Goal: Task Accomplishment & Management: Complete application form

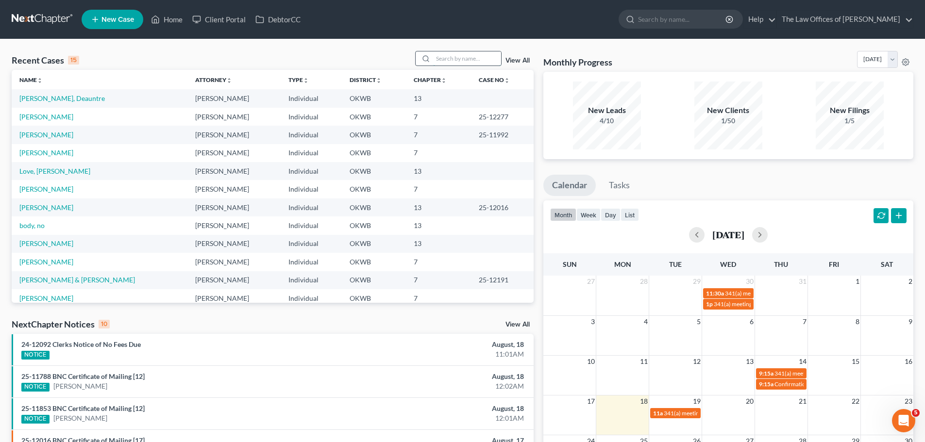
click at [475, 56] on input "search" at bounding box center [467, 58] width 68 height 14
type input "gulliver"
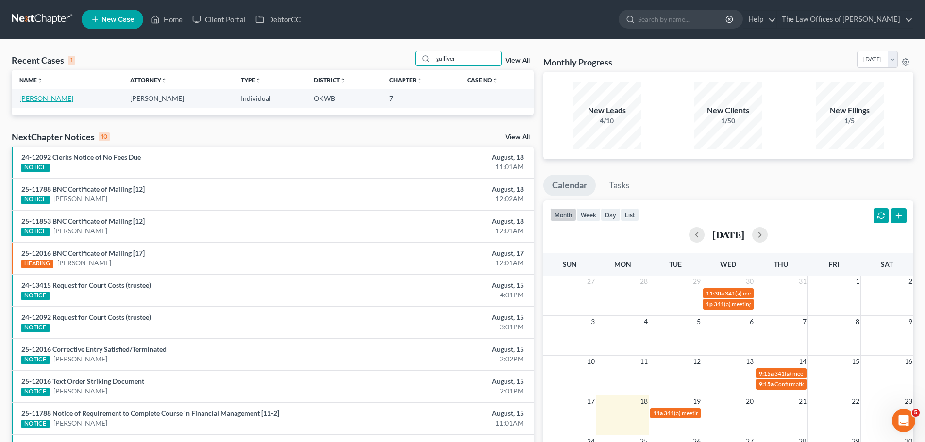
click at [49, 97] on link "[PERSON_NAME]" at bounding box center [46, 98] width 54 height 8
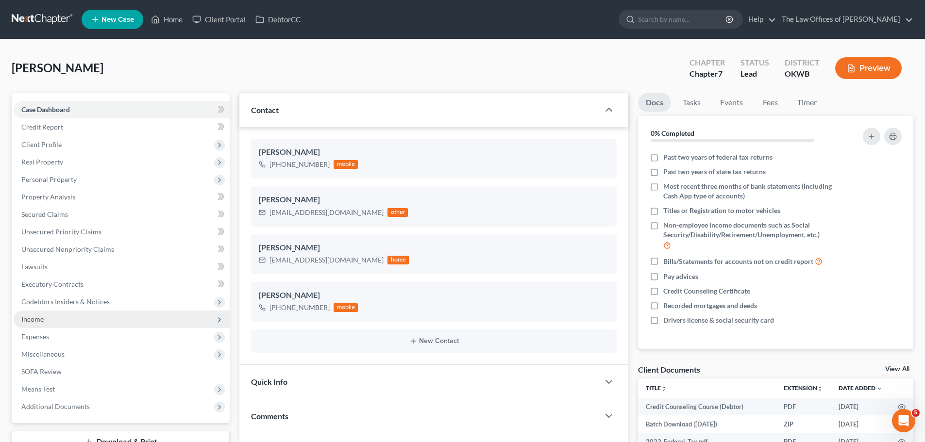
click at [47, 316] on span "Income" at bounding box center [122, 319] width 216 height 17
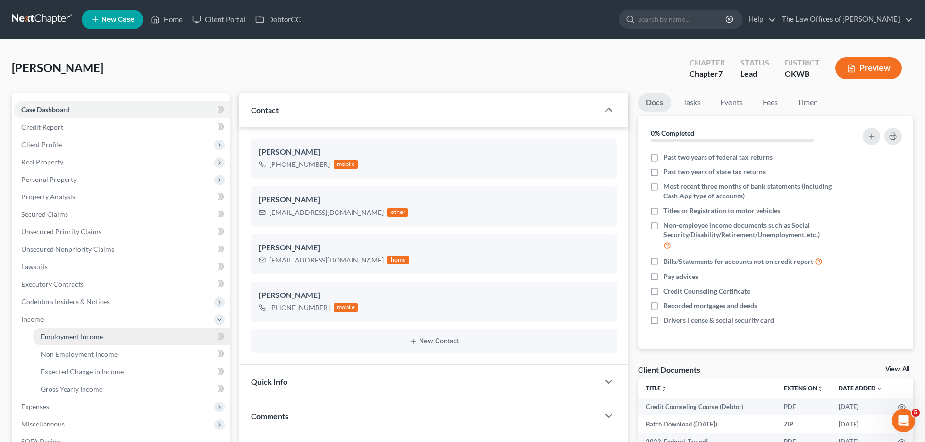
click at [96, 340] on span "Employment Income" at bounding box center [72, 337] width 62 height 8
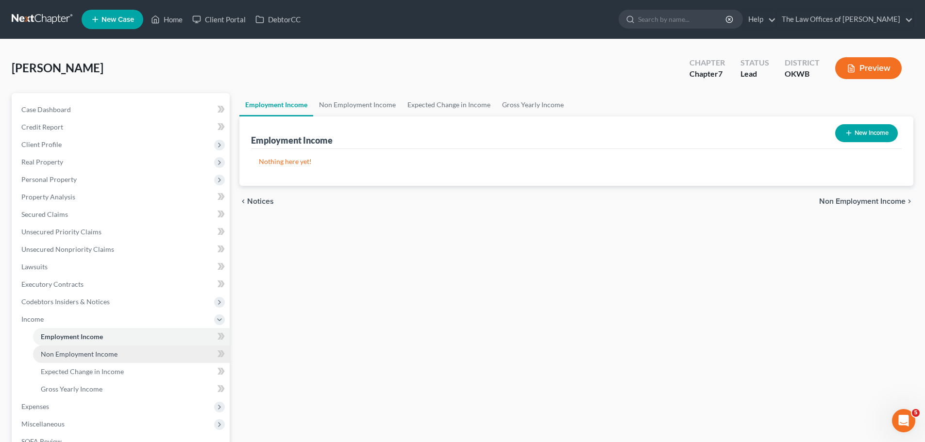
click at [80, 356] on span "Non Employment Income" at bounding box center [79, 354] width 77 height 8
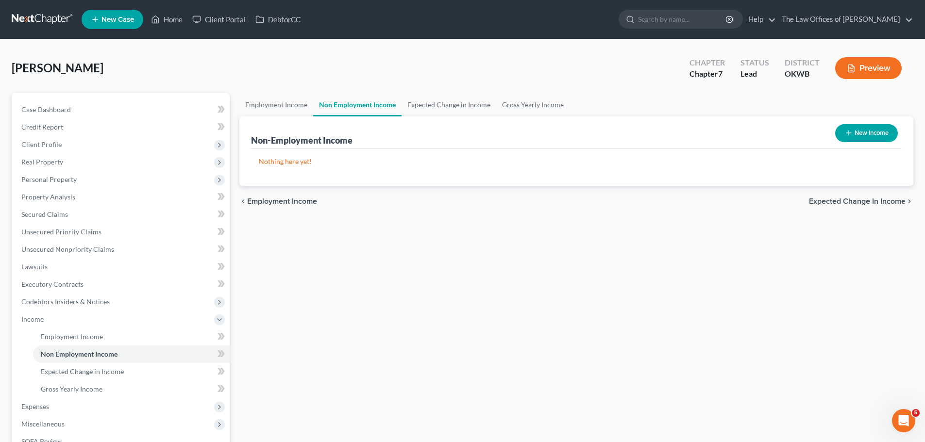
click at [855, 134] on button "New Income" at bounding box center [866, 133] width 63 height 18
select select "0"
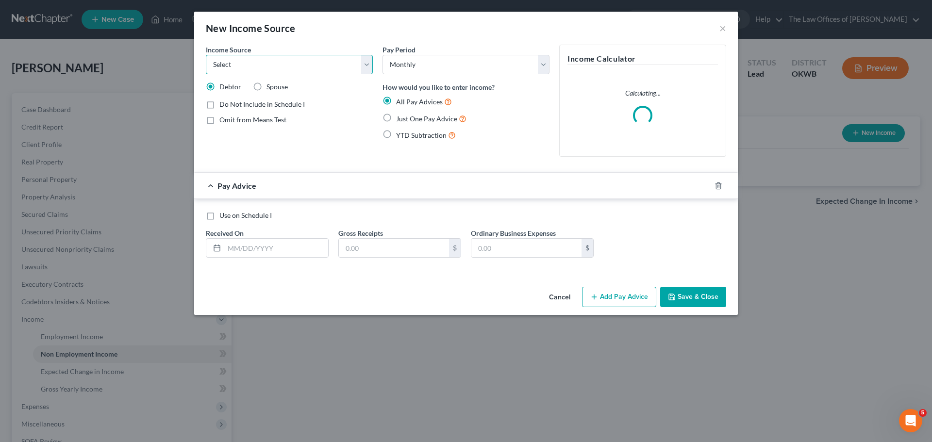
click at [266, 64] on select "Select Unemployment Disability (from employer) Pension Retirement Social Securi…" at bounding box center [289, 64] width 167 height 19
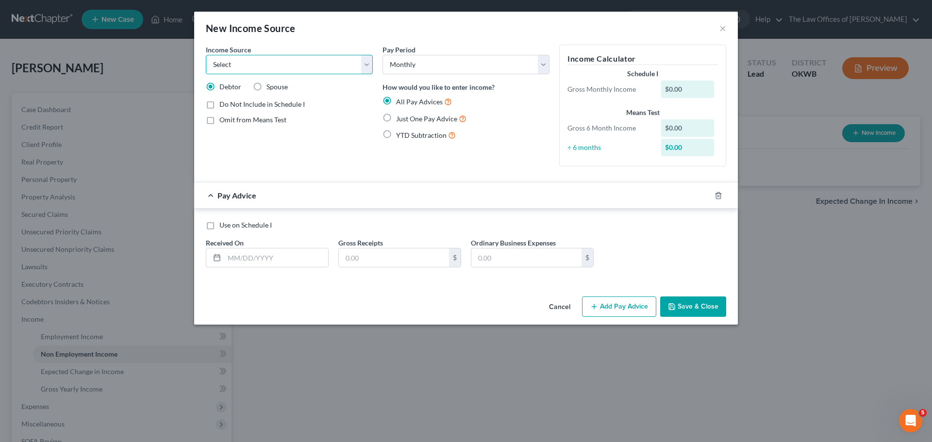
select select "4"
click at [206, 55] on select "Select Unemployment Disability (from employer) Pension Retirement Social Securi…" at bounding box center [289, 64] width 167 height 19
click at [421, 124] on label "Just One Pay Advice" at bounding box center [431, 118] width 70 height 11
click at [406, 119] on input "Just One Pay Advice" at bounding box center [403, 116] width 6 height 6
radio input "true"
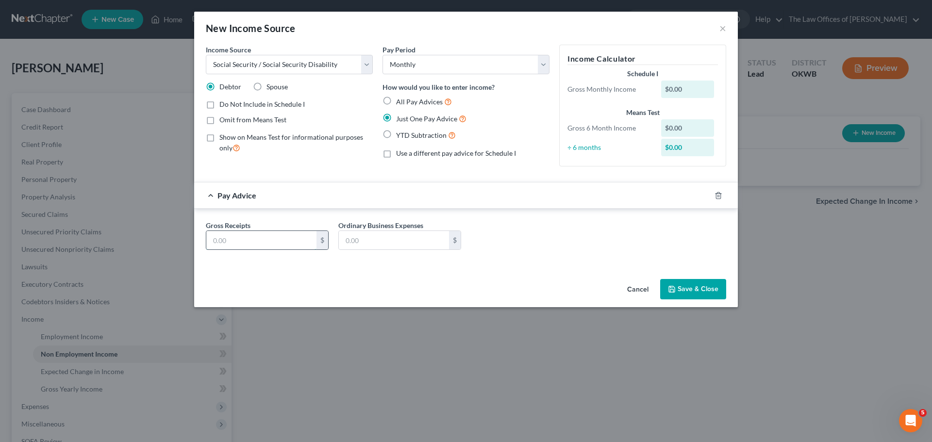
click at [253, 238] on input "text" at bounding box center [261, 240] width 110 height 18
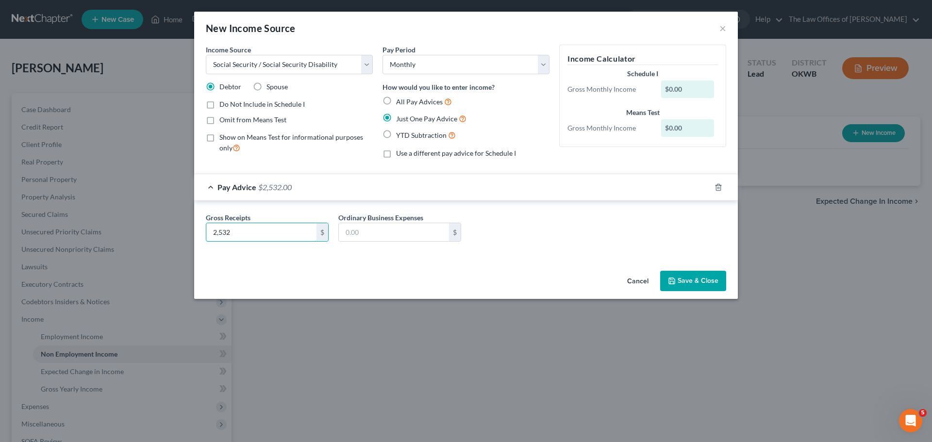
type input "2,532"
click at [684, 279] on button "Save & Close" at bounding box center [693, 281] width 66 height 20
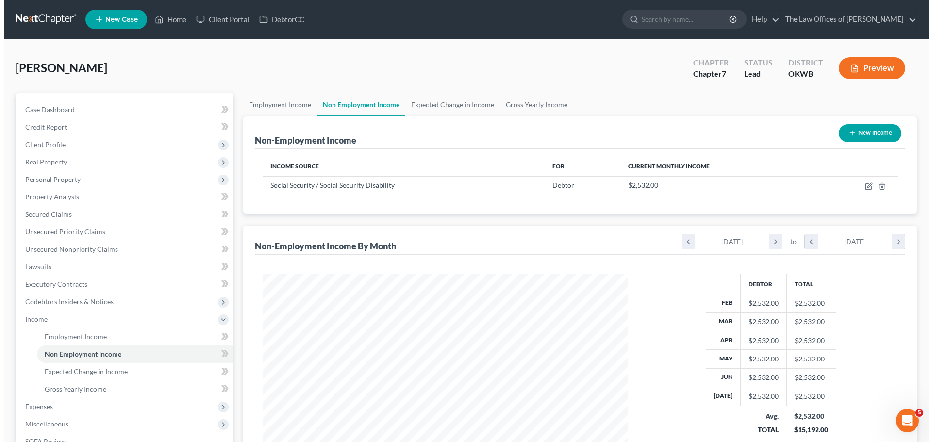
scroll to position [485393, 485193]
click at [871, 130] on button "New Income" at bounding box center [866, 133] width 63 height 18
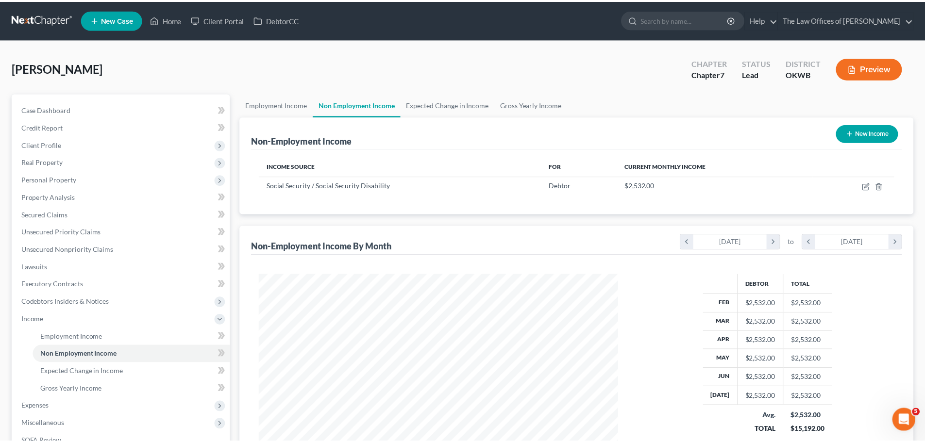
scroll to position [183, 385]
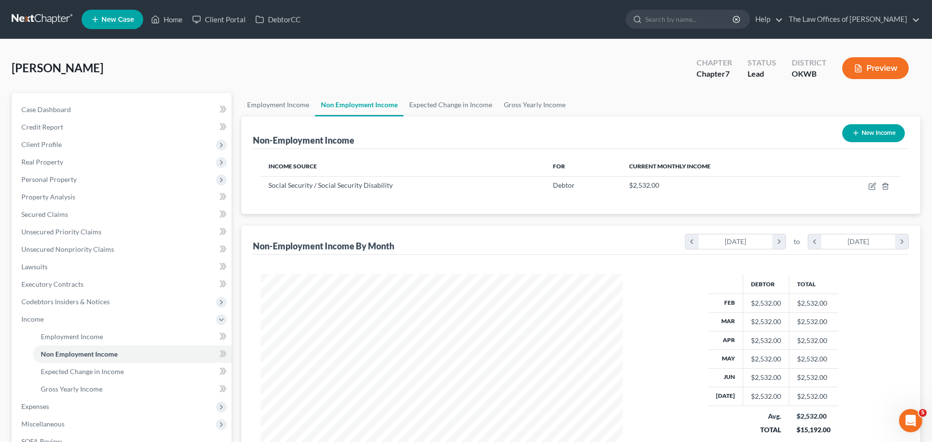
select select "0"
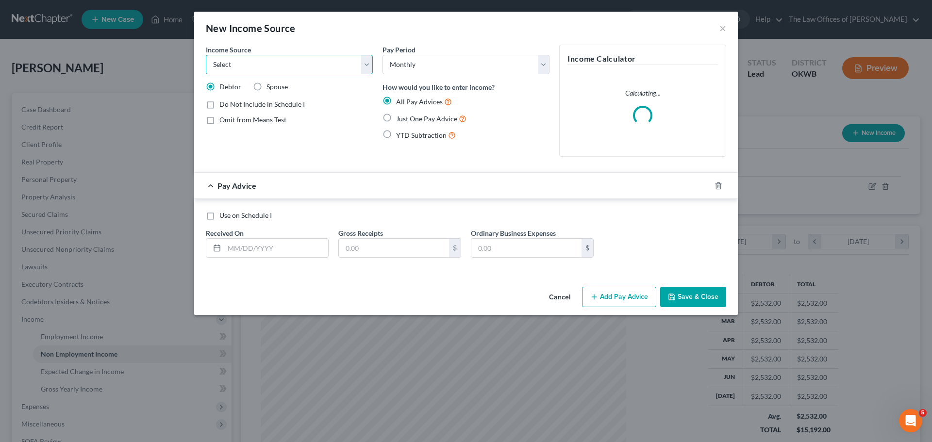
click at [307, 61] on select "Select Unemployment Disability (from employer) Pension Retirement Social Securi…" at bounding box center [289, 64] width 167 height 19
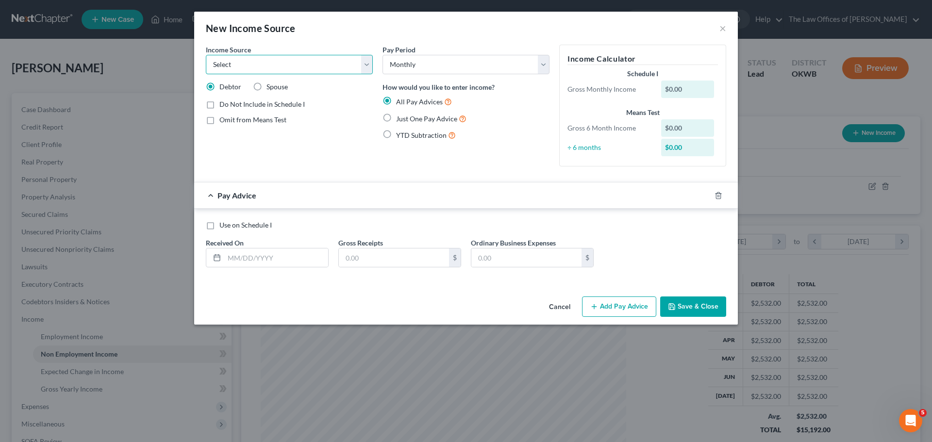
select select "3"
click at [206, 55] on select "Select Unemployment Disability (from employer) Pension Retirement Social Securi…" at bounding box center [289, 64] width 167 height 19
click at [396, 118] on label "Just One Pay Advice" at bounding box center [431, 118] width 70 height 11
click at [400, 118] on input "Just One Pay Advice" at bounding box center [403, 116] width 6 height 6
radio input "true"
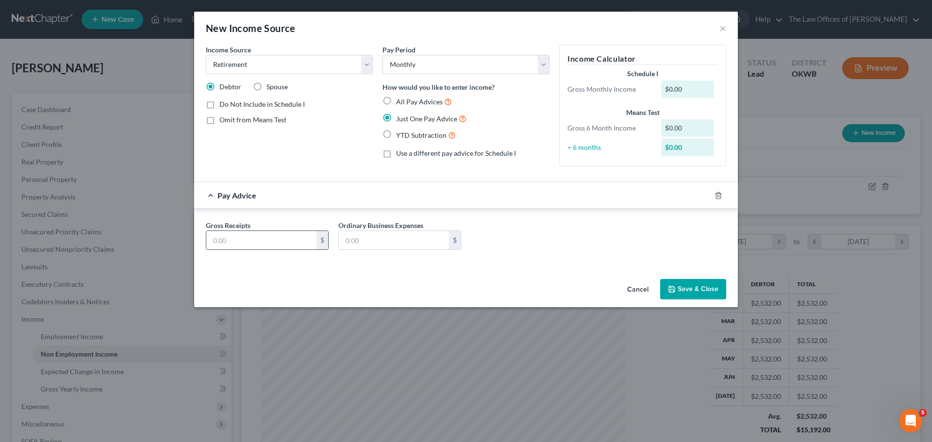
click at [263, 236] on input "text" at bounding box center [261, 240] width 110 height 18
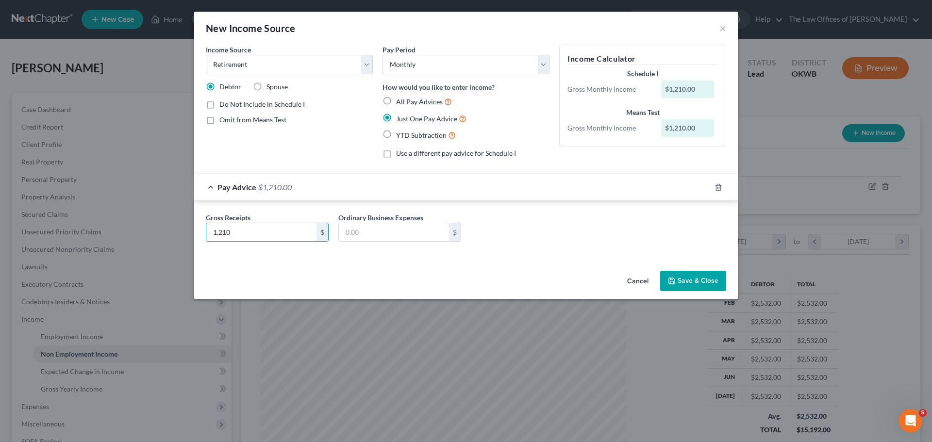
type input "1,210"
click at [681, 276] on button "Save & Close" at bounding box center [693, 281] width 66 height 20
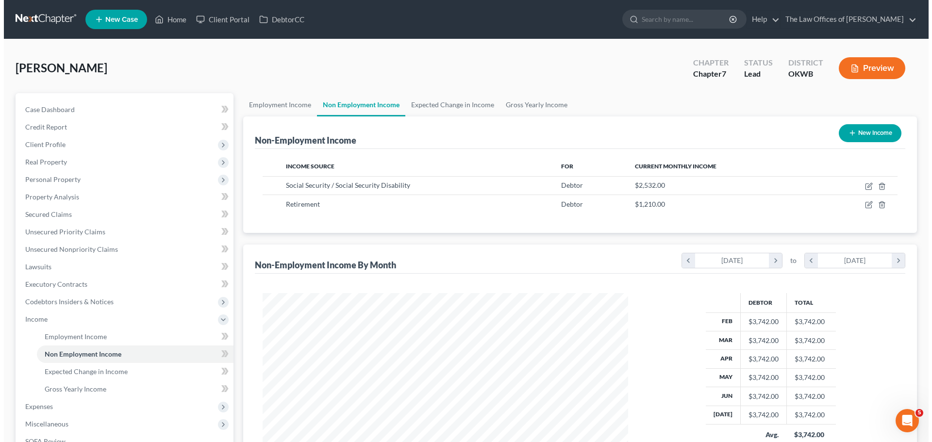
scroll to position [485393, 485193]
click at [873, 125] on button "New Income" at bounding box center [866, 133] width 63 height 18
select select "0"
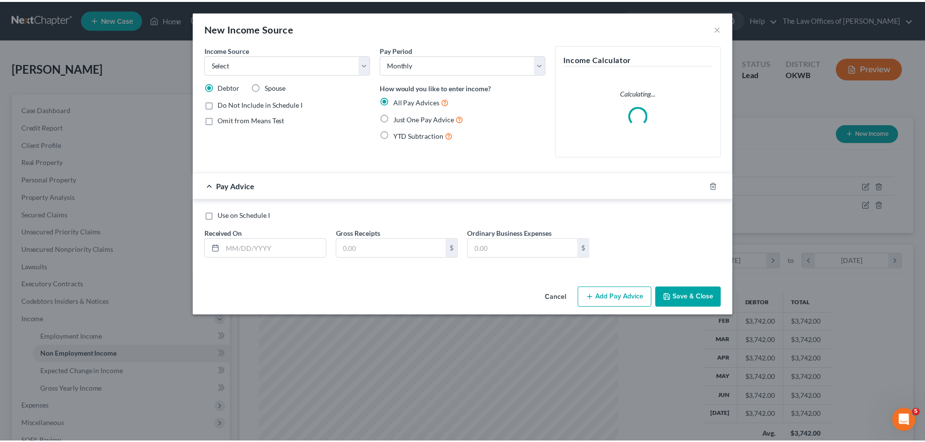
scroll to position [183, 385]
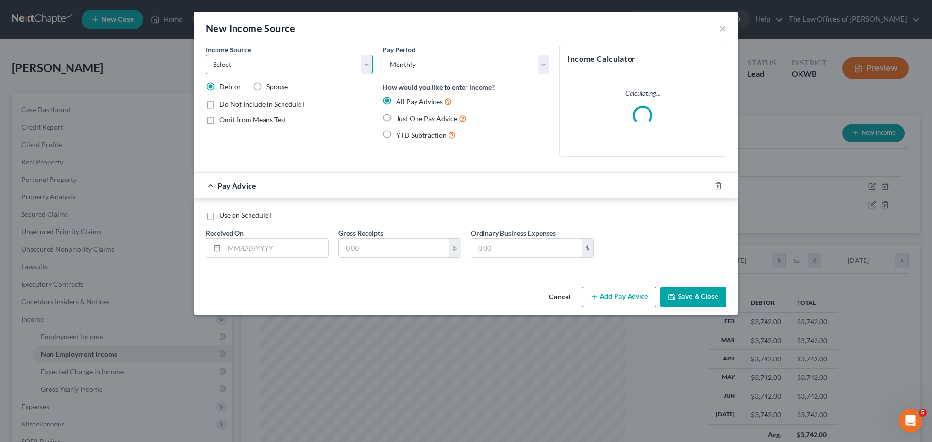
click at [258, 68] on select "Select Unemployment Disability (from employer) Pension Retirement Social Securi…" at bounding box center [289, 64] width 167 height 19
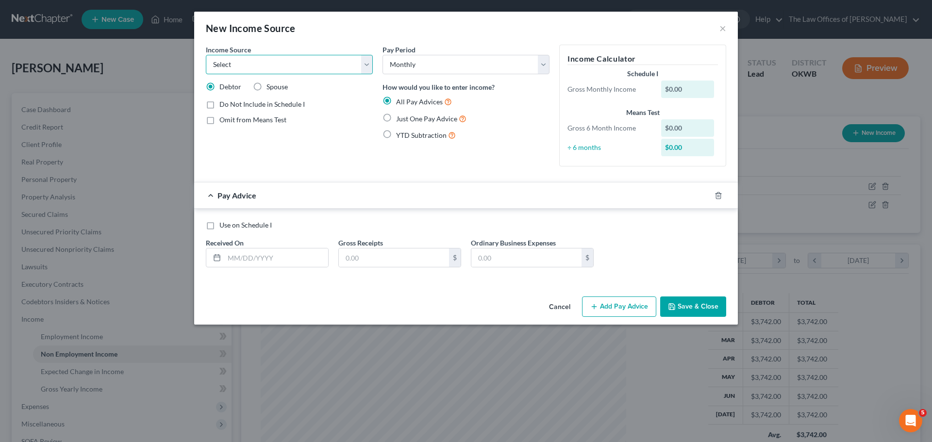
select select "3"
click at [206, 55] on select "Select Unemployment Disability (from employer) Pension Retirement Social Securi…" at bounding box center [289, 64] width 167 height 19
click at [414, 120] on span "Just One Pay Advice" at bounding box center [426, 119] width 61 height 8
click at [406, 119] on input "Just One Pay Advice" at bounding box center [403, 116] width 6 height 6
radio input "true"
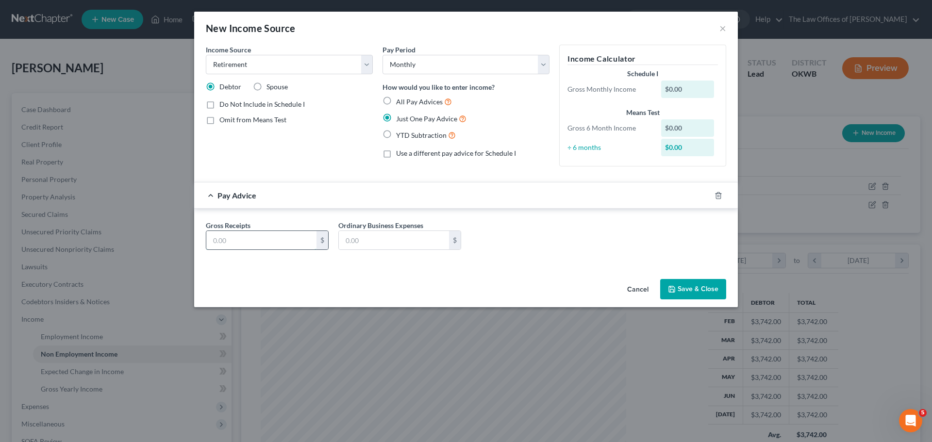
click at [228, 238] on input "text" at bounding box center [261, 240] width 110 height 18
type input "174"
click at [704, 292] on button "Save & Close" at bounding box center [693, 289] width 66 height 20
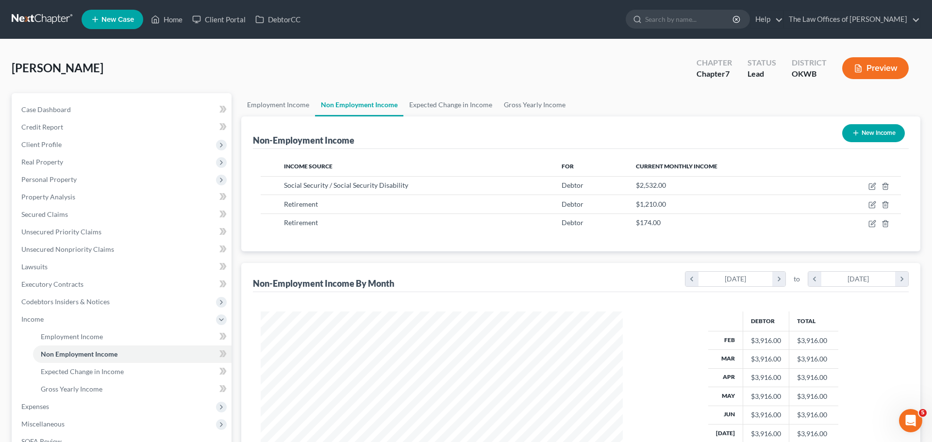
scroll to position [485393, 485193]
click at [100, 234] on link "Unsecured Priority Claims" at bounding box center [122, 231] width 216 height 17
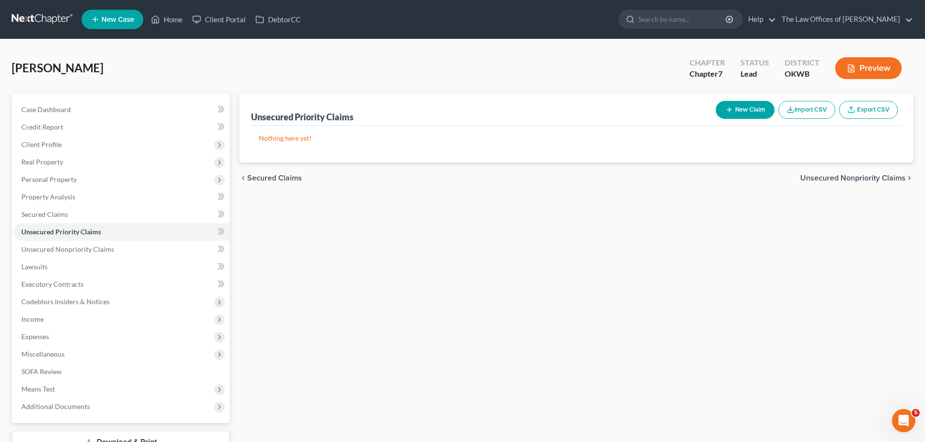
click at [734, 100] on div "New Claim Import CSV Export CSV" at bounding box center [807, 110] width 190 height 26
click at [740, 113] on button "New Claim" at bounding box center [745, 110] width 59 height 18
select select "0"
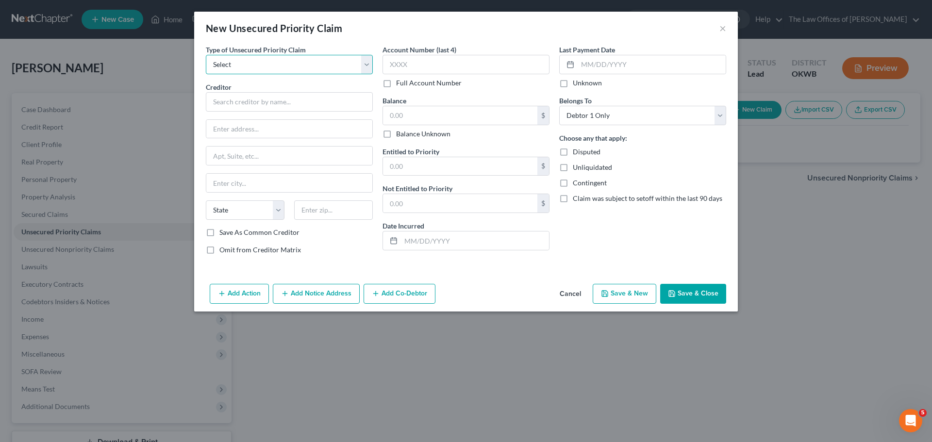
click at [247, 70] on select "Select Taxes & Other Government Units Domestic Support Obligations Extensions o…" at bounding box center [289, 64] width 167 height 19
select select "0"
click at [206, 55] on select "Select Taxes & Other Government Units Domestic Support Obligations Extensions o…" at bounding box center [289, 64] width 167 height 19
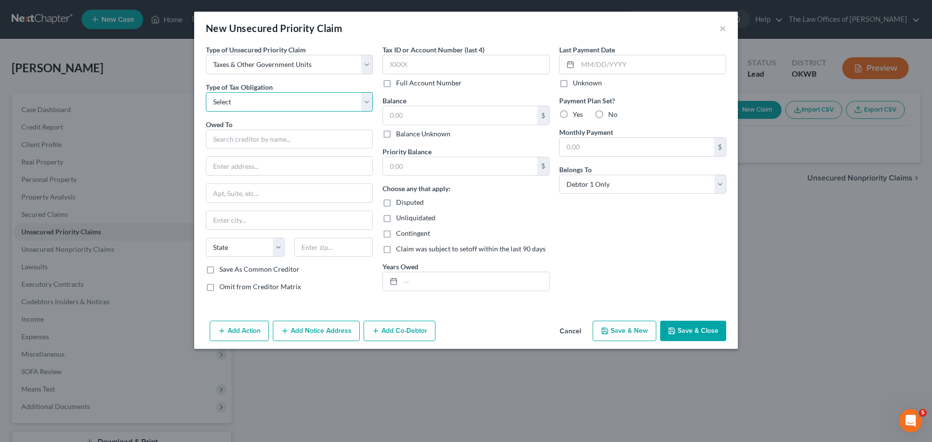
click at [255, 100] on select "Select Federal City State Franchise Tax Board Other" at bounding box center [289, 101] width 167 height 19
select select "0"
click at [206, 92] on select "Select Federal City State Franchise Tax Board Other" at bounding box center [289, 101] width 167 height 19
drag, startPoint x: 239, startPoint y: 149, endPoint x: 241, endPoint y: 139, distance: 9.8
click at [239, 148] on div "Owed To * State AL AK AR AZ CA CO CT DE DC FL GA GU HI ID IL IN IA KS KY LA ME …" at bounding box center [289, 192] width 167 height 146
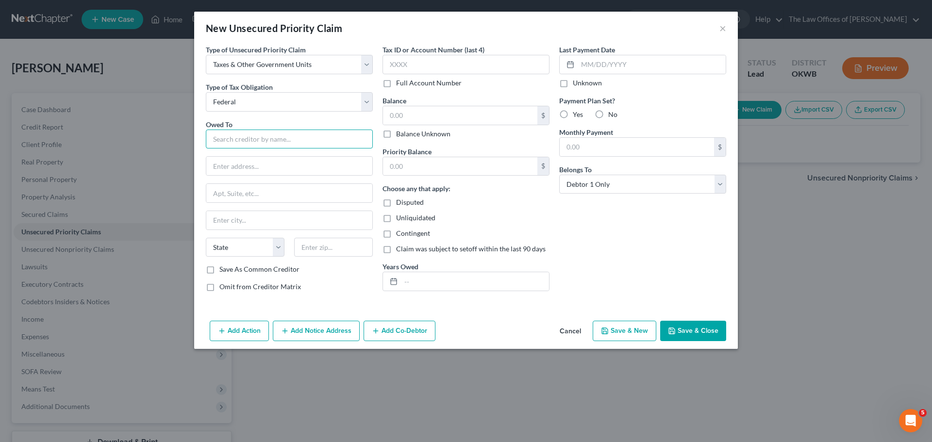
drag, startPoint x: 245, startPoint y: 134, endPoint x: 248, endPoint y: 140, distance: 7.2
click at [248, 140] on input "text" at bounding box center [289, 139] width 167 height 19
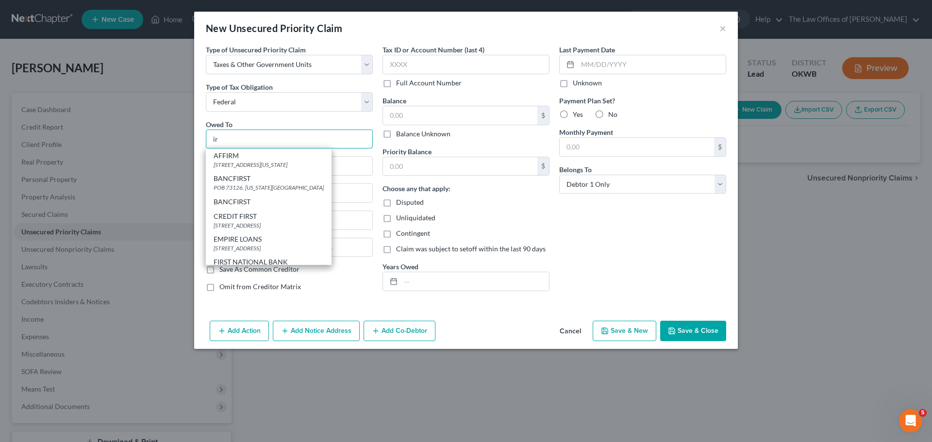
type input "i"
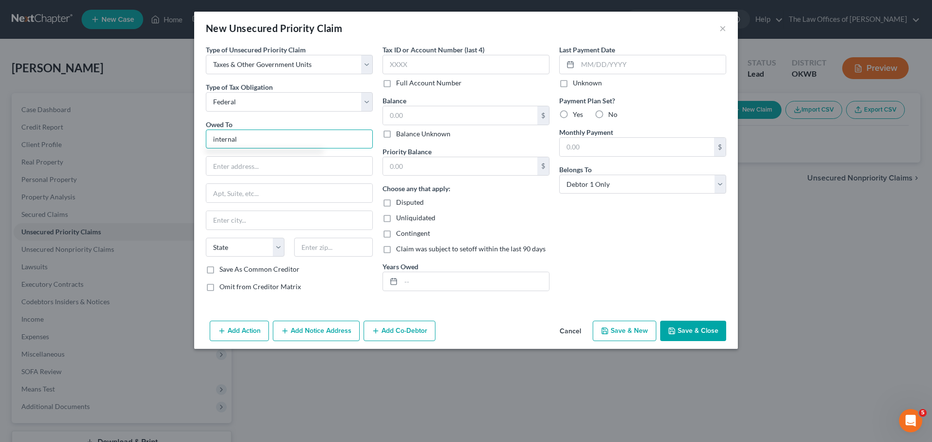
drag, startPoint x: 253, startPoint y: 144, endPoint x: 148, endPoint y: 142, distance: 105.9
click at [150, 143] on div "New Unsecured Priority Claim × Type of Unsecured Priority Claim * Select Taxes …" at bounding box center [466, 221] width 932 height 442
type input "c"
click at [256, 165] on input "text" at bounding box center [289, 166] width 166 height 18
drag, startPoint x: 288, startPoint y: 141, endPoint x: 163, endPoint y: 128, distance: 125.5
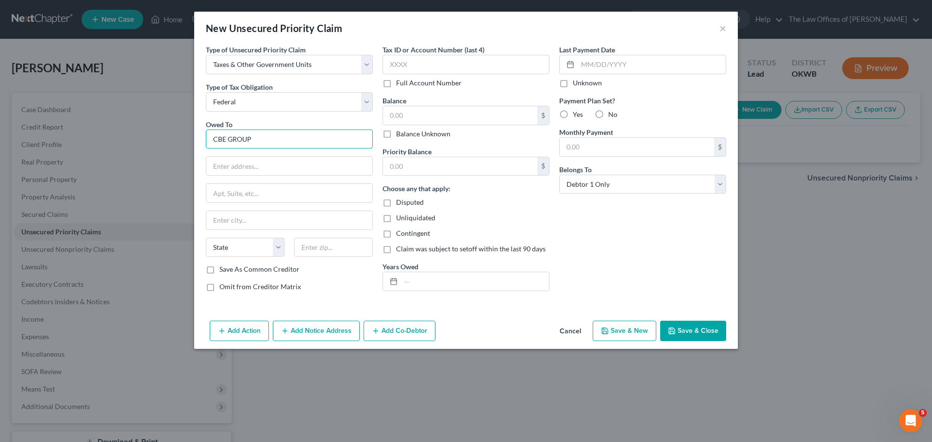
click at [168, 133] on div "New Unsecured Priority Claim × Type of Unsecured Priority Claim * Select Taxes …" at bounding box center [466, 221] width 932 height 442
type input "O"
type input "DEPT OF TREASURY"
type input "I"
drag, startPoint x: 287, startPoint y: 135, endPoint x: 81, endPoint y: 125, distance: 206.1
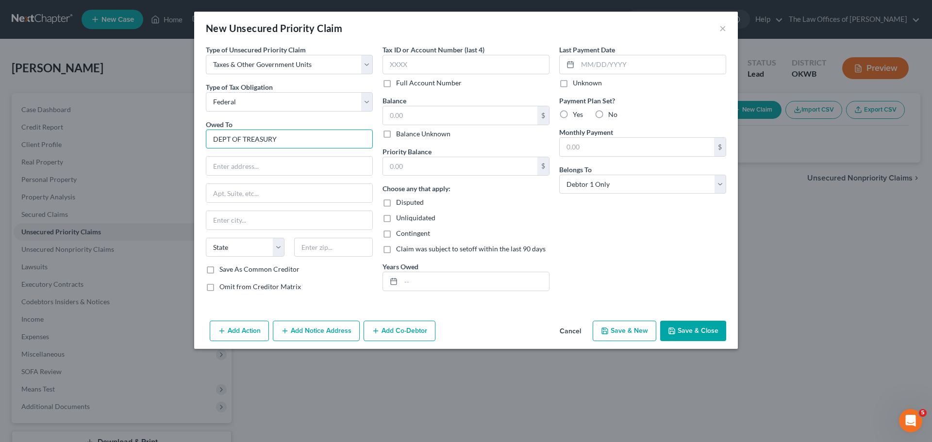
click at [83, 143] on div "New Unsecured Priority Claim × Type of Unsecured Priority Claim * Select Taxes …" at bounding box center [466, 221] width 932 height 442
type input "O"
type input "INTERNAL REVENUE SVC"
type input "64999"
type input "Kansas City"
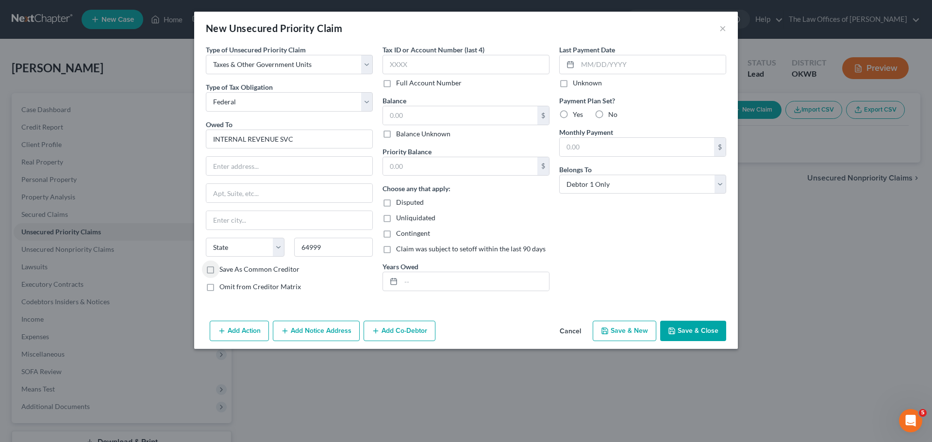
select select "26"
click at [219, 267] on label "Save As Common Creditor" at bounding box center [259, 270] width 80 height 10
click at [223, 267] on input "Save As Common Creditor" at bounding box center [226, 268] width 6 height 6
checkbox input "true"
click at [436, 70] on input "text" at bounding box center [466, 64] width 167 height 19
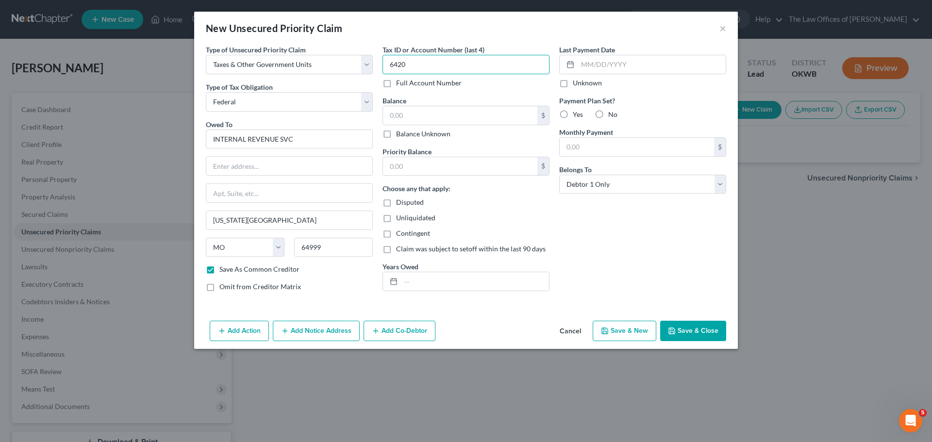
type input "6420"
click at [425, 118] on input "text" at bounding box center [460, 115] width 154 height 18
type input "767"
click at [471, 163] on input "text" at bounding box center [460, 166] width 154 height 18
type input "767"
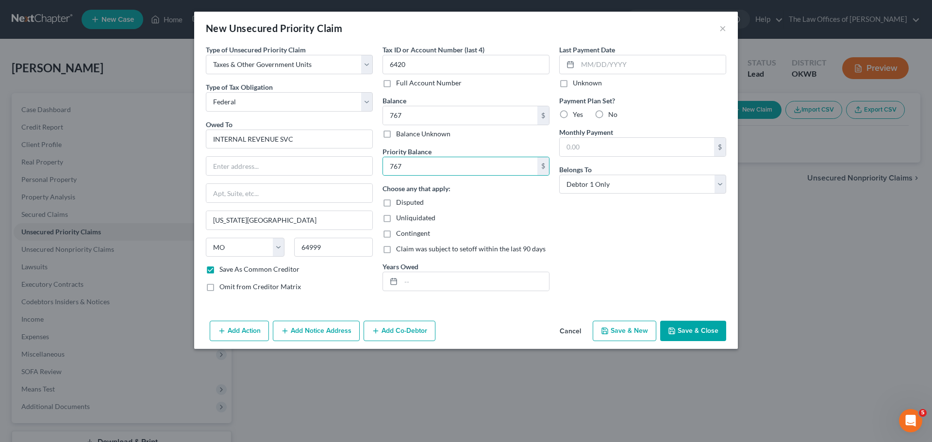
click at [296, 328] on button "Add Notice Address" at bounding box center [316, 331] width 87 height 20
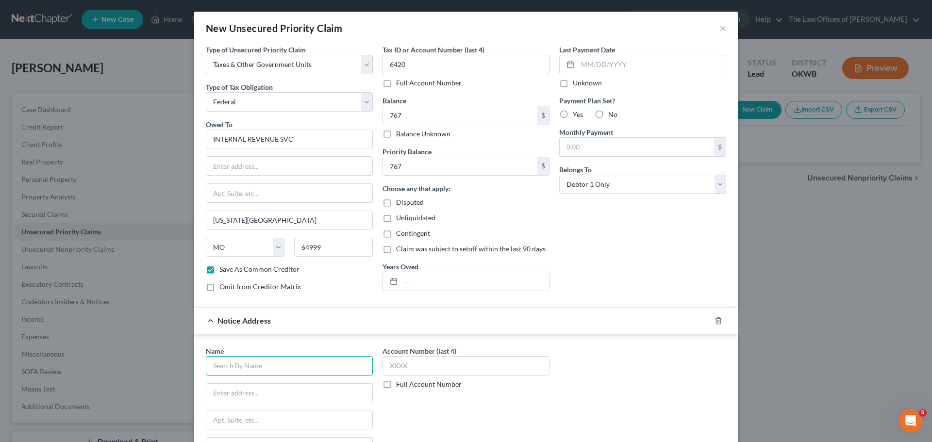
click at [227, 365] on input "text" at bounding box center [289, 365] width 167 height 19
type input "CBE GROUP"
type input "POB 2217"
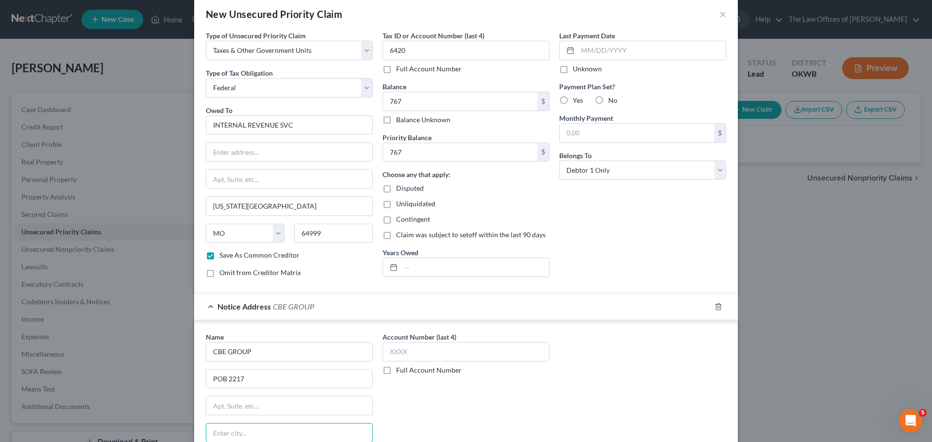
scroll to position [128, 0]
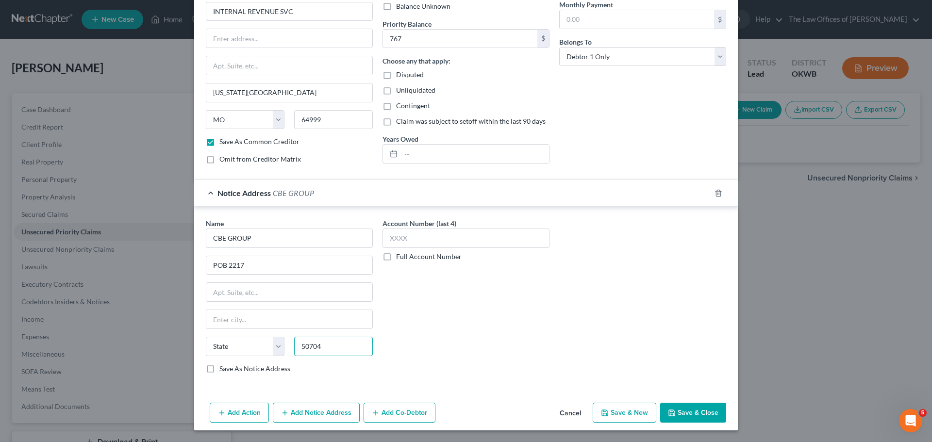
type input "50704"
type input "Waterloo"
select select "16"
click at [486, 239] on input "text" at bounding box center [466, 238] width 167 height 19
type input "8909"
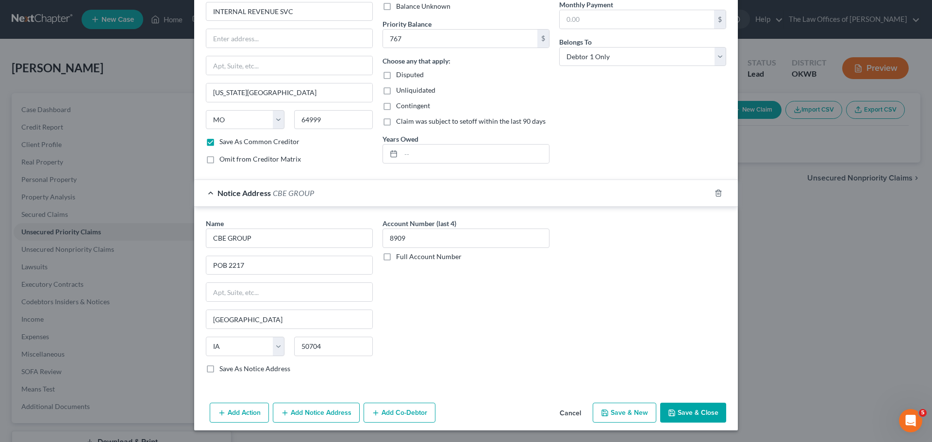
click at [709, 406] on button "Save & Close" at bounding box center [693, 413] width 66 height 20
checkbox input "false"
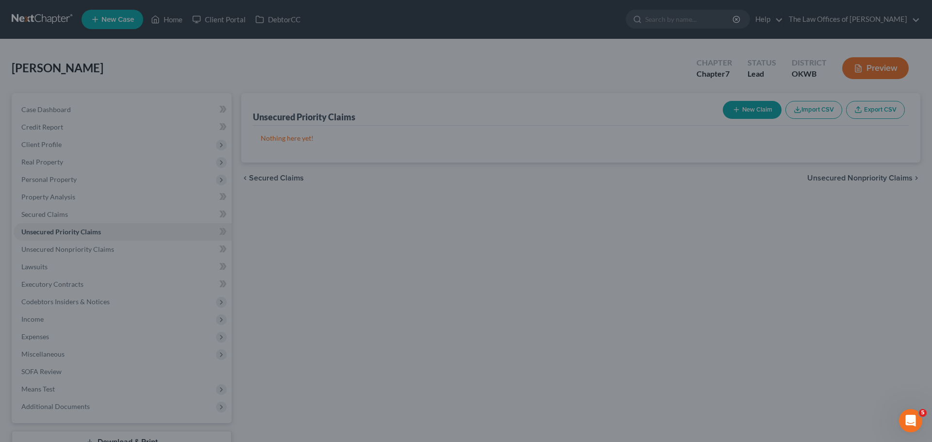
type input "767.00"
type input "0.00"
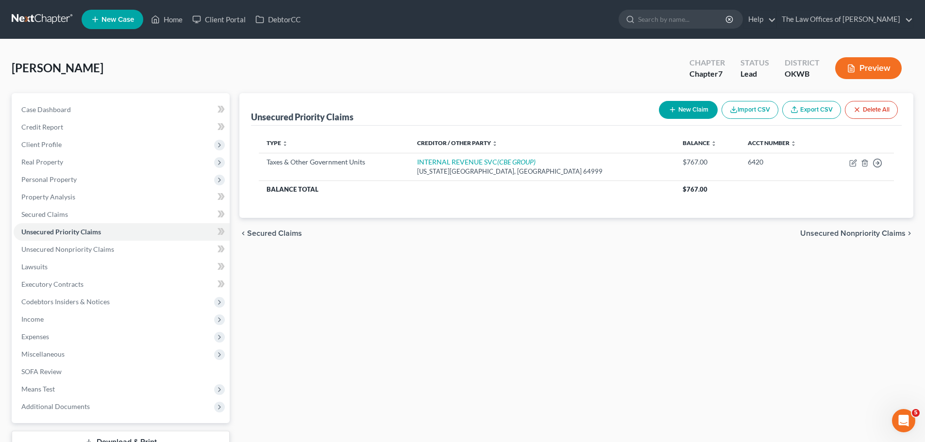
click at [690, 105] on button "New Claim" at bounding box center [688, 110] width 59 height 18
select select "0"
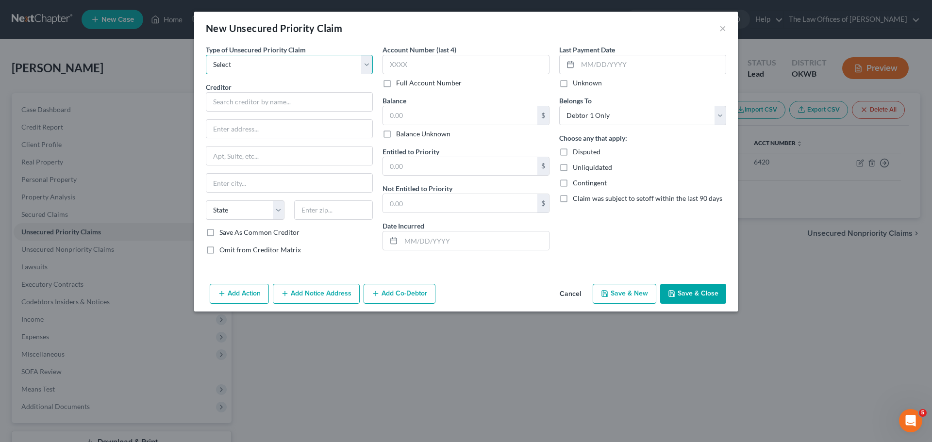
click at [226, 71] on select "Select Taxes & Other Government Units Domestic Support Obligations Extensions o…" at bounding box center [289, 64] width 167 height 19
select select "0"
click at [206, 55] on select "Select Taxes & Other Government Units Domestic Support Obligations Extensions o…" at bounding box center [289, 64] width 167 height 19
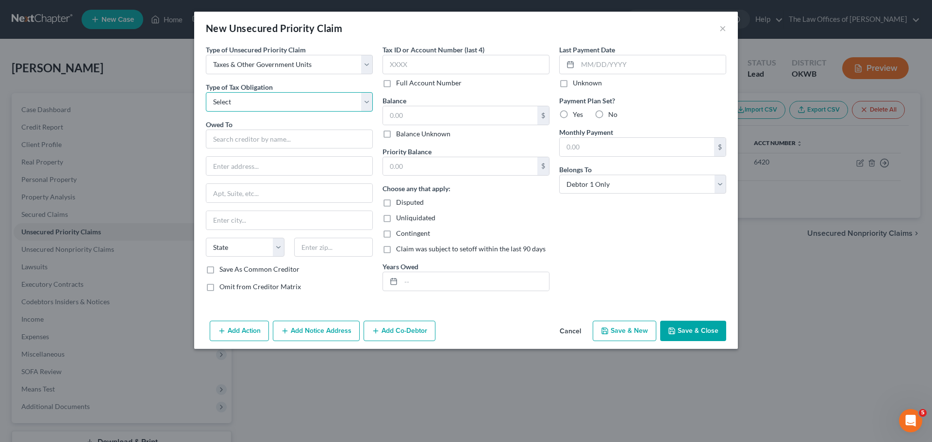
drag, startPoint x: 228, startPoint y: 73, endPoint x: 247, endPoint y: 95, distance: 29.6
click at [247, 95] on select "Select Federal City State Franchise Tax Board Other" at bounding box center [289, 101] width 167 height 19
select select "2"
click at [206, 92] on select "Select Federal City State Franchise Tax Board Other" at bounding box center [289, 101] width 167 height 19
click at [244, 140] on input "text" at bounding box center [289, 139] width 167 height 19
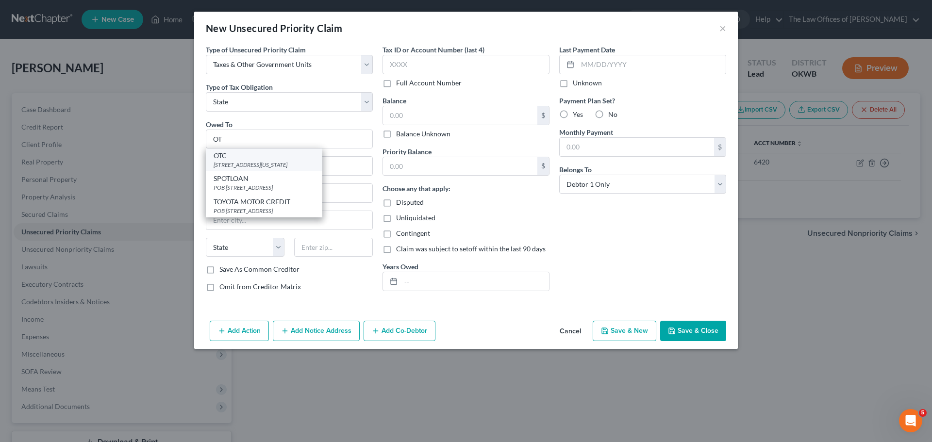
click at [242, 158] on div "OTC" at bounding box center [264, 156] width 101 height 10
type input "OTC"
type input "2501 N LINCOLN BLVD"
type input "Oklahoma City"
select select "37"
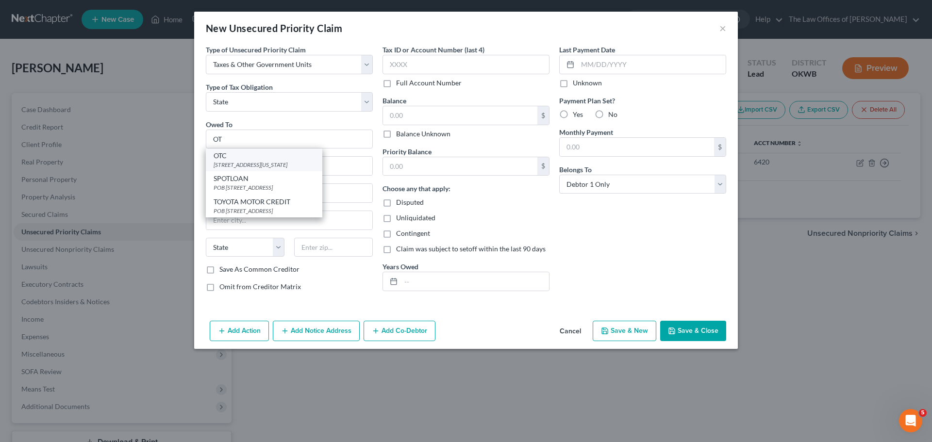
type input "73194"
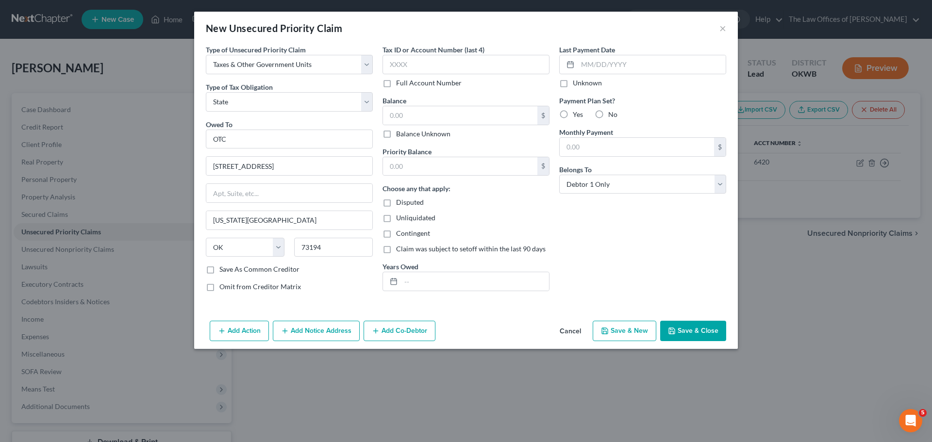
click at [221, 268] on label "Save As Common Creditor" at bounding box center [259, 270] width 80 height 10
click at [223, 268] on input "Save As Common Creditor" at bounding box center [226, 268] width 6 height 6
checkbox input "true"
click at [417, 66] on input "text" at bounding box center [466, 64] width 167 height 19
click at [430, 71] on input "text" at bounding box center [466, 64] width 167 height 19
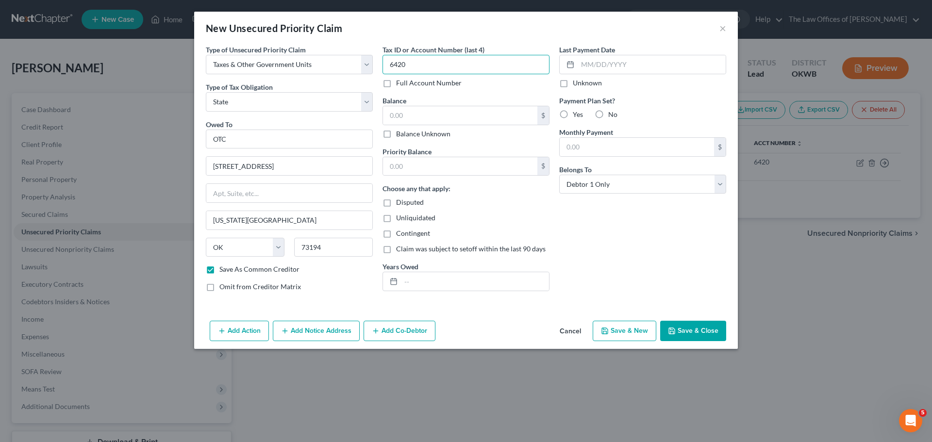
type input "6420"
click at [424, 116] on input "text" at bounding box center [460, 115] width 154 height 18
type input "5,834"
click at [430, 163] on input "text" at bounding box center [460, 166] width 154 height 18
type input "5,834"
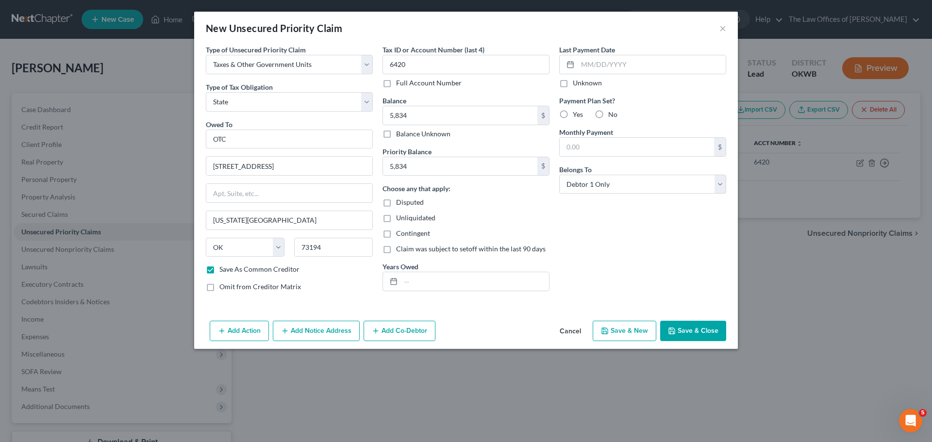
click at [330, 333] on button "Add Notice Address" at bounding box center [316, 331] width 87 height 20
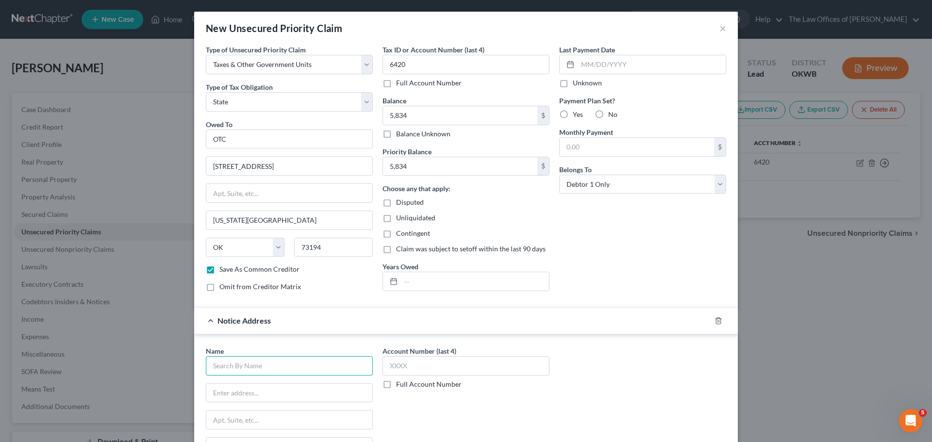
click at [237, 370] on input "text" at bounding box center [289, 365] width 167 height 19
type input "LINEBARGER ET AL LLP"
type input "POB 950391"
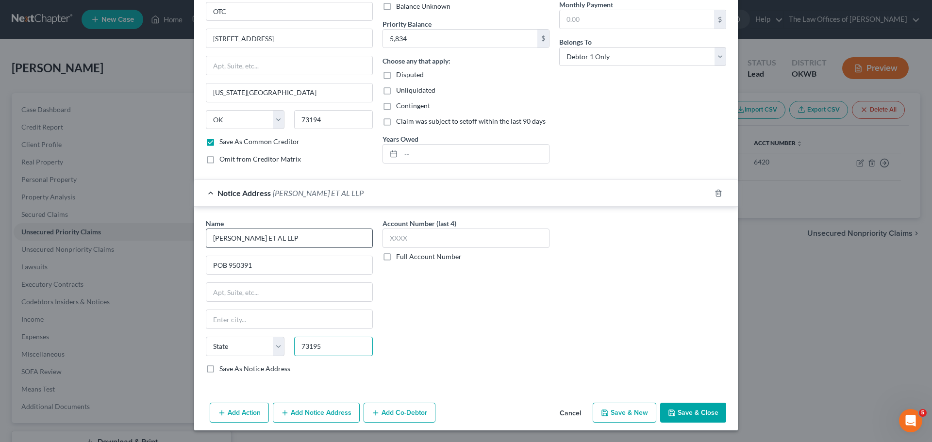
type input "73195"
click at [236, 370] on label "Save As Notice Address" at bounding box center [254, 369] width 71 height 10
click at [230, 370] on input "Save As Notice Address" at bounding box center [226, 367] width 6 height 6
checkbox input "true"
click at [232, 319] on input "text" at bounding box center [289, 319] width 166 height 18
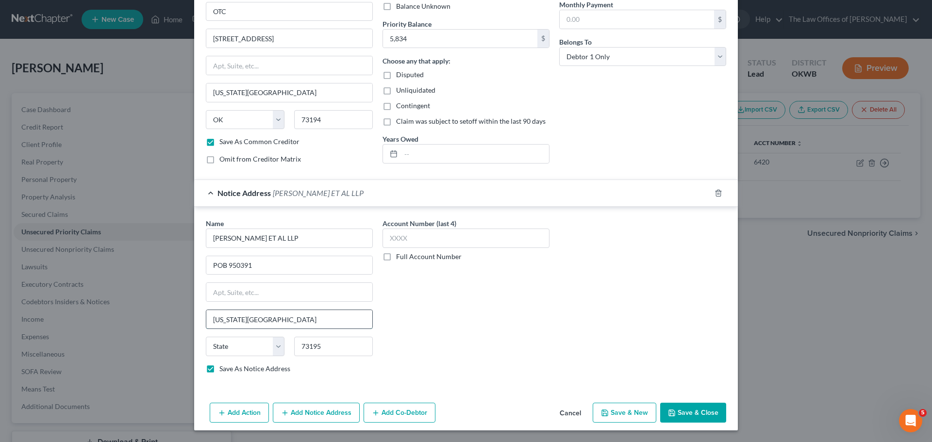
type input "OKLAHOMA CITY"
select select "37"
click at [683, 410] on button "Save & Close" at bounding box center [693, 413] width 66 height 20
checkbox input "false"
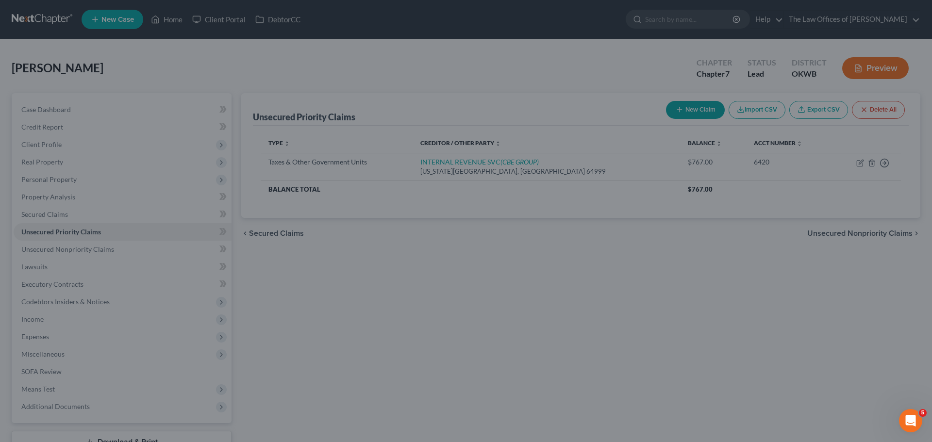
type input "5,834.00"
type input "0.00"
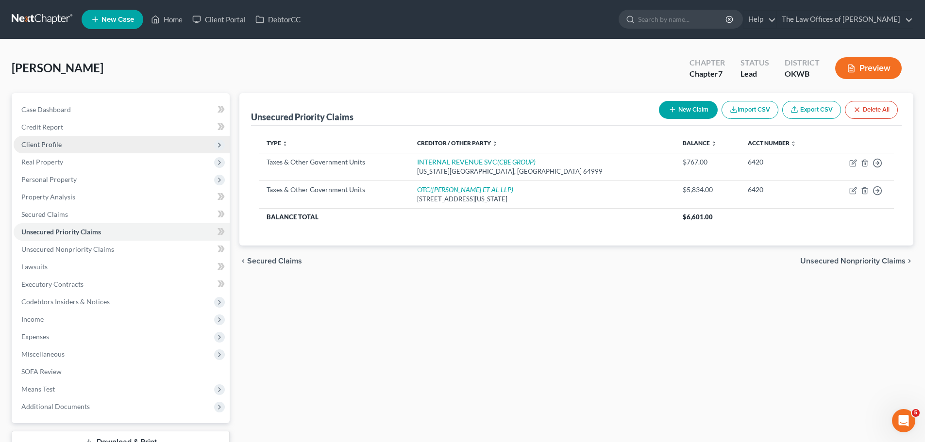
click at [66, 143] on span "Client Profile" at bounding box center [122, 144] width 216 height 17
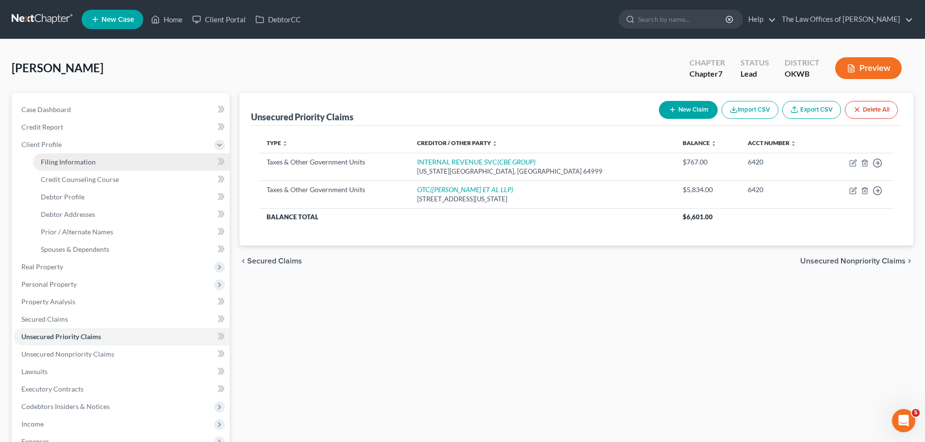
click at [84, 168] on link "Filing Information" at bounding box center [131, 161] width 197 height 17
select select "1"
select select "0"
select select "37"
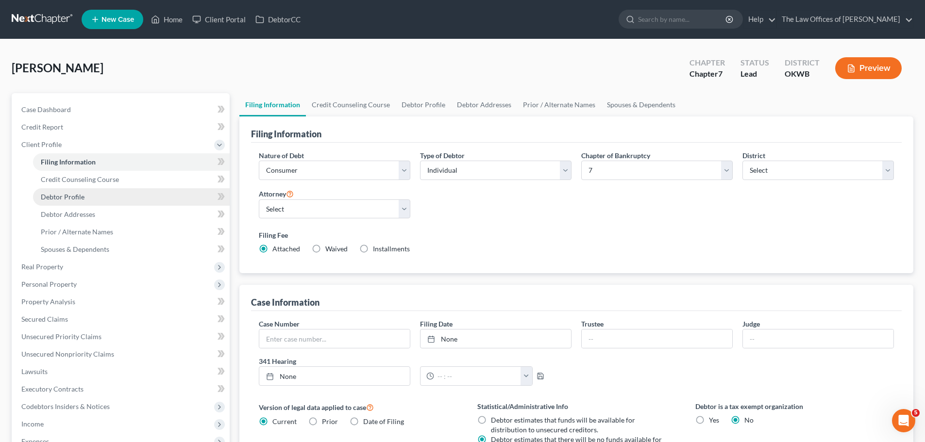
click at [82, 196] on span "Debtor Profile" at bounding box center [63, 197] width 44 height 8
select select "0"
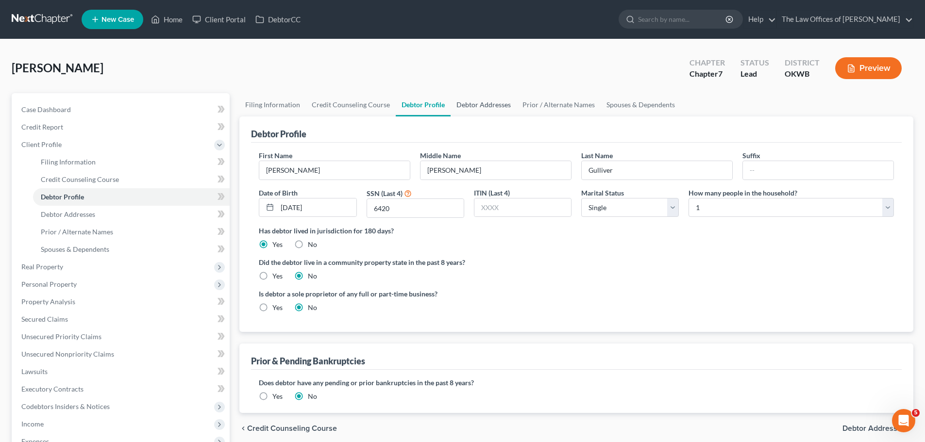
click at [492, 99] on link "Debtor Addresses" at bounding box center [484, 104] width 66 height 23
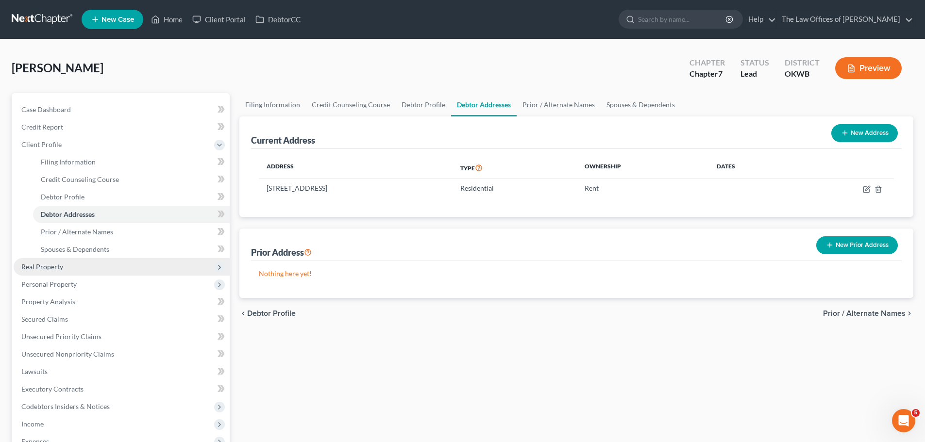
click at [42, 271] on span "Real Property" at bounding box center [122, 266] width 216 height 17
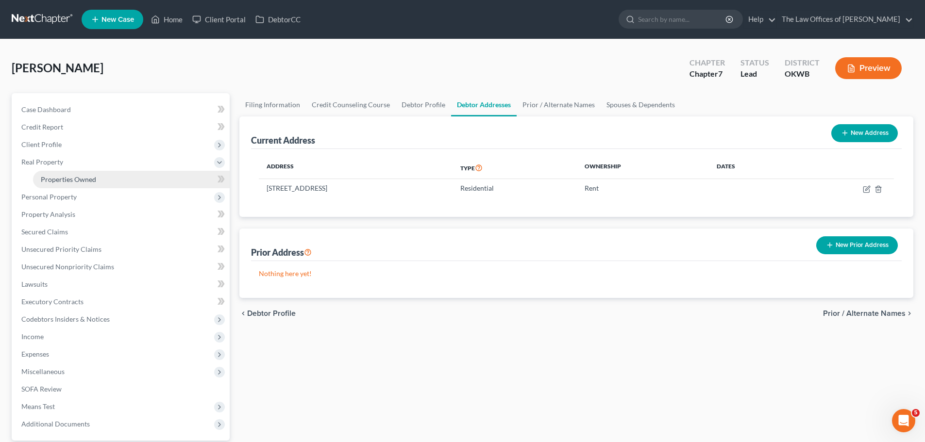
click at [84, 185] on link "Properties Owned" at bounding box center [131, 179] width 197 height 17
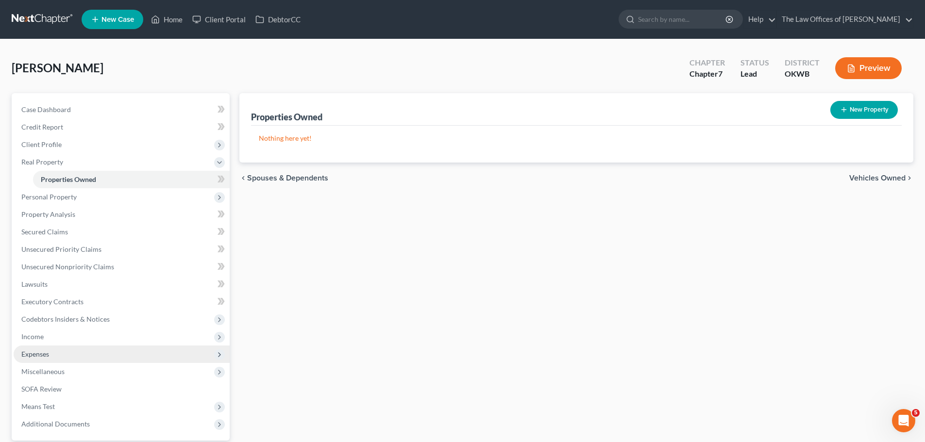
click at [101, 360] on span "Expenses" at bounding box center [122, 354] width 216 height 17
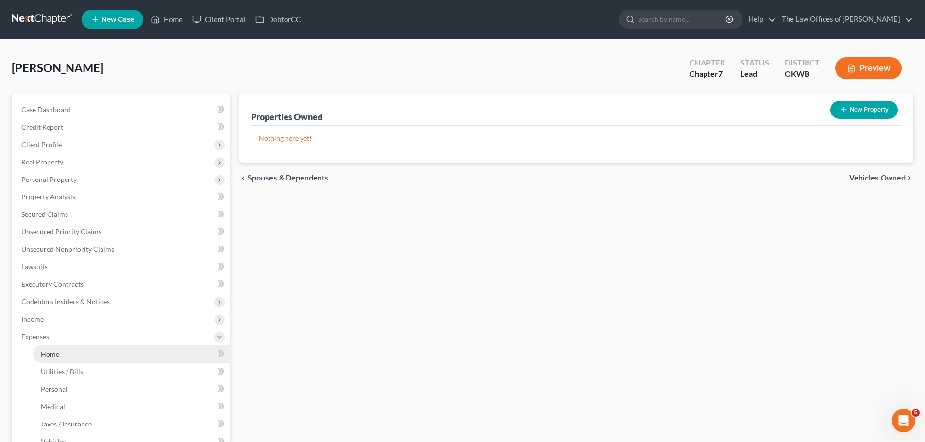
click at [161, 362] on link "Home" at bounding box center [131, 354] width 197 height 17
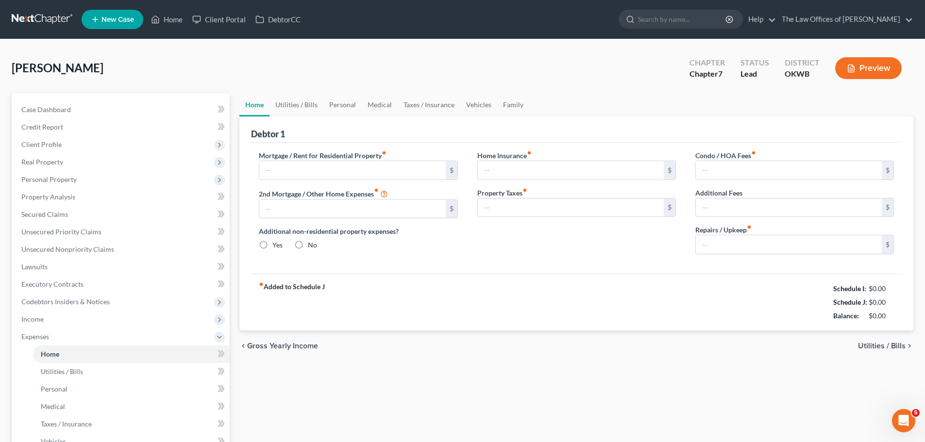
type input "1,100.00"
type input "0.00"
radio input "true"
type input "0.00"
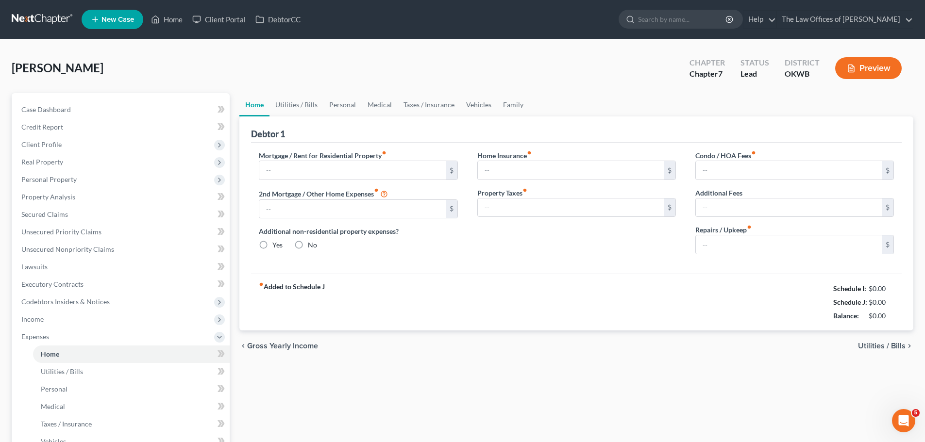
type input "0.00"
type input "340.00"
click at [288, 102] on link "Utilities / Bills" at bounding box center [296, 104] width 54 height 23
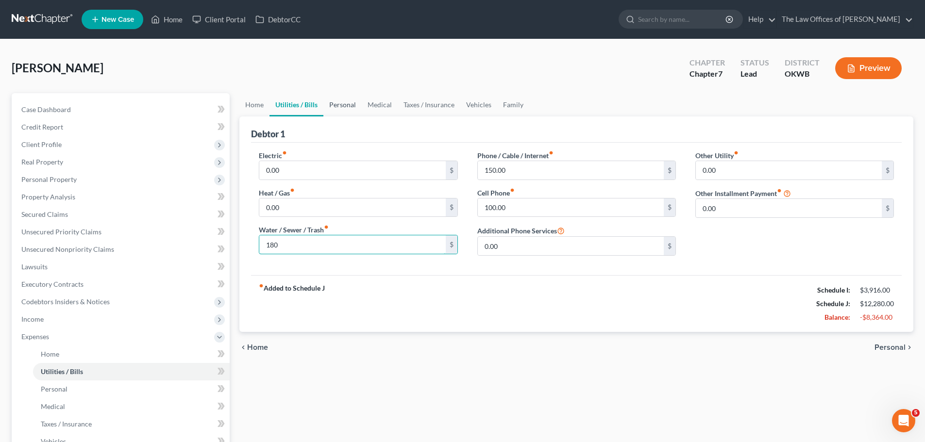
type input "180"
click at [348, 105] on link "Personal" at bounding box center [342, 104] width 38 height 23
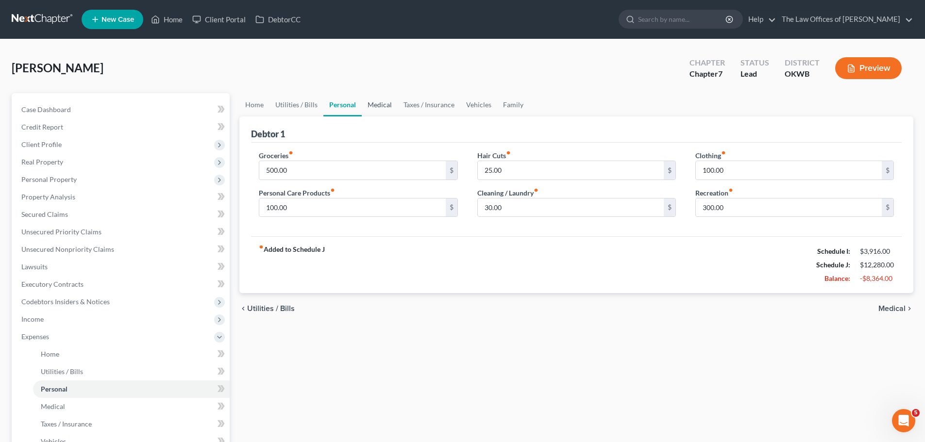
click at [376, 105] on link "Medical" at bounding box center [380, 104] width 36 height 23
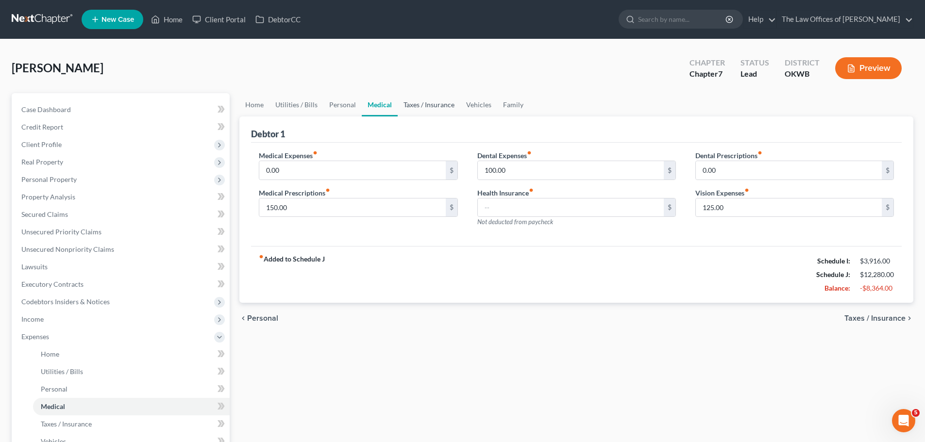
click at [438, 105] on link "Taxes / Insurance" at bounding box center [429, 104] width 63 height 23
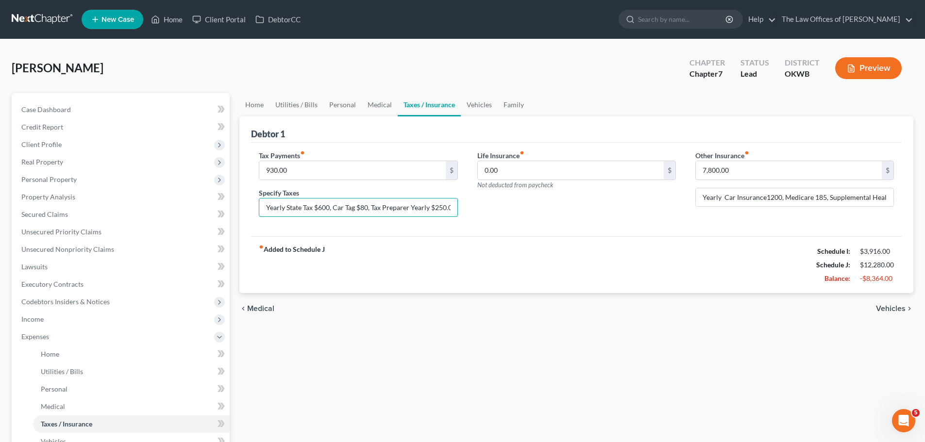
scroll to position [0, 5]
drag, startPoint x: 261, startPoint y: 210, endPoint x: 513, endPoint y: 208, distance: 252.0
click at [513, 208] on div "Tax Payments fiber_manual_record 930.00 $ Specify Taxes Yearly State Tax $600, …" at bounding box center [576, 188] width 655 height 75
click at [403, 212] on input "Yearly State Tax $600, Car Tag $80, Tax Preparer Yearly $250.00" at bounding box center [358, 208] width 198 height 18
drag, startPoint x: 266, startPoint y: 208, endPoint x: 545, endPoint y: 206, distance: 279.2
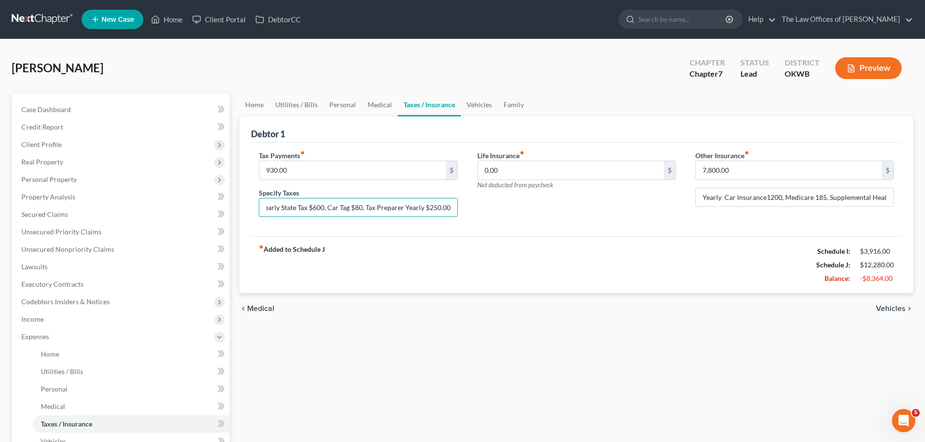
click at [545, 207] on div "Tax Payments fiber_manual_record 930.00 $ Specify Taxes Yearly State Tax $600, …" at bounding box center [576, 188] width 655 height 75
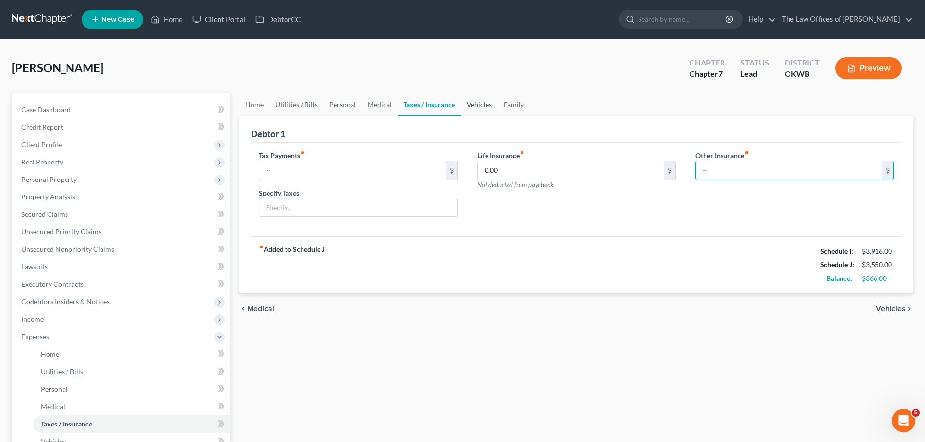
click at [469, 106] on link "Vehicles" at bounding box center [479, 104] width 37 height 23
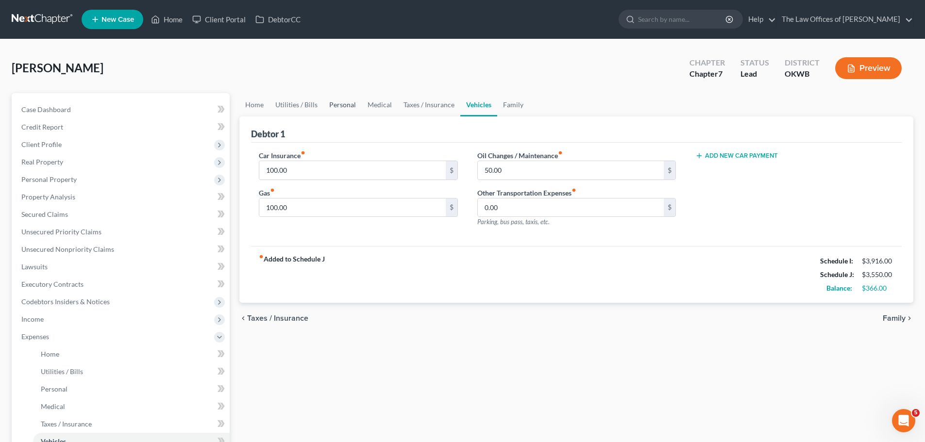
click at [332, 102] on link "Personal" at bounding box center [342, 104] width 38 height 23
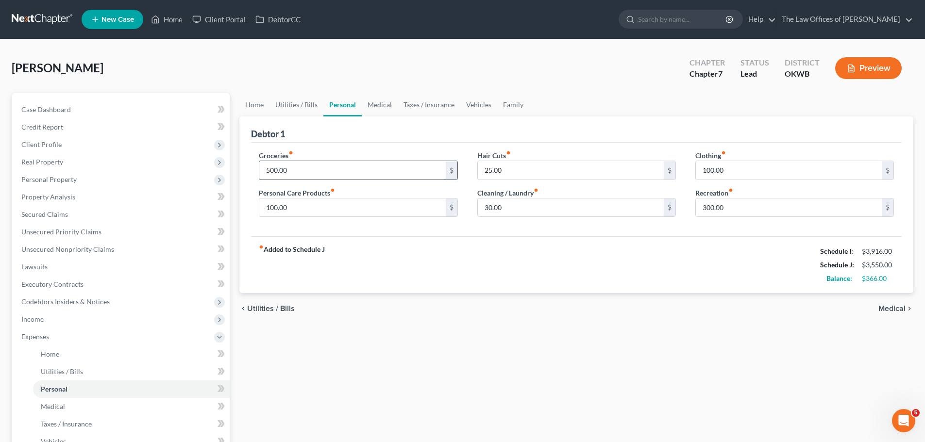
click at [272, 168] on input "500.00" at bounding box center [352, 170] width 186 height 18
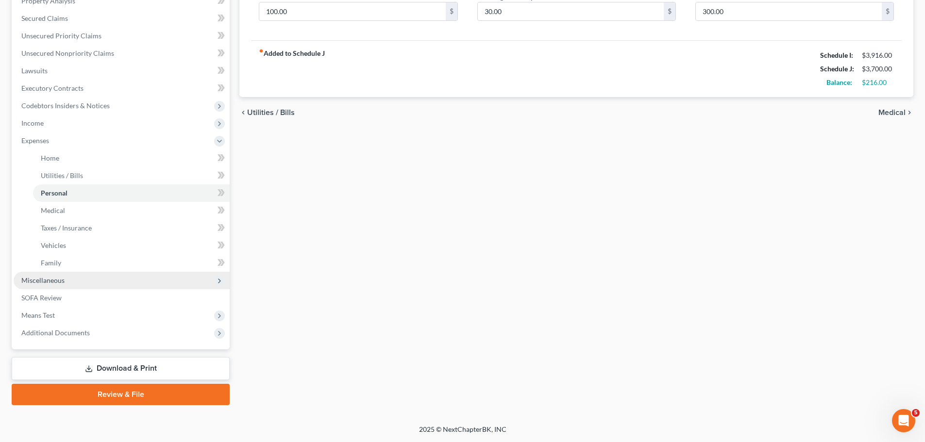
type input "650.00"
drag, startPoint x: 80, startPoint y: 280, endPoint x: 84, endPoint y: 278, distance: 5.0
click at [80, 280] on span "Miscellaneous" at bounding box center [122, 280] width 216 height 17
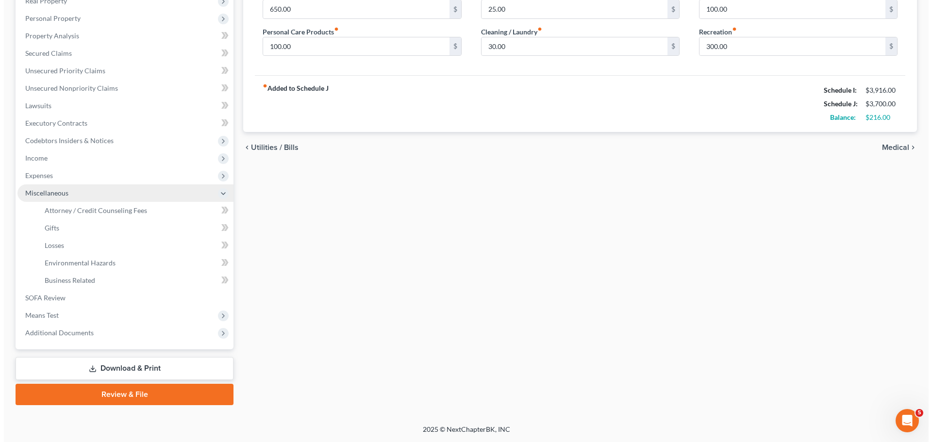
scroll to position [161, 0]
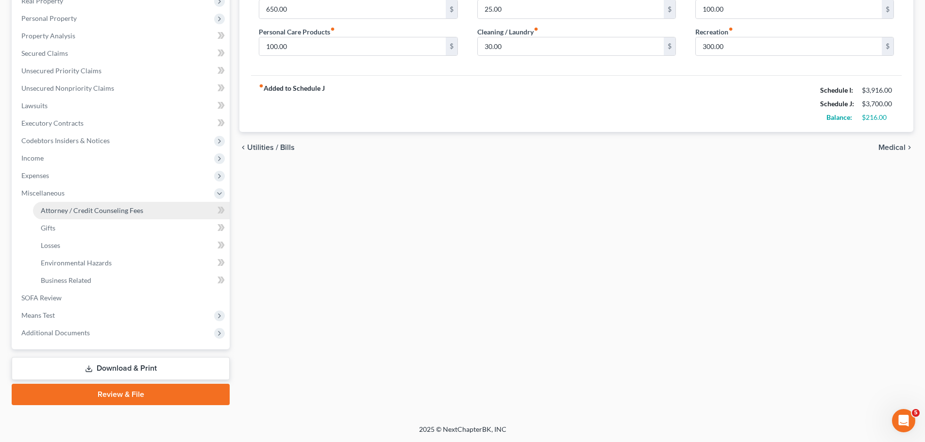
click at [110, 203] on link "Attorney / Credit Counseling Fees" at bounding box center [131, 210] width 197 height 17
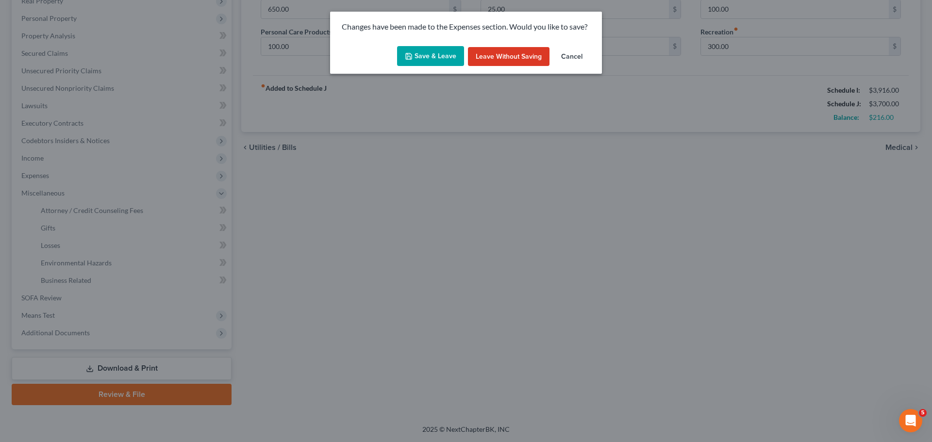
click at [448, 55] on button "Save & Leave" at bounding box center [430, 56] width 67 height 20
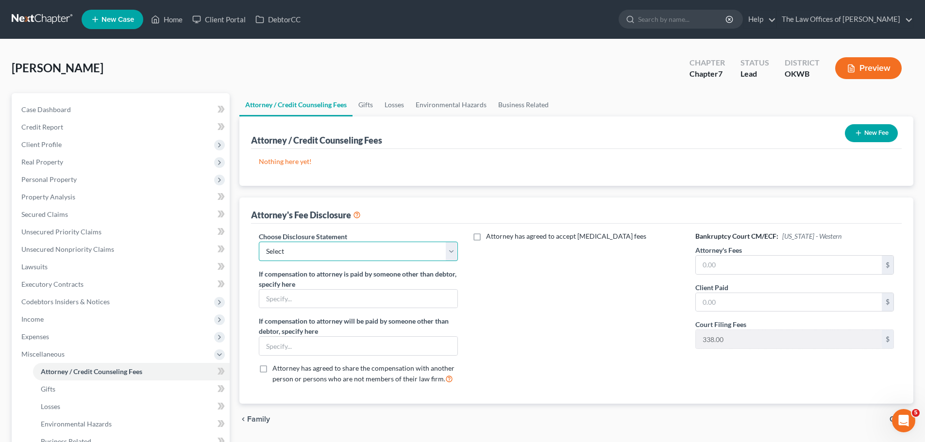
click at [323, 249] on select "Select FEE DISCLOSURE" at bounding box center [358, 251] width 199 height 19
select select "0"
click at [259, 242] on select "Select FEE DISCLOSURE" at bounding box center [358, 251] width 199 height 19
click at [707, 263] on input "text" at bounding box center [789, 265] width 186 height 18
type input "1,600"
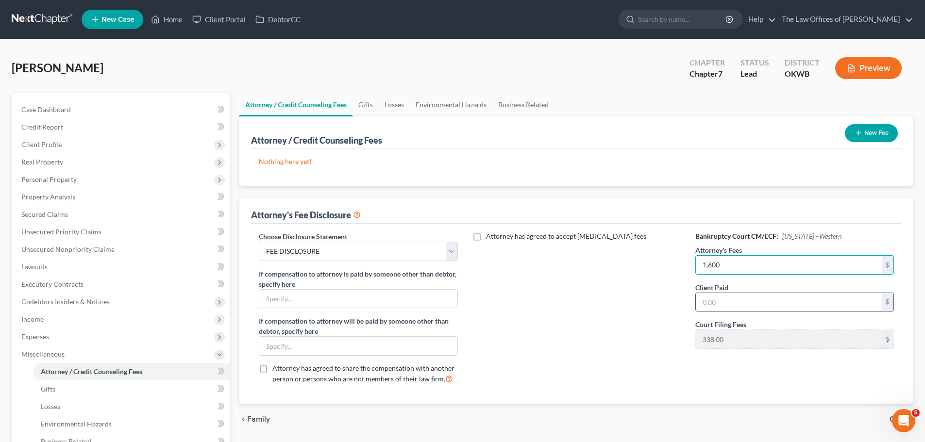
click at [734, 303] on input "text" at bounding box center [789, 302] width 186 height 18
type input "1,600"
click at [883, 132] on button "New Fee" at bounding box center [871, 133] width 53 height 18
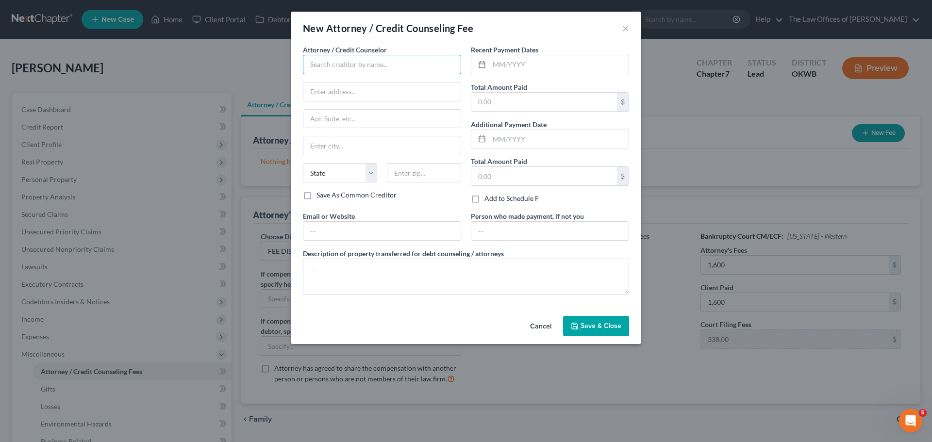
click at [319, 64] on input "text" at bounding box center [382, 64] width 158 height 19
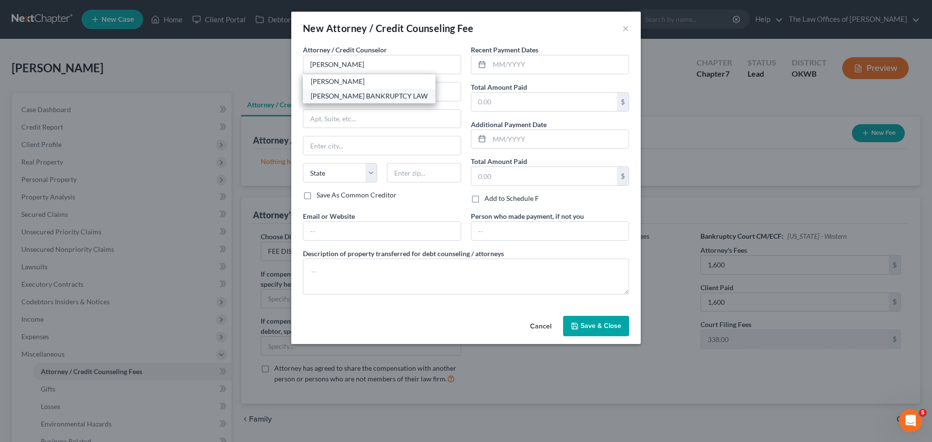
click at [370, 92] on div "MARTY MARTIN BANKRUPTCY LAW" at bounding box center [369, 96] width 117 height 10
type input "MARTY MARTIN BANKRUPTCY LAW"
type input "6440 AVONDALE DR"
type input "STE 200"
type input "Oklahoma City"
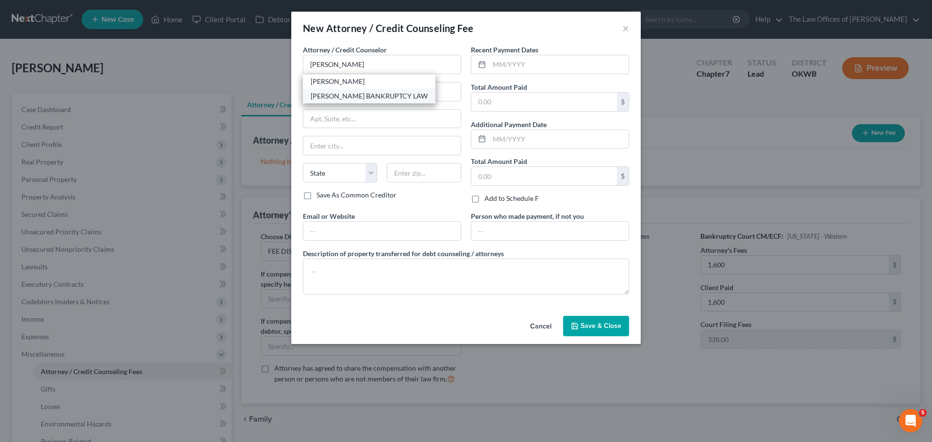
select select "37"
type input "73116"
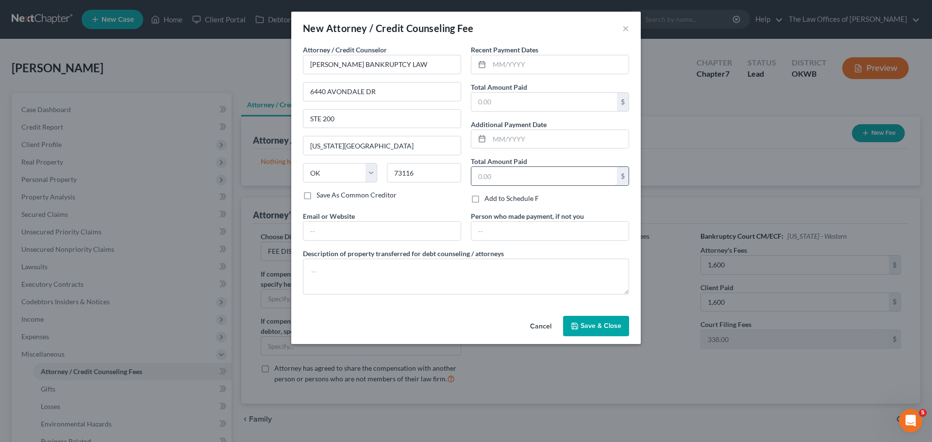
click at [499, 172] on input "text" at bounding box center [544, 176] width 146 height 18
type input "1,600"
click at [500, 69] on input "text" at bounding box center [558, 64] width 139 height 18
click at [482, 63] on icon at bounding box center [482, 65] width 8 height 8
drag, startPoint x: 564, startPoint y: 62, endPoint x: 476, endPoint y: 62, distance: 87.9
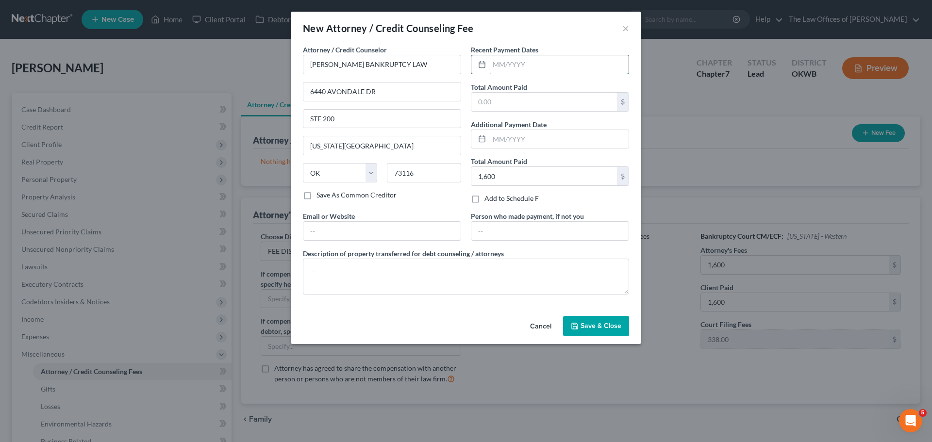
click at [476, 62] on div at bounding box center [550, 64] width 158 height 19
type input "[DATE]"
click at [589, 319] on button "Save & Close" at bounding box center [596, 326] width 66 height 20
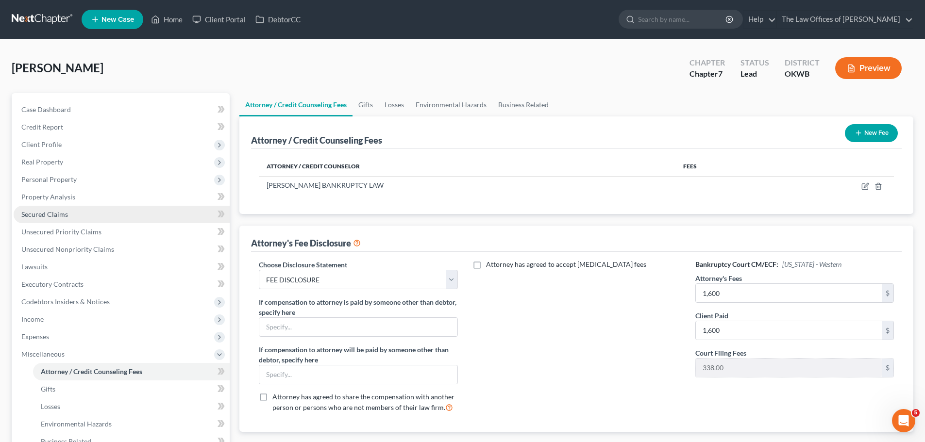
scroll to position [161, 0]
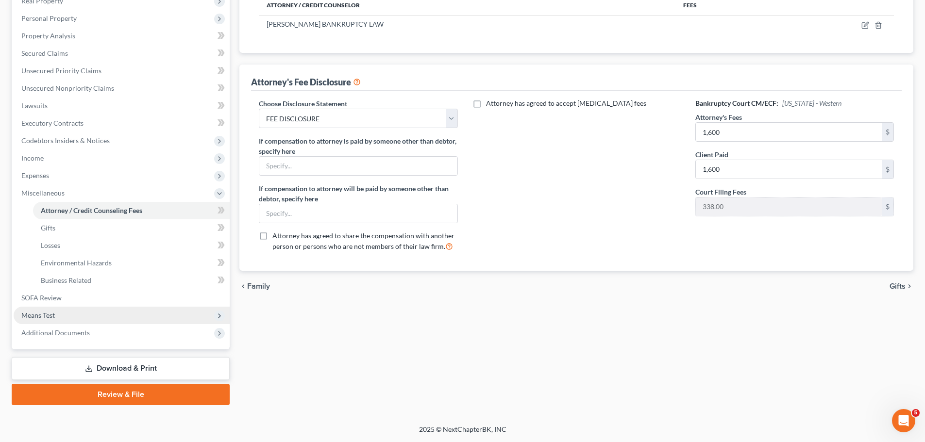
click at [90, 316] on span "Means Test" at bounding box center [122, 315] width 216 height 17
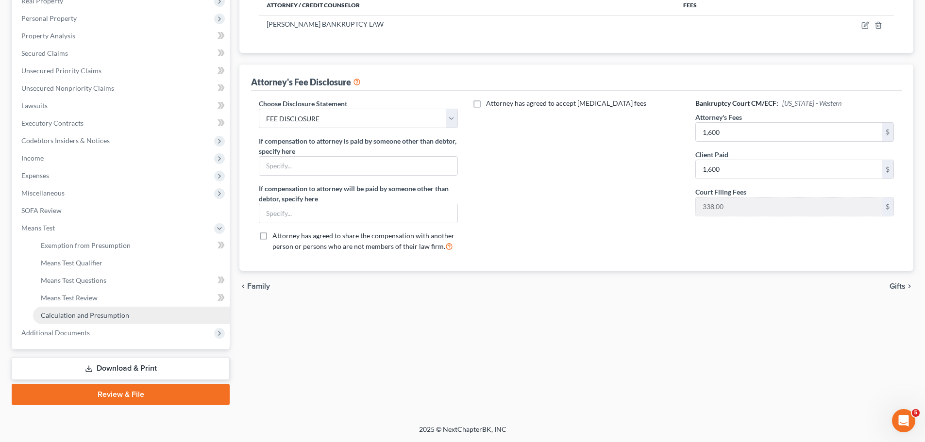
click at [135, 314] on link "Calculation and Presumption" at bounding box center [131, 315] width 197 height 17
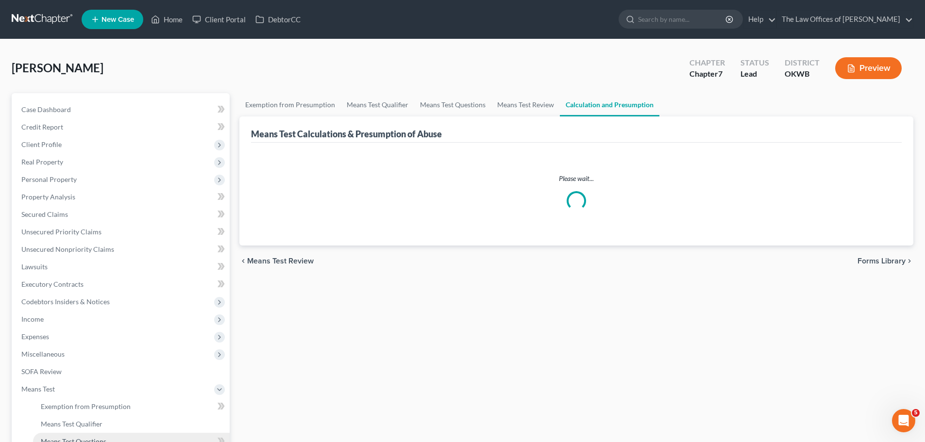
scroll to position [161, 0]
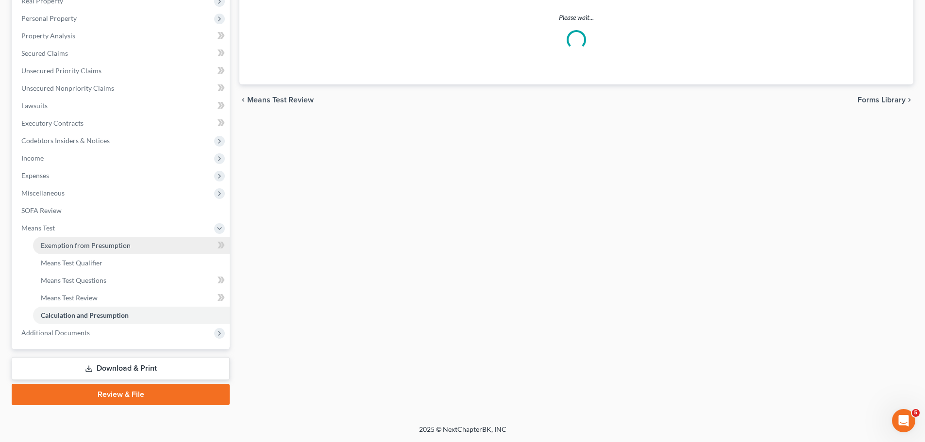
click at [97, 253] on link "Exemption from Presumption" at bounding box center [131, 245] width 197 height 17
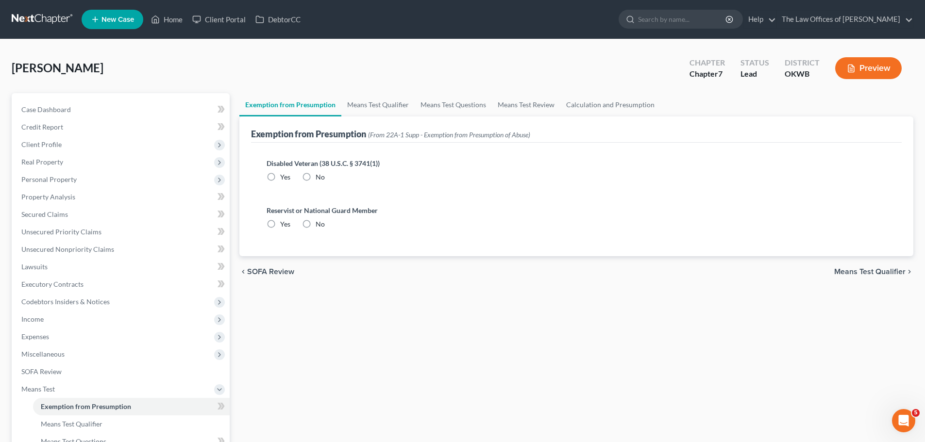
click at [316, 178] on label "No" at bounding box center [320, 177] width 9 height 10
click at [320, 178] on input "No" at bounding box center [323, 175] width 6 height 6
radio input "true"
click at [316, 227] on label "No" at bounding box center [320, 224] width 9 height 10
click at [320, 226] on input "No" at bounding box center [323, 222] width 6 height 6
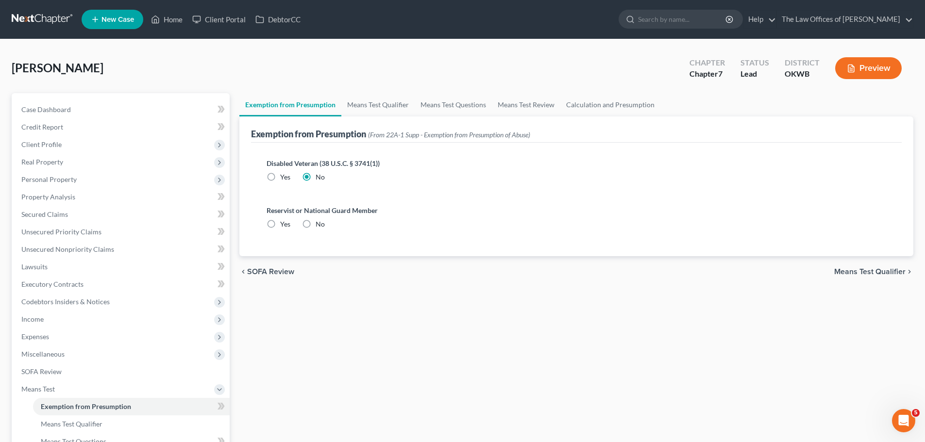
radio input "true"
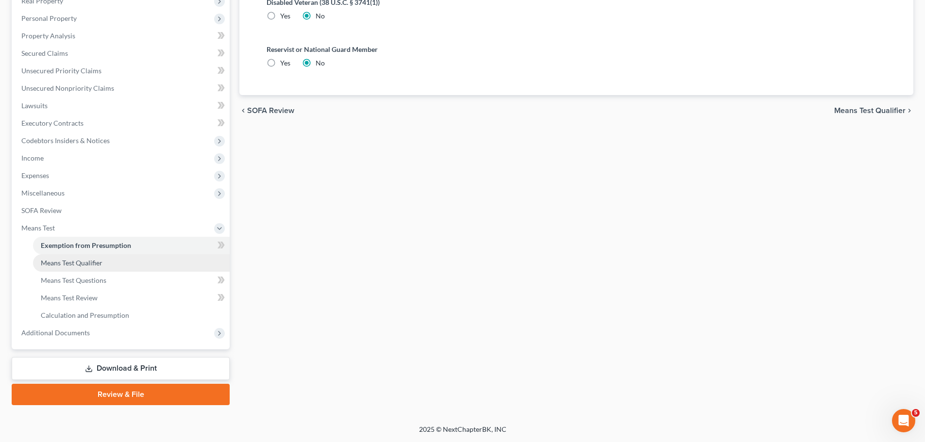
click at [111, 267] on link "Means Test Qualifier" at bounding box center [131, 262] width 197 height 17
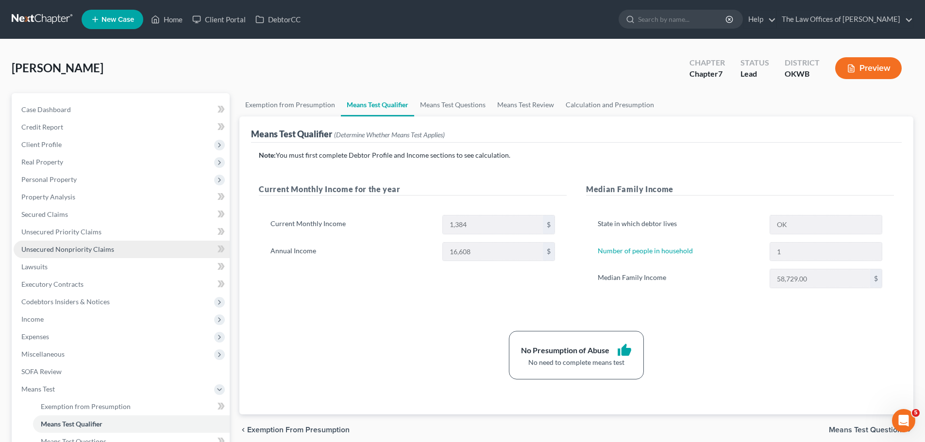
click at [102, 252] on span "Unsecured Nonpriority Claims" at bounding box center [67, 249] width 93 height 8
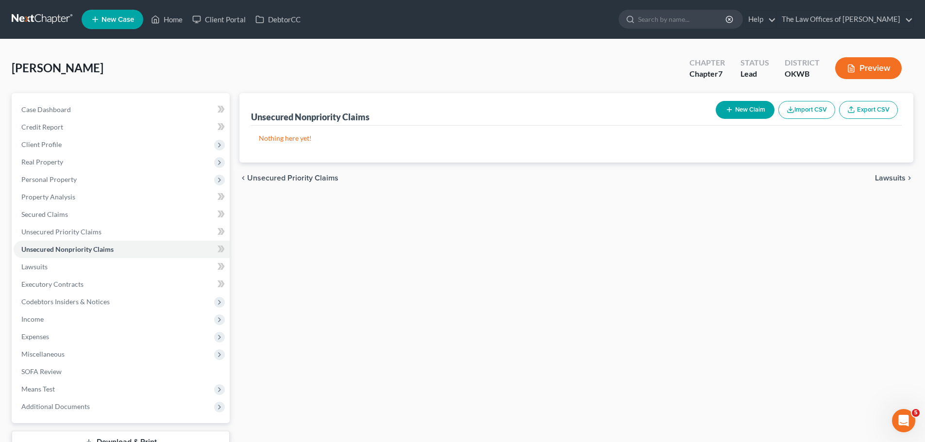
click at [757, 105] on button "New Claim" at bounding box center [745, 110] width 59 height 18
select select "0"
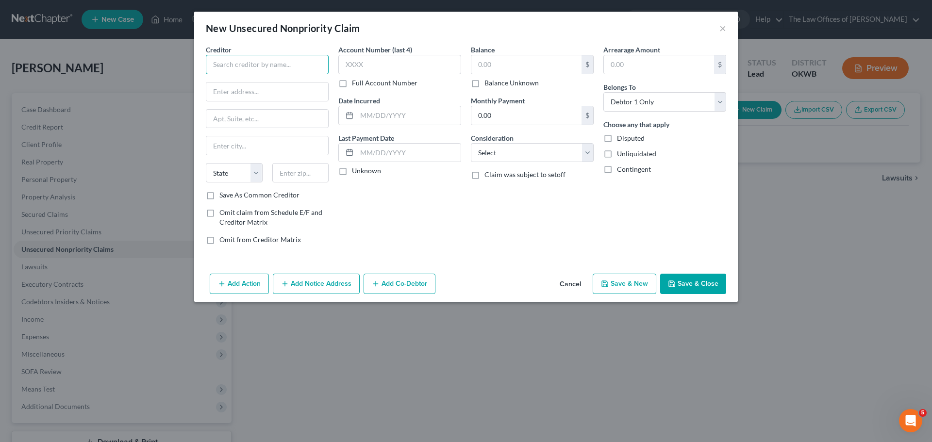
click at [266, 66] on input "text" at bounding box center [267, 64] width 123 height 19
click at [271, 83] on div "GS BANK [GEOGRAPHIC_DATA]" at bounding box center [264, 82] width 101 height 10
type input "GS BANK [GEOGRAPHIC_DATA]"
type input "LB 6112"
type input "[GEOGRAPHIC_DATA]"
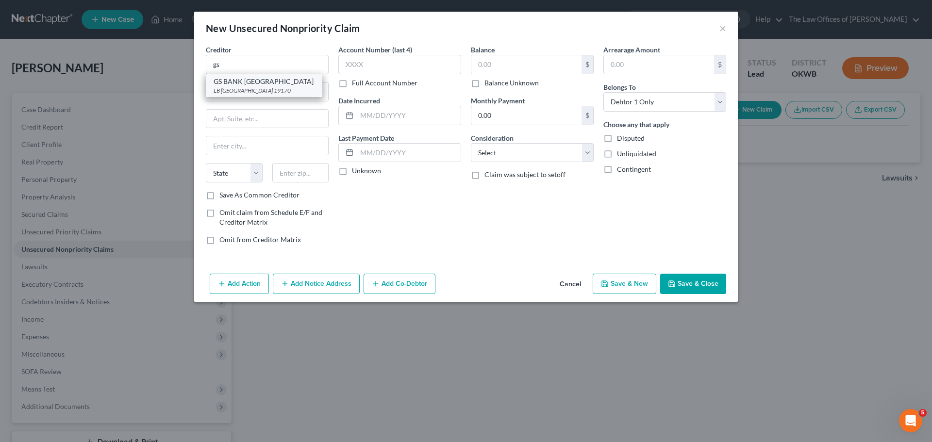
select select "39"
type input "19170"
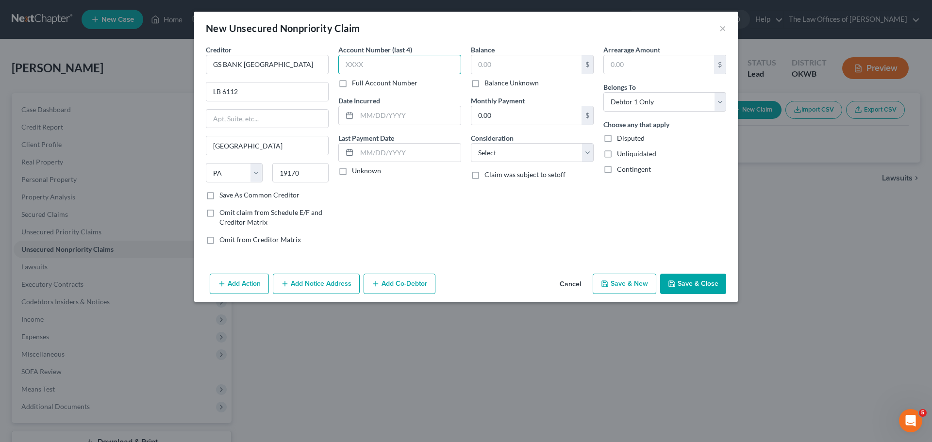
click at [355, 65] on input "text" at bounding box center [399, 64] width 123 height 19
type input "1300"
type input "[DATE]"
type input "4,055"
click at [517, 151] on select "Select Cable / Satellite Services Collection Agency Credit Card Debt Debt Couns…" at bounding box center [532, 152] width 123 height 19
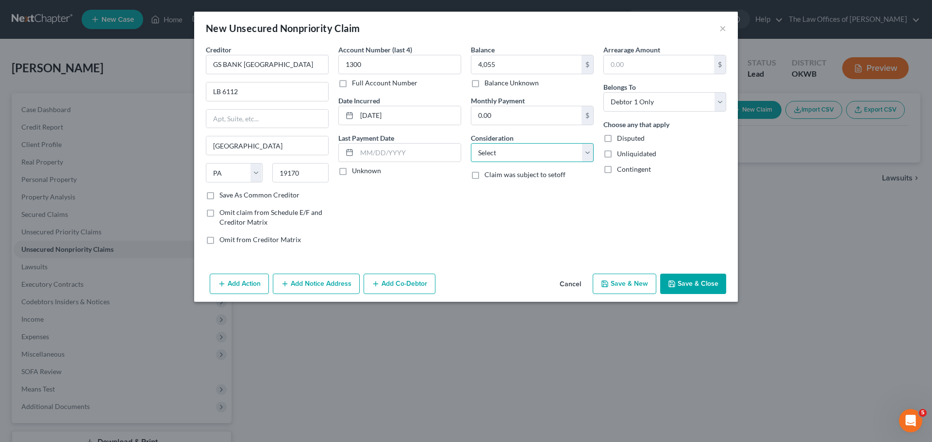
select select "2"
click at [471, 143] on select "Select Cable / Satellite Services Collection Agency Credit Card Debt Debt Couns…" at bounding box center [532, 152] width 123 height 19
click at [639, 286] on button "Save & New" at bounding box center [625, 284] width 64 height 20
select select "0"
type input "4,055.00"
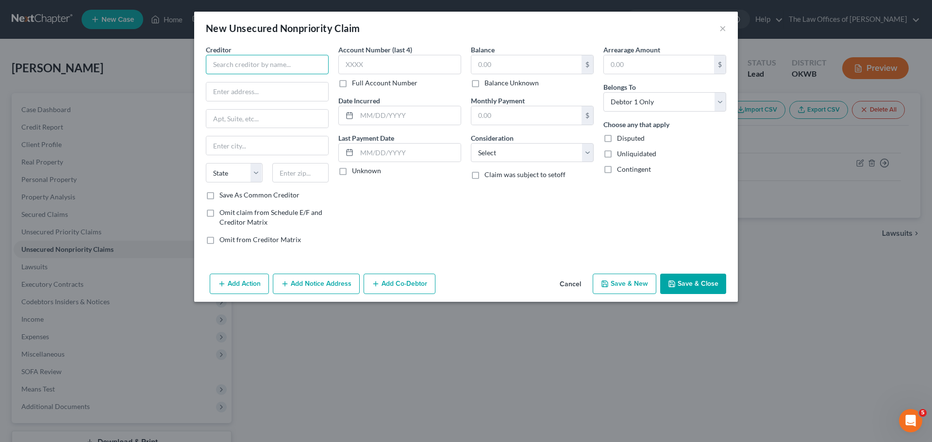
click at [251, 60] on input "text" at bounding box center [267, 64] width 123 height 19
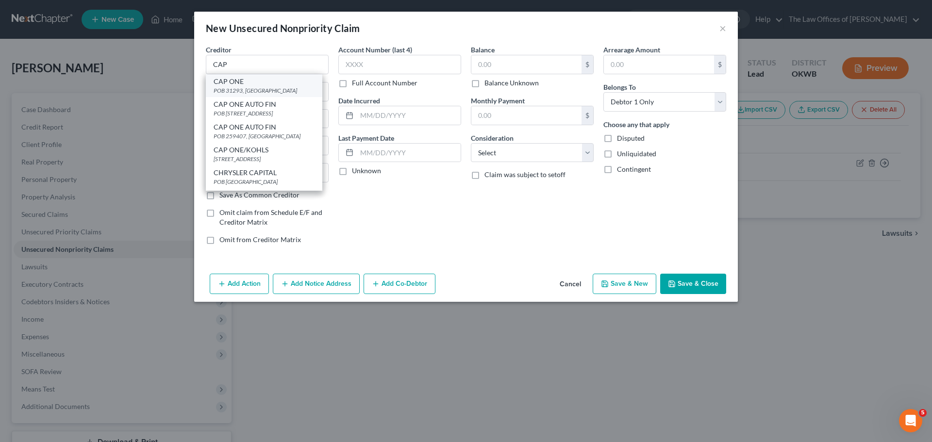
click at [252, 84] on div "CAP ONE" at bounding box center [264, 82] width 101 height 10
type input "CAP ONE"
type input "POB 31293"
type input "[GEOGRAPHIC_DATA]"
select select "46"
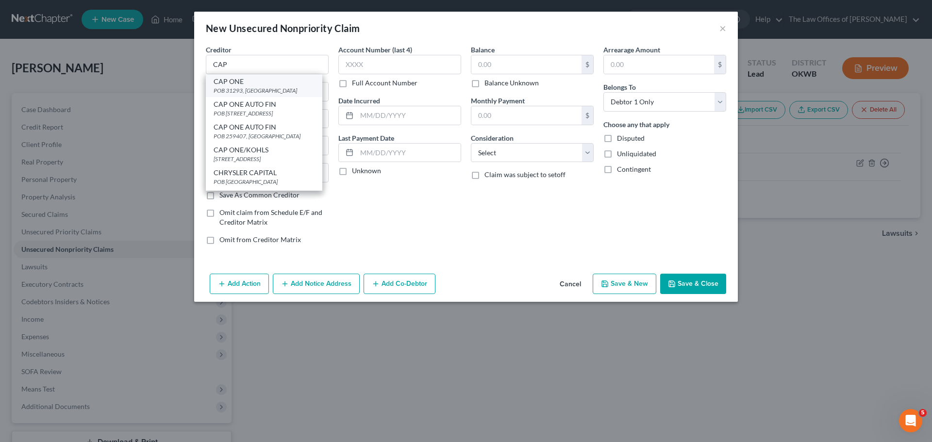
type input "84131"
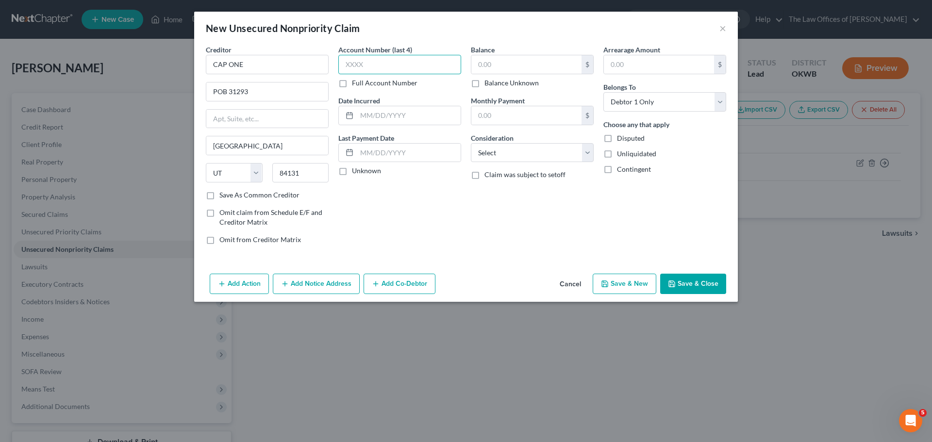
click at [371, 62] on input "text" at bounding box center [399, 64] width 123 height 19
type input "5178"
click at [395, 112] on input "text" at bounding box center [409, 115] width 104 height 18
type input "[DATE]"
click at [500, 63] on input "text" at bounding box center [526, 64] width 110 height 18
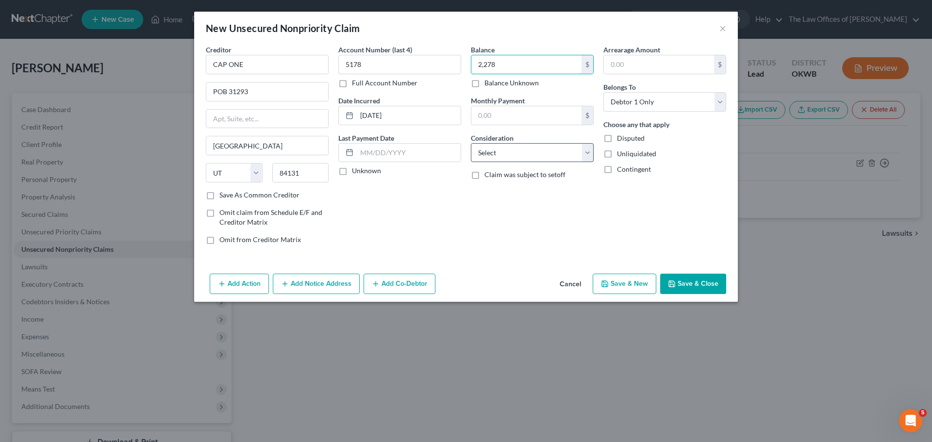
type input "2,278"
click at [481, 157] on select "Select Cable / Satellite Services Collection Agency Credit Card Debt Debt Couns…" at bounding box center [532, 152] width 123 height 19
select select "2"
click at [471, 143] on select "Select Cable / Satellite Services Collection Agency Credit Card Debt Debt Couns…" at bounding box center [532, 152] width 123 height 19
click at [643, 290] on button "Save & New" at bounding box center [625, 284] width 64 height 20
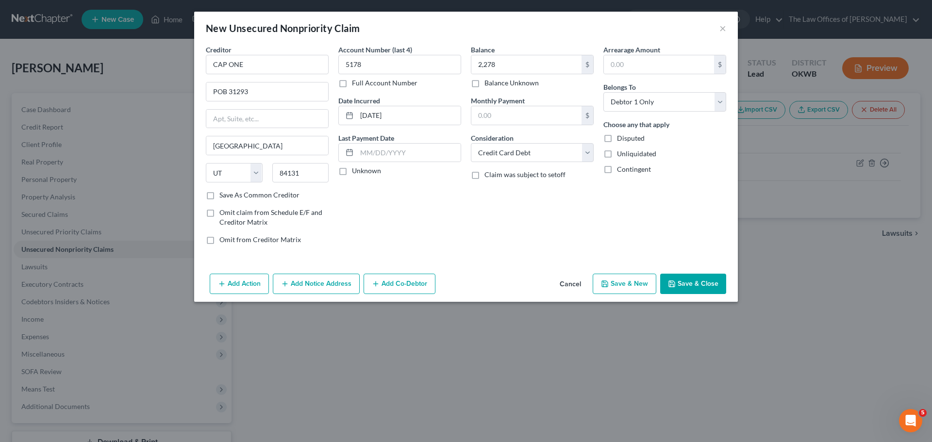
type input "2,278.00"
type input "0.00"
select select "0"
click at [285, 65] on input "text" at bounding box center [267, 64] width 123 height 19
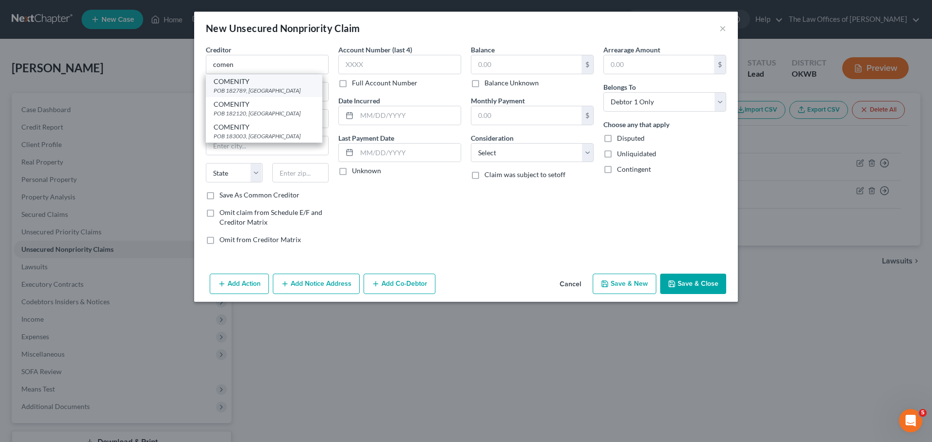
click at [270, 85] on div "COMENITY" at bounding box center [264, 82] width 101 height 10
type input "COMENITY"
type input "POB 182789"
type input "Columbus"
select select "36"
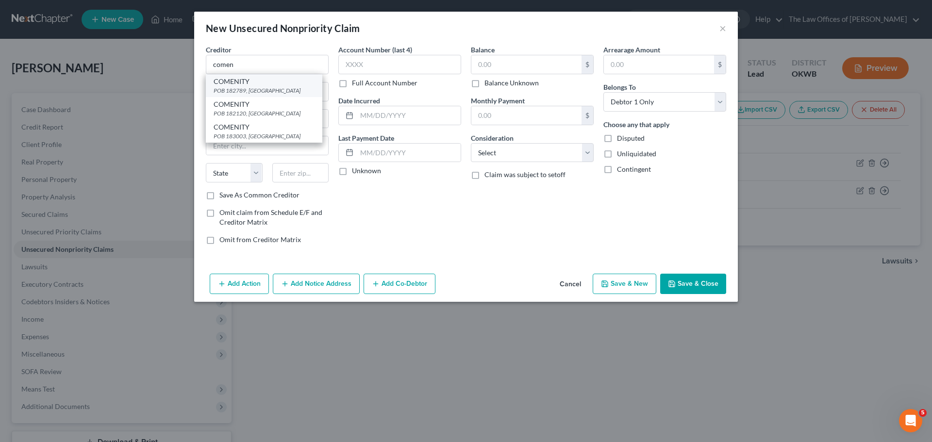
type input "43218"
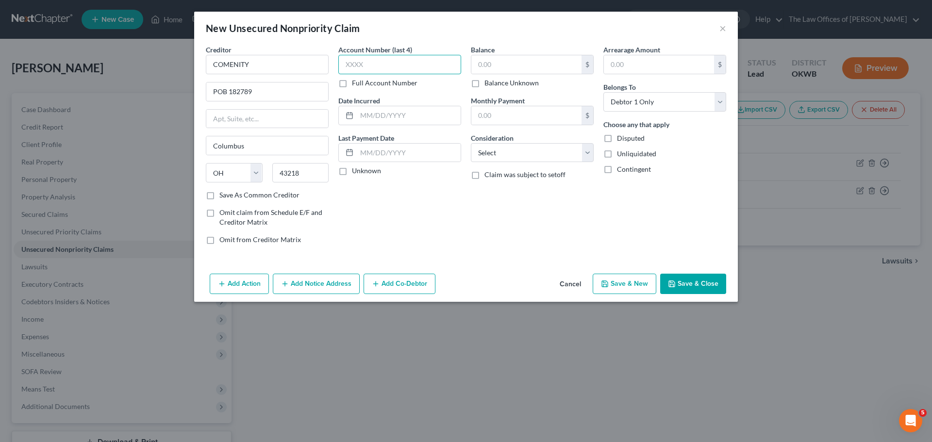
click at [366, 61] on input "text" at bounding box center [399, 64] width 123 height 19
type input "6278"
click at [372, 120] on input "text" at bounding box center [409, 115] width 104 height 18
type input "0"
type input "[DATE]"
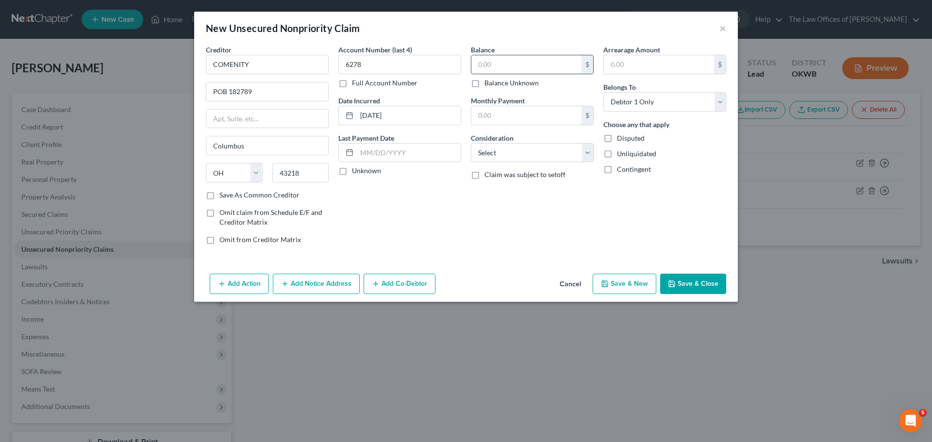
click at [532, 63] on input "text" at bounding box center [526, 64] width 110 height 18
type input "555"
click at [630, 279] on button "Save & New" at bounding box center [625, 284] width 64 height 20
select select "0"
type input "555.00"
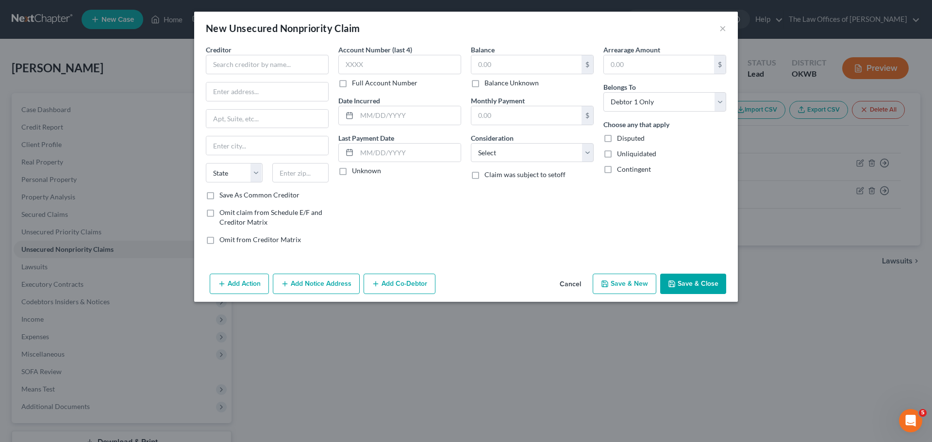
type input "0.00"
click at [264, 69] on input "text" at bounding box center [267, 64] width 123 height 19
click at [270, 84] on div "CREDIT FIRST" at bounding box center [264, 82] width 101 height 10
type input "CREDIT FIRST"
type input "[STREET_ADDRESS]"
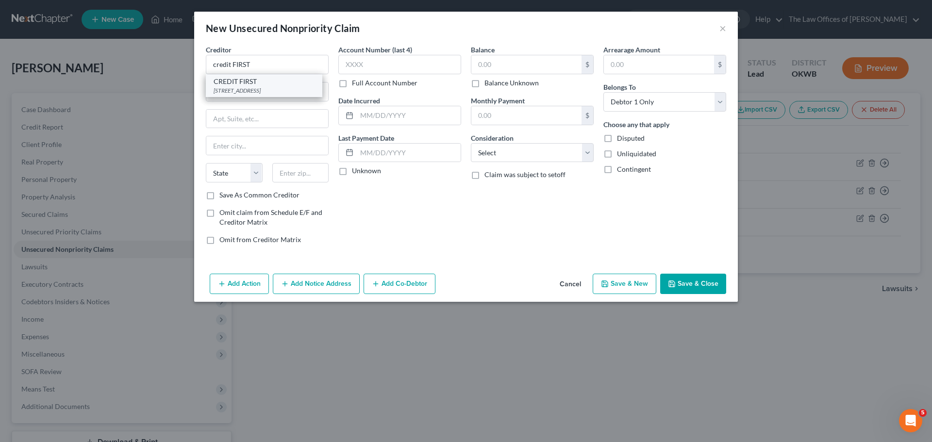
type input "Brookpark"
select select "36"
type input "44142"
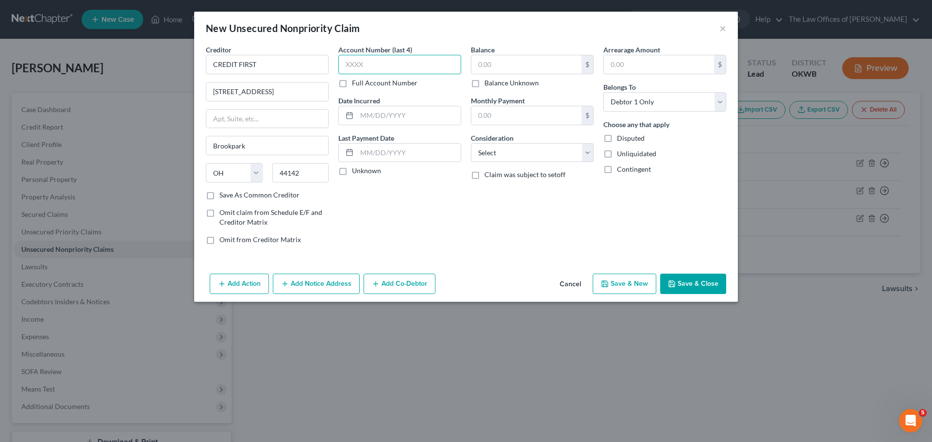
click at [379, 63] on input "text" at bounding box center [399, 64] width 123 height 19
type input "5593"
type input "[DATE]"
click at [531, 66] on input "text" at bounding box center [526, 64] width 110 height 18
type input "736"
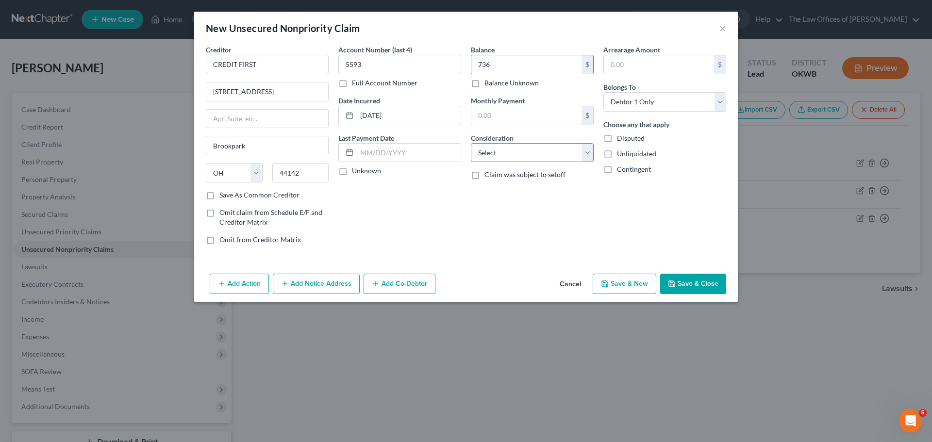
click at [492, 146] on select "Select Cable / Satellite Services Collection Agency Credit Card Debt Debt Couns…" at bounding box center [532, 152] width 123 height 19
select select "2"
click at [471, 143] on select "Select Cable / Satellite Services Collection Agency Credit Card Debt Debt Couns…" at bounding box center [532, 152] width 123 height 19
click at [637, 279] on button "Save & New" at bounding box center [625, 284] width 64 height 20
select select "0"
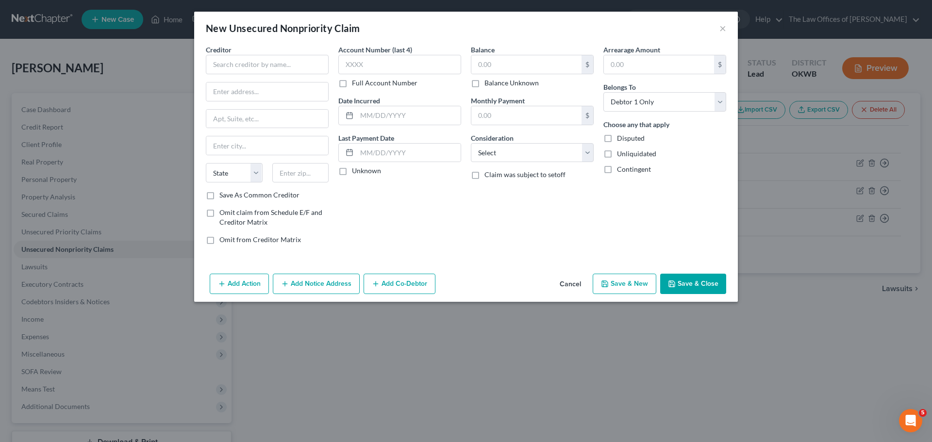
type input "736.00"
type input "0.00"
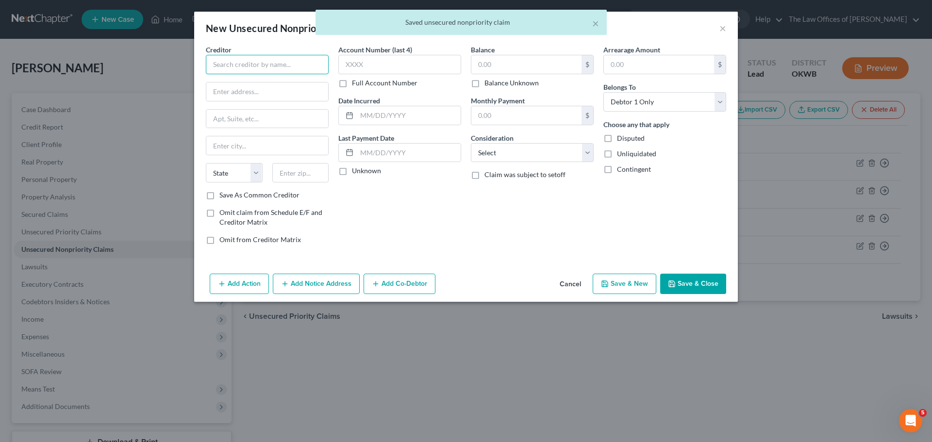
click at [250, 62] on input "text" at bounding box center [267, 64] width 123 height 19
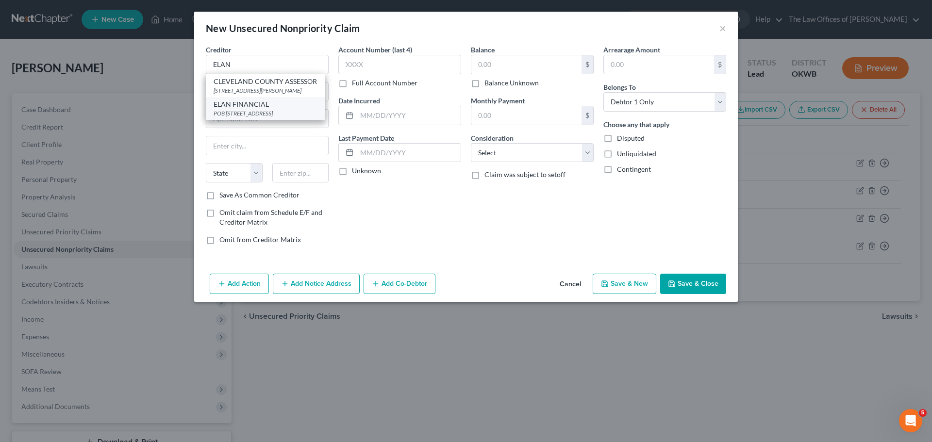
click at [262, 109] on div "ELAN FINANCIAL" at bounding box center [265, 105] width 103 height 10
type input "ELAN FINANCIAL"
type input "POB 108"
type input "Saint Louis"
select select "26"
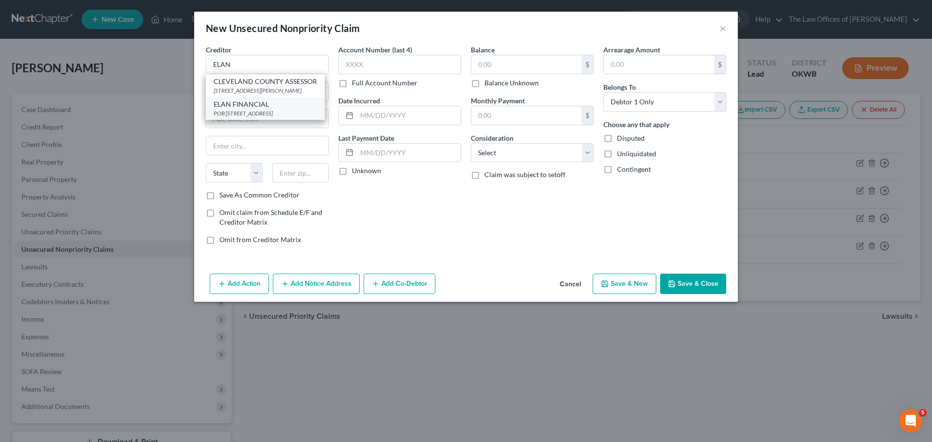
type input "63166"
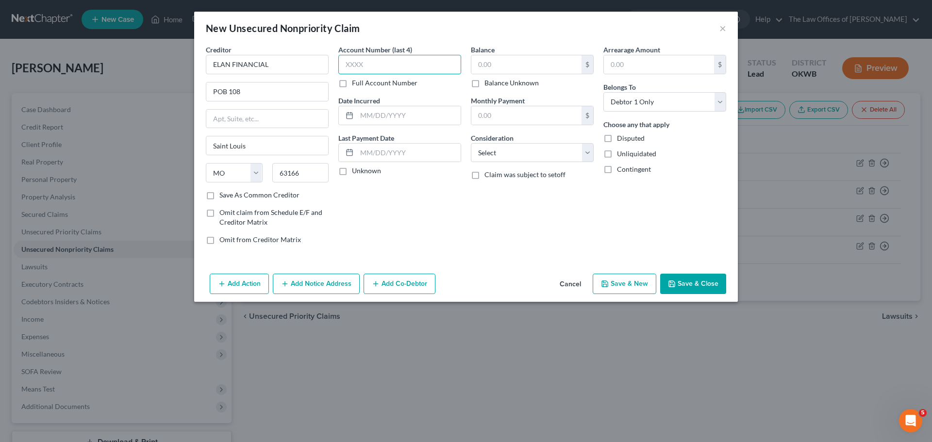
click at [369, 66] on input "text" at bounding box center [399, 64] width 123 height 19
click at [379, 112] on input "text" at bounding box center [409, 115] width 104 height 18
type input "[DATE]"
click at [533, 56] on input "text" at bounding box center [526, 64] width 110 height 18
type input "18,679"
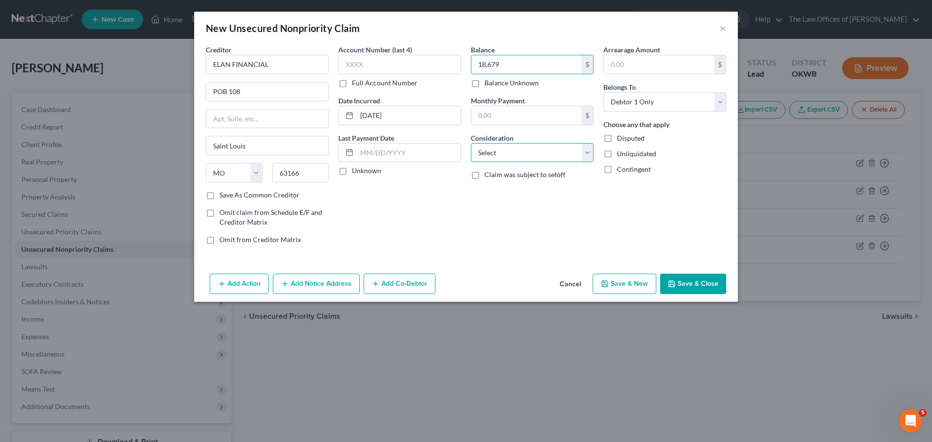
click at [522, 157] on select "Select Cable / Satellite Services Collection Agency Credit Card Debt Debt Couns…" at bounding box center [532, 152] width 123 height 19
select select "2"
click at [471, 143] on select "Select Cable / Satellite Services Collection Agency Credit Card Debt Debt Couns…" at bounding box center [532, 152] width 123 height 19
click at [613, 290] on button "Save & New" at bounding box center [625, 284] width 64 height 20
select select "0"
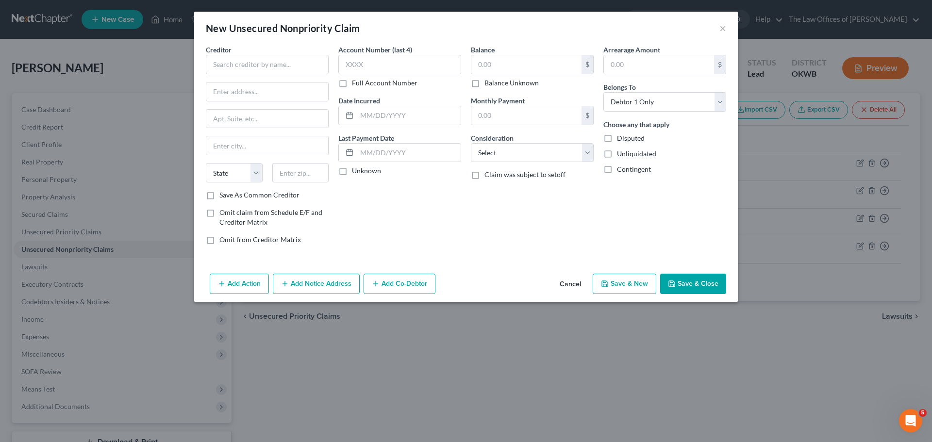
type input "18,679.00"
type input "0.00"
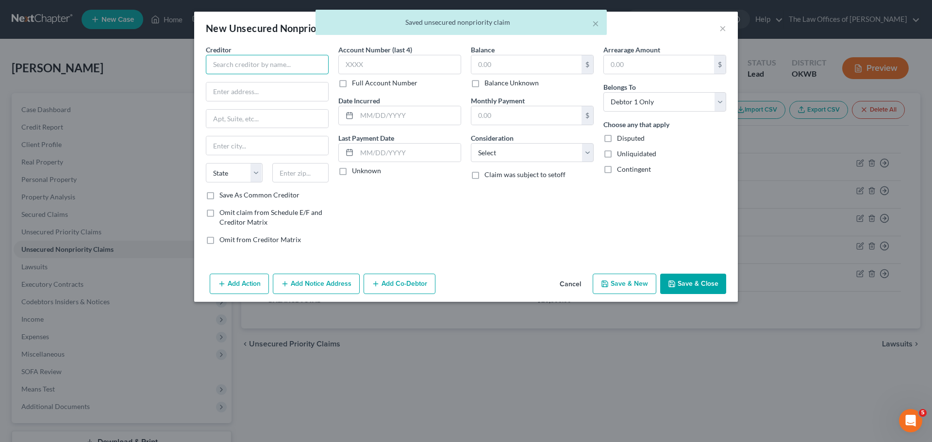
click at [214, 70] on input "text" at bounding box center [267, 64] width 123 height 19
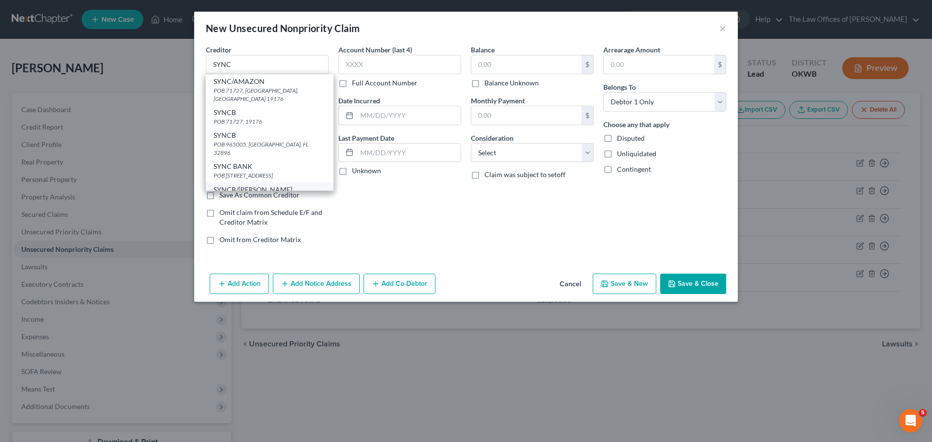
click at [243, 195] on div "POB 71757, 19176" at bounding box center [270, 199] width 112 height 8
type input "SYNCB/[PERSON_NAME]"
type input "POB 71757"
type input "19176"
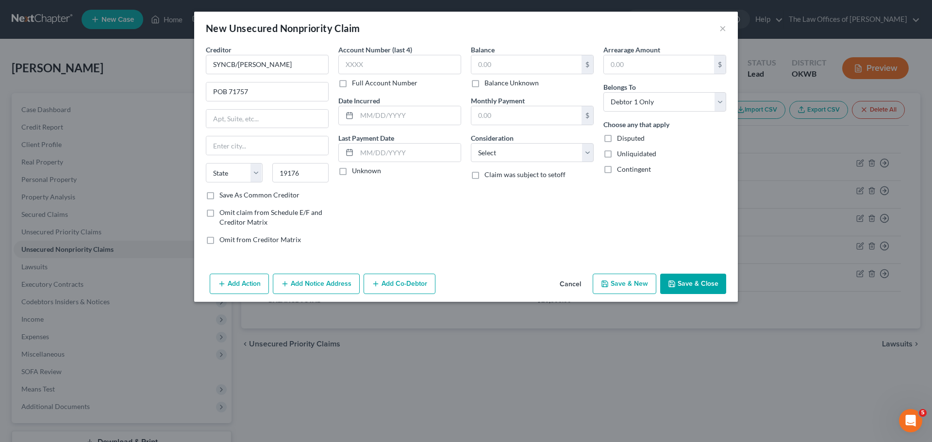
drag, startPoint x: 262, startPoint y: 54, endPoint x: 269, endPoint y: 54, distance: 7.3
click at [263, 54] on div "Creditor * SYNCB/[PERSON_NAME]" at bounding box center [267, 60] width 123 height 30
click at [271, 66] on input "SYNCB/[PERSON_NAME]" at bounding box center [267, 64] width 123 height 19
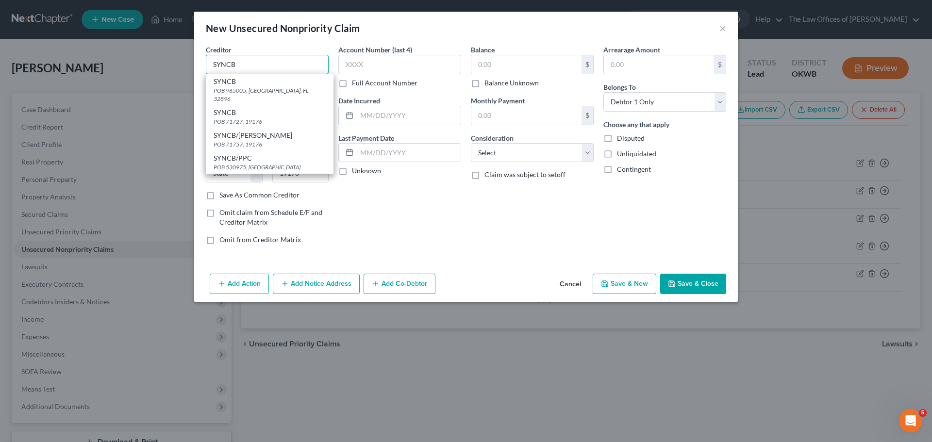
type input "SYNCB"
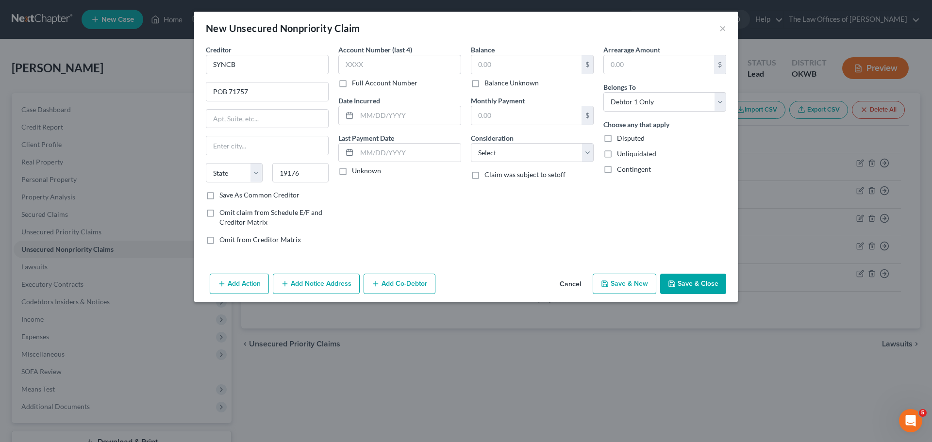
click at [220, 198] on label "Save As Common Creditor" at bounding box center [259, 195] width 80 height 10
click at [223, 197] on input "Save As Common Creditor" at bounding box center [226, 193] width 6 height 6
checkbox input "true"
click at [386, 61] on input "text" at bounding box center [399, 64] width 123 height 19
type input "6019"
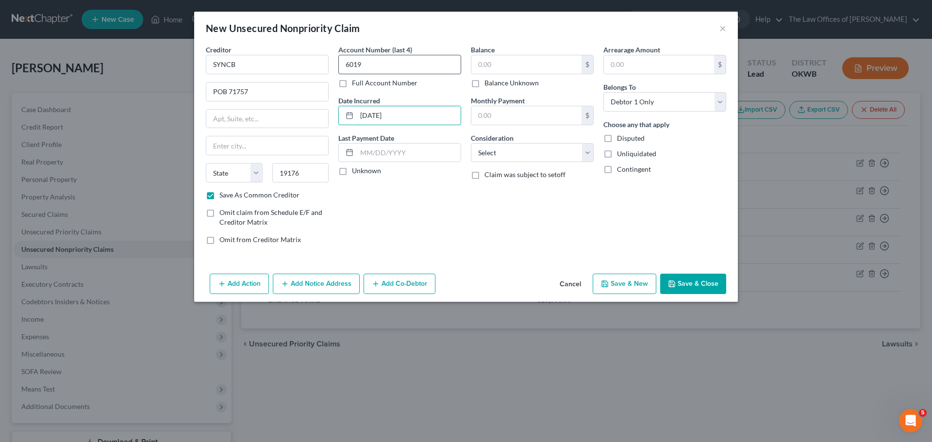
type input "[DATE]"
type input "3,004"
click at [488, 149] on select "Select Cable / Satellite Services Collection Agency Credit Card Debt Debt Couns…" at bounding box center [532, 152] width 123 height 19
select select "2"
click at [471, 143] on select "Select Cable / Satellite Services Collection Agency Credit Card Debt Debt Couns…" at bounding box center [532, 152] width 123 height 19
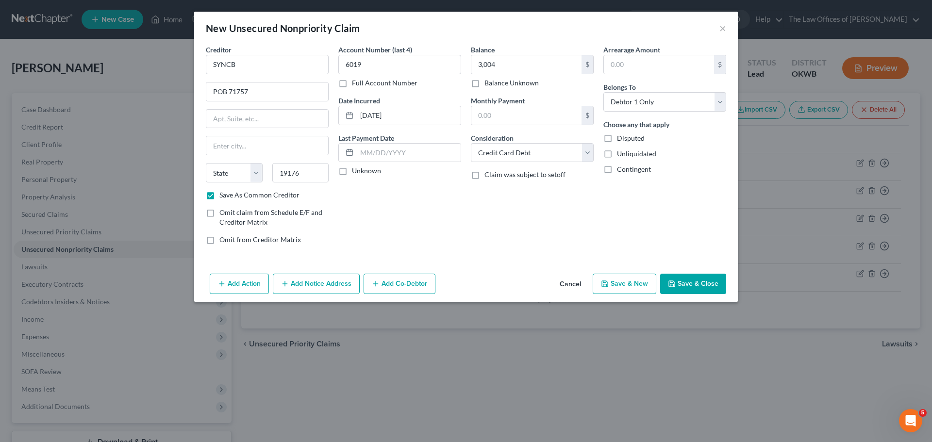
click at [640, 283] on button "Save & New" at bounding box center [625, 284] width 64 height 20
checkbox input "false"
type input "3,004.00"
type input "0.00"
select select "0"
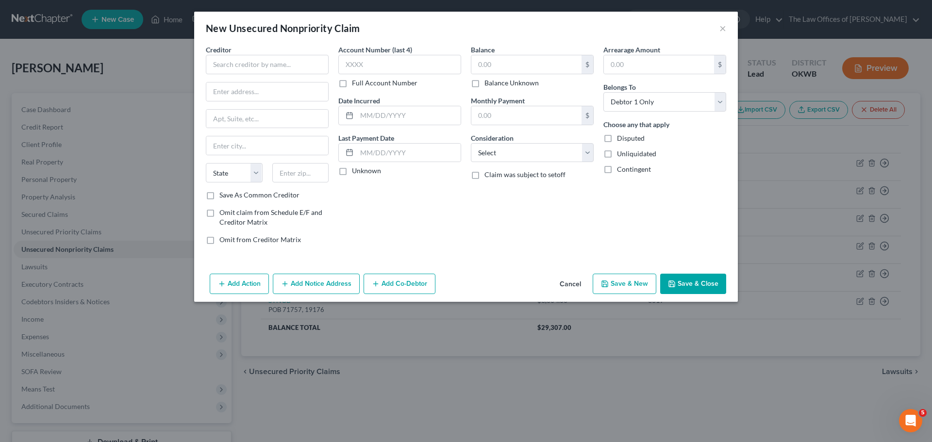
click at [697, 278] on button "Save & Close" at bounding box center [693, 284] width 66 height 20
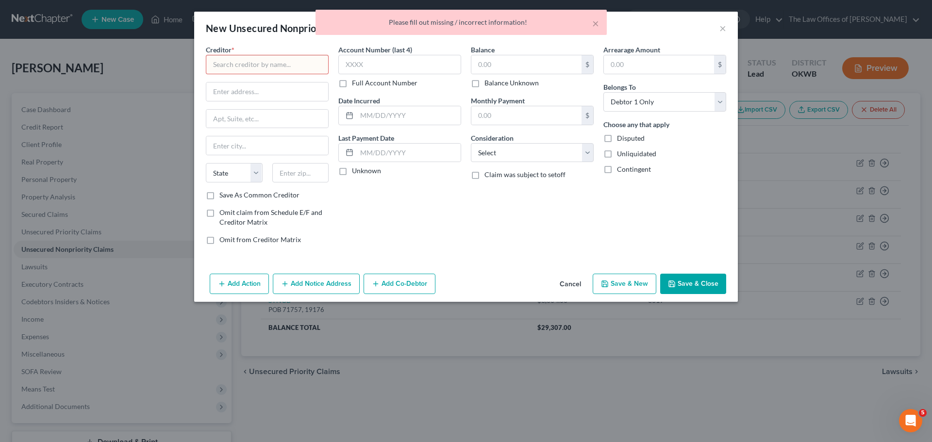
click at [590, 26] on div "Please fill out missing / incorrect information!" at bounding box center [461, 22] width 276 height 10
click at [593, 25] on button "×" at bounding box center [595, 23] width 7 height 12
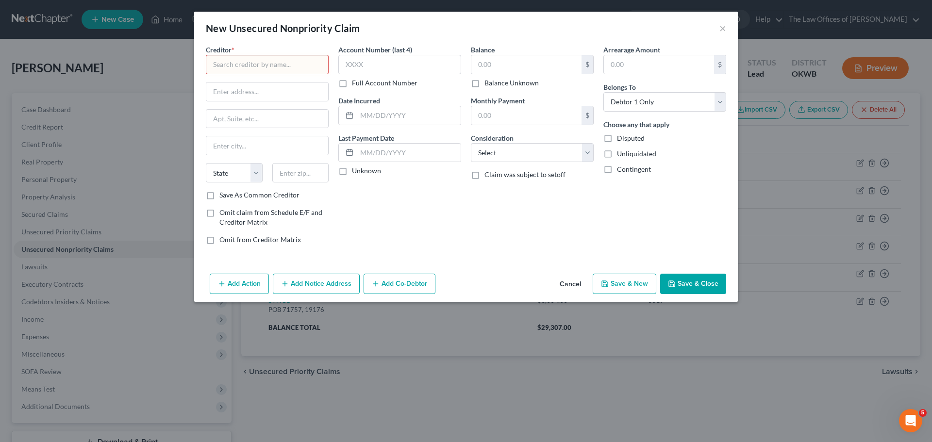
click at [726, 28] on div "New Unsecured Nonpriority Claim ×" at bounding box center [466, 28] width 544 height 33
click at [719, 31] on div "New Unsecured Nonpriority Claim ×" at bounding box center [466, 28] width 544 height 33
click at [722, 29] on button "×" at bounding box center [723, 28] width 7 height 12
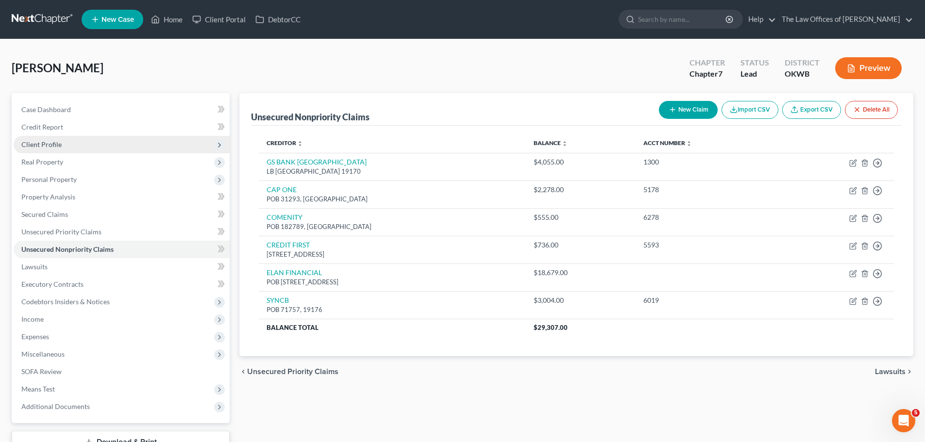
click at [55, 138] on span "Client Profile" at bounding box center [122, 144] width 216 height 17
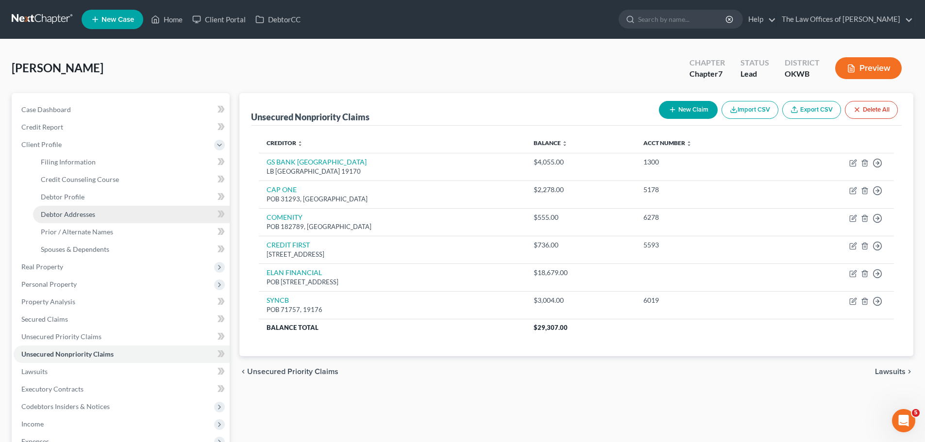
click at [88, 213] on span "Debtor Addresses" at bounding box center [68, 214] width 54 height 8
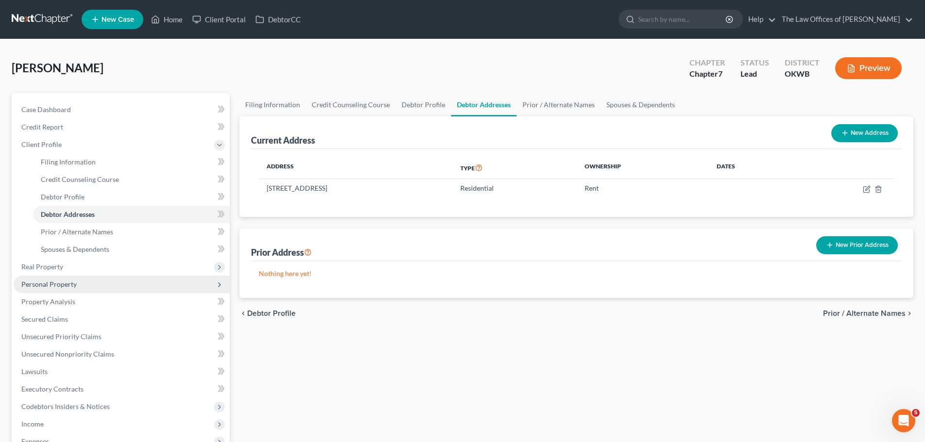
click at [69, 285] on span "Personal Property" at bounding box center [48, 284] width 55 height 8
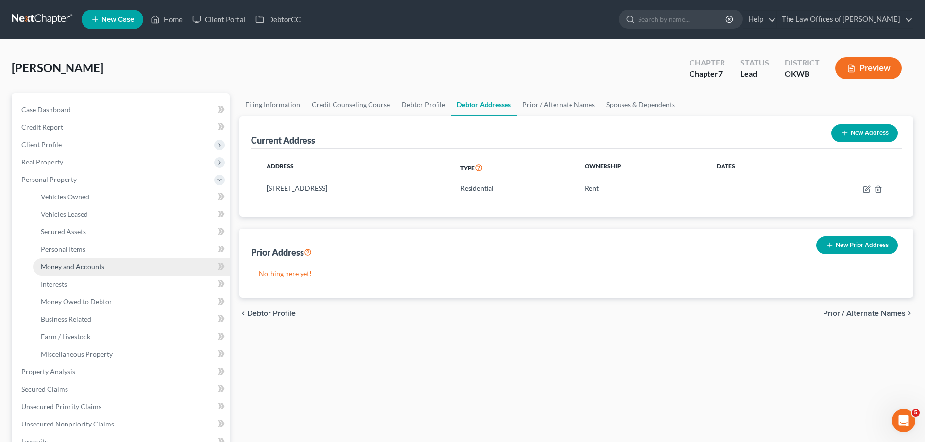
click at [84, 261] on link "Money and Accounts" at bounding box center [131, 266] width 197 height 17
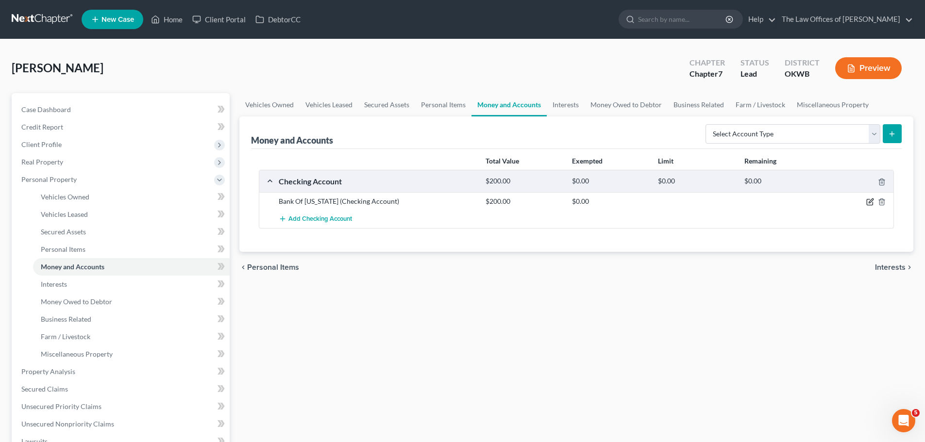
click at [868, 201] on icon "button" at bounding box center [870, 202] width 8 height 8
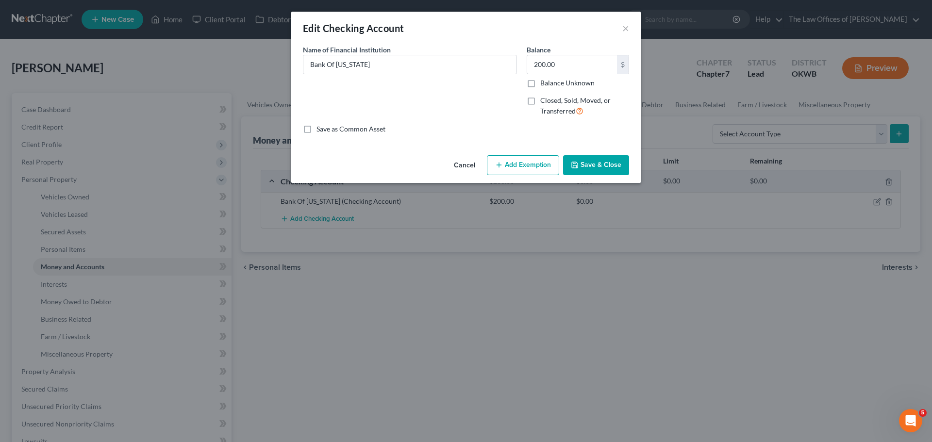
click at [512, 165] on button "Add Exemption" at bounding box center [523, 165] width 72 height 20
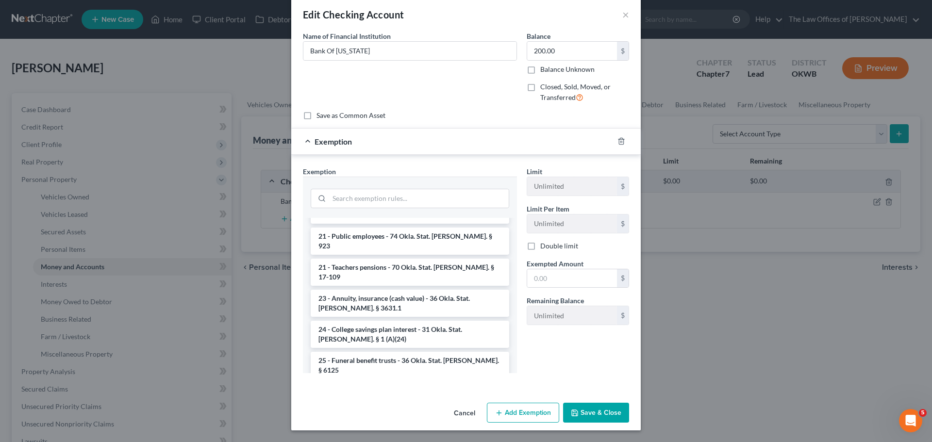
scroll to position [282, 0]
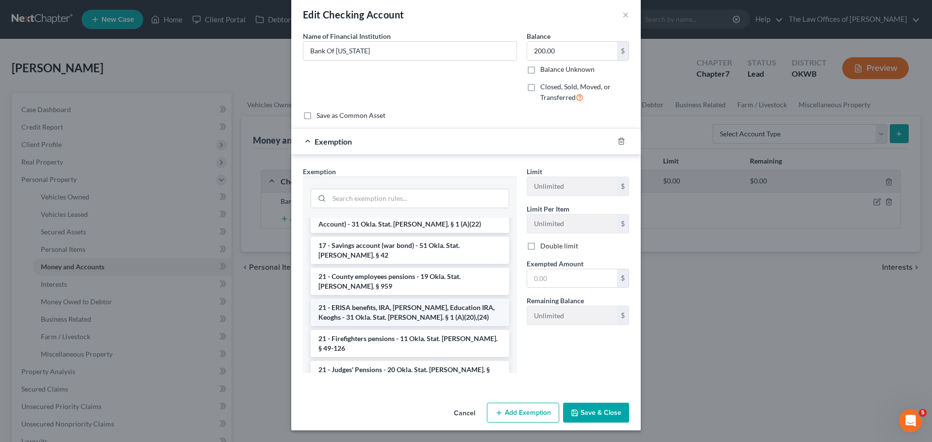
click at [446, 299] on li "21 - ERISA benefits, IRA, [PERSON_NAME], Education IRA, Keoghs - 31 Okla. Stat.…" at bounding box center [410, 312] width 199 height 27
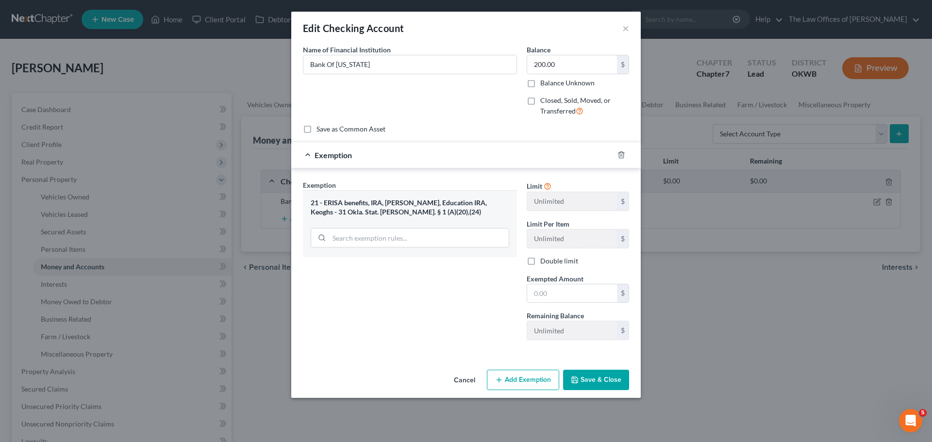
click at [606, 383] on button "Save & Close" at bounding box center [596, 380] width 66 height 20
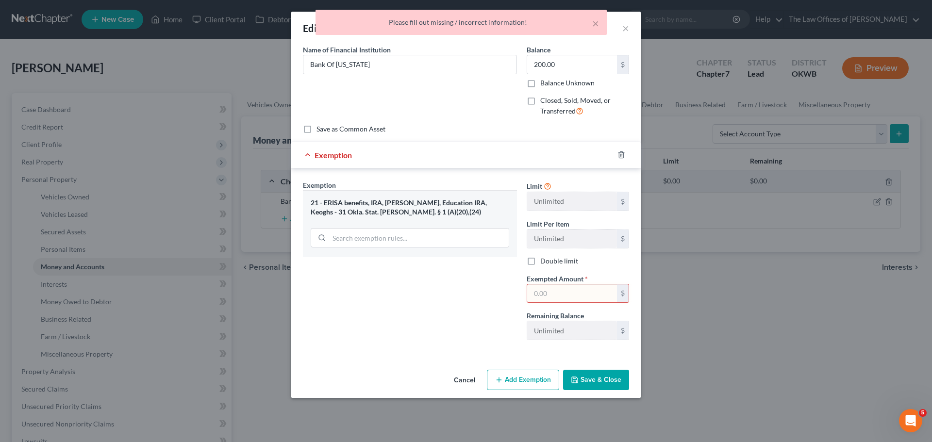
click at [598, 295] on input "text" at bounding box center [572, 294] width 90 height 18
click at [590, 20] on div "Please fill out missing / incorrect information!" at bounding box center [461, 22] width 276 height 10
click at [595, 21] on button "×" at bounding box center [595, 23] width 7 height 12
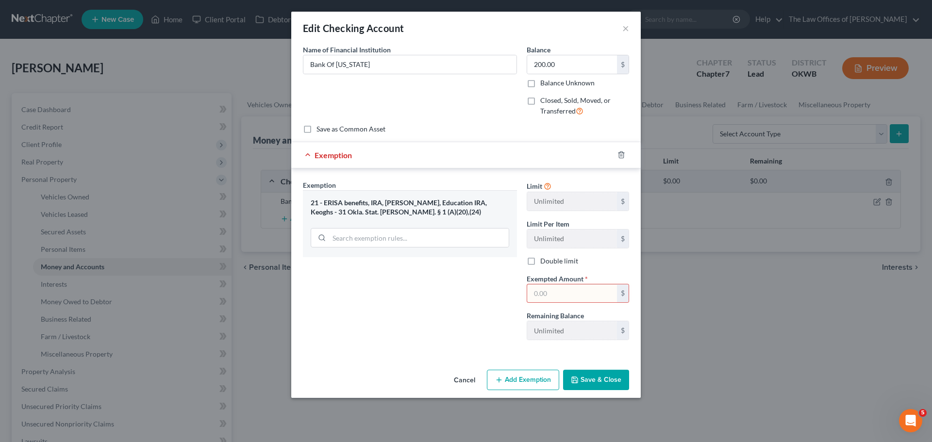
click at [543, 296] on input "text" at bounding box center [572, 294] width 90 height 18
type input "200"
click at [622, 390] on button "Save & Close" at bounding box center [596, 380] width 66 height 20
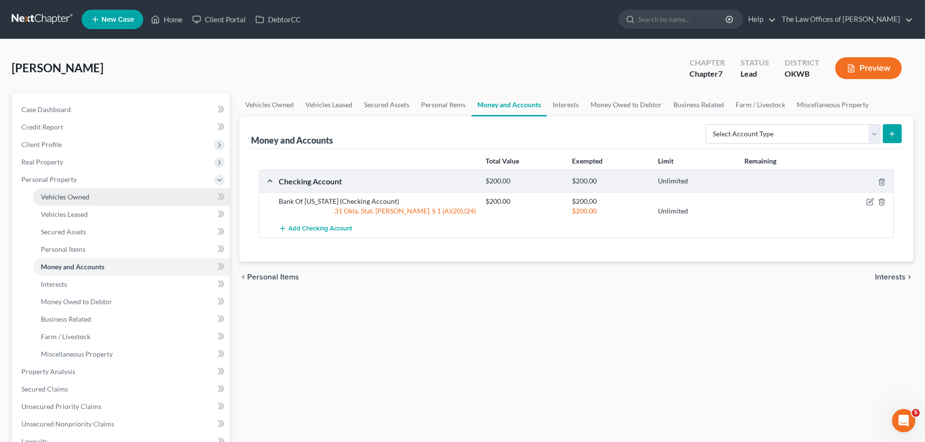
click at [75, 201] on span "Vehicles Owned" at bounding box center [65, 197] width 49 height 8
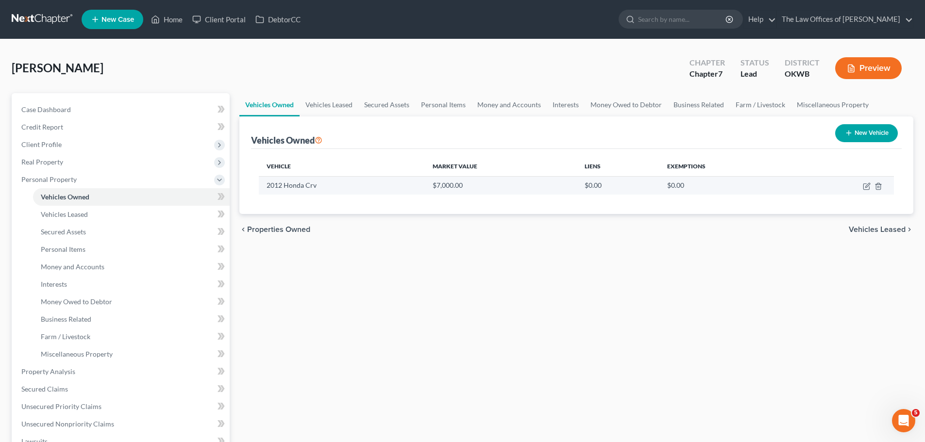
click at [273, 187] on td "2012 Honda Crv" at bounding box center [342, 185] width 166 height 18
click at [868, 184] on icon "button" at bounding box center [867, 185] width 4 height 4
select select "0"
select select "14"
select select "2"
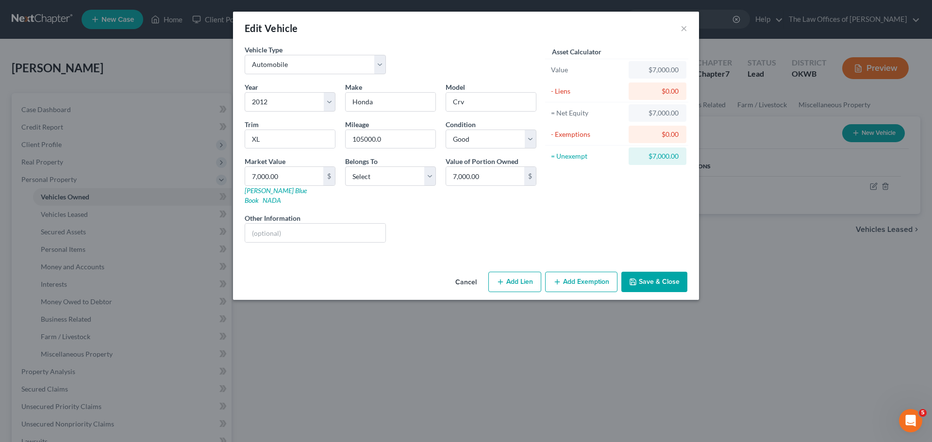
click at [571, 272] on button "Add Exemption" at bounding box center [581, 282] width 72 height 20
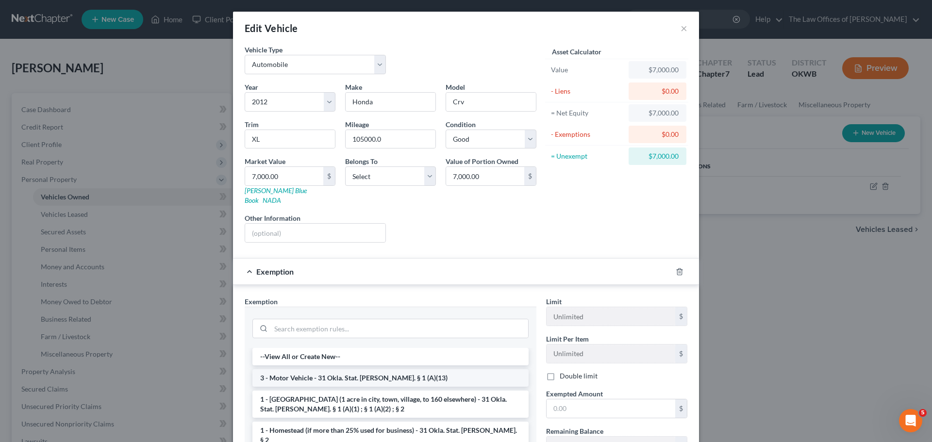
click at [439, 370] on li "3 - Motor Vehicle - 31 Okla. Stat. [PERSON_NAME]. § 1 (A)(13)" at bounding box center [390, 378] width 276 height 17
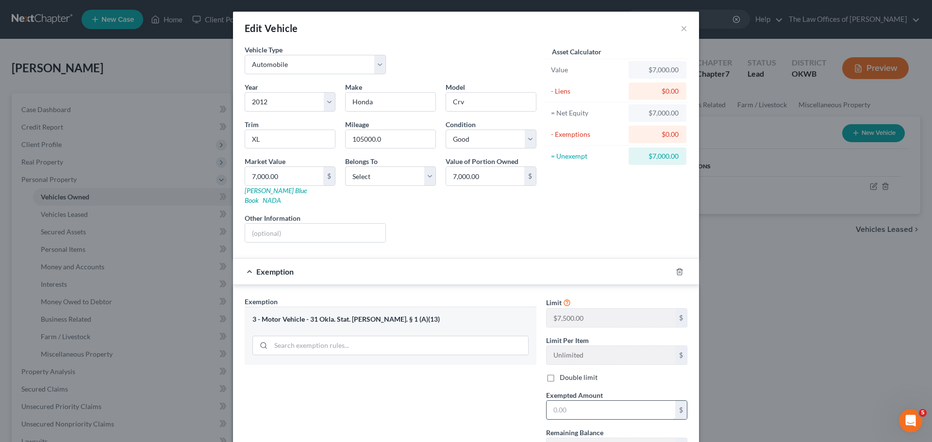
click at [578, 401] on input "text" at bounding box center [611, 410] width 129 height 18
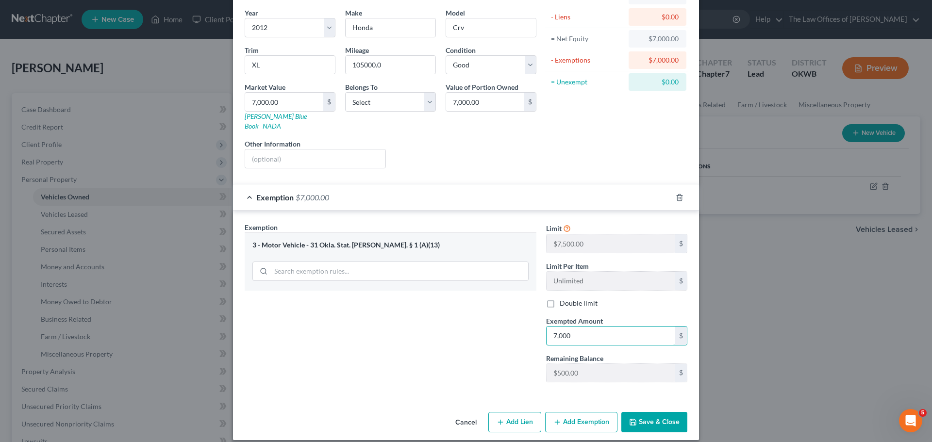
type input "7,000"
click at [629, 419] on icon "button" at bounding box center [633, 423] width 8 height 8
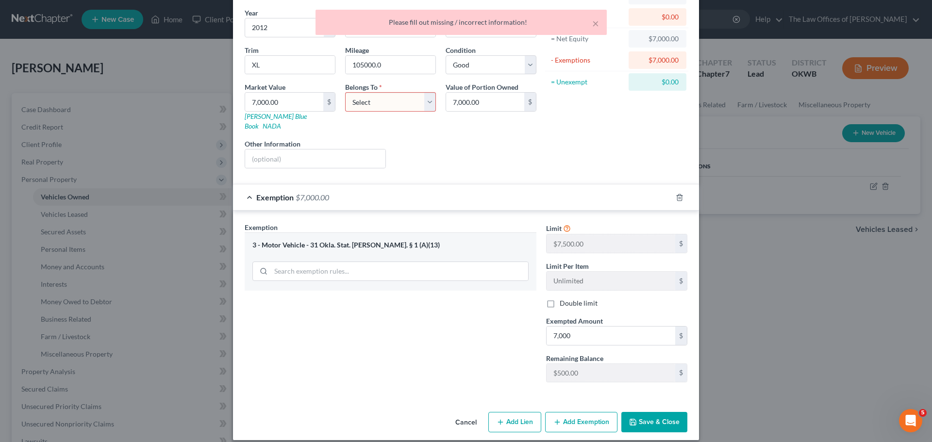
scroll to position [0, 0]
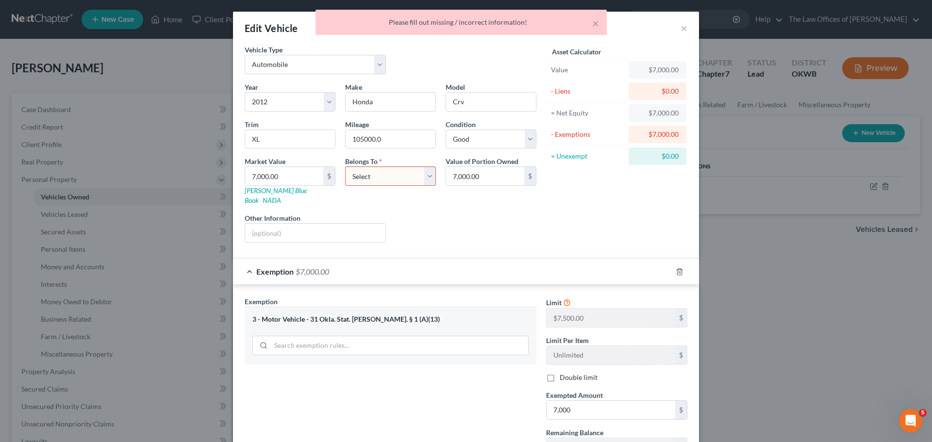
click at [419, 176] on select "Select Debtor 1 Only Debtor 2 Only Debtor 1 And Debtor 2 Only At Least One Of T…" at bounding box center [390, 176] width 91 height 19
select select "0"
click at [345, 167] on select "Select Debtor 1 Only Debtor 2 Only Debtor 1 And Debtor 2 Only At Least One Of T…" at bounding box center [390, 176] width 91 height 19
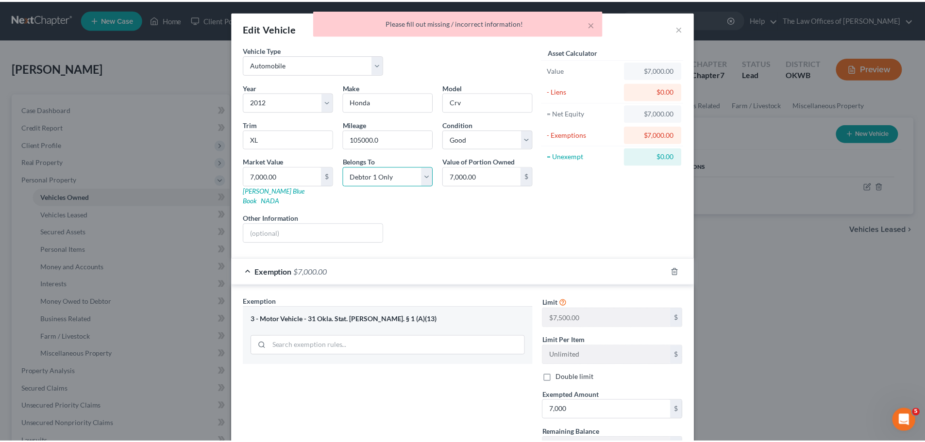
scroll to position [74, 0]
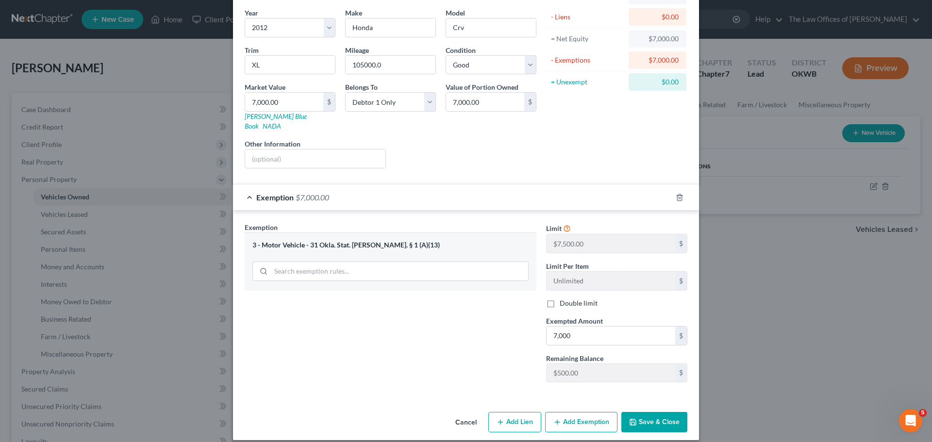
click at [637, 412] on button "Save & Close" at bounding box center [655, 422] width 66 height 20
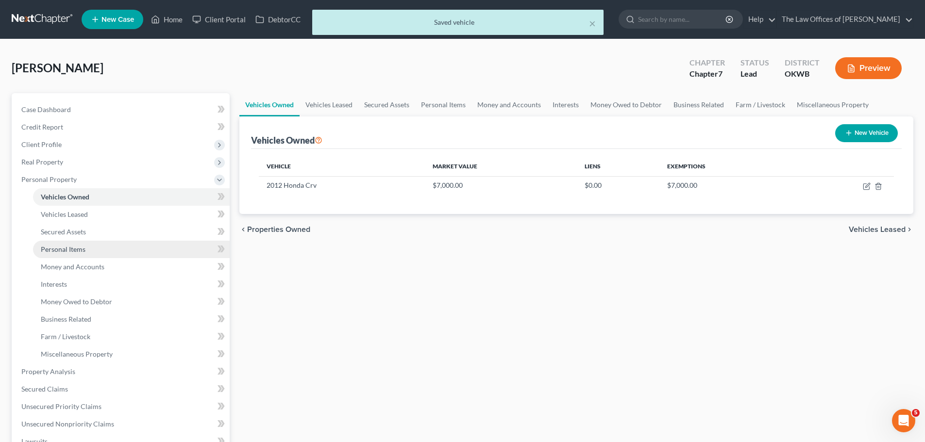
click at [109, 242] on link "Personal Items" at bounding box center [131, 249] width 197 height 17
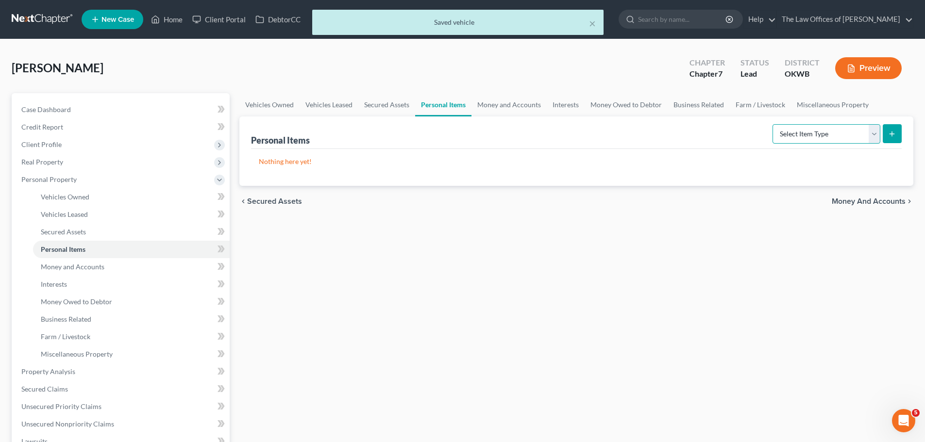
click at [878, 135] on select "Select Item Type Clothing Collectibles Of Value Electronics Firearms Household …" at bounding box center [827, 133] width 108 height 19
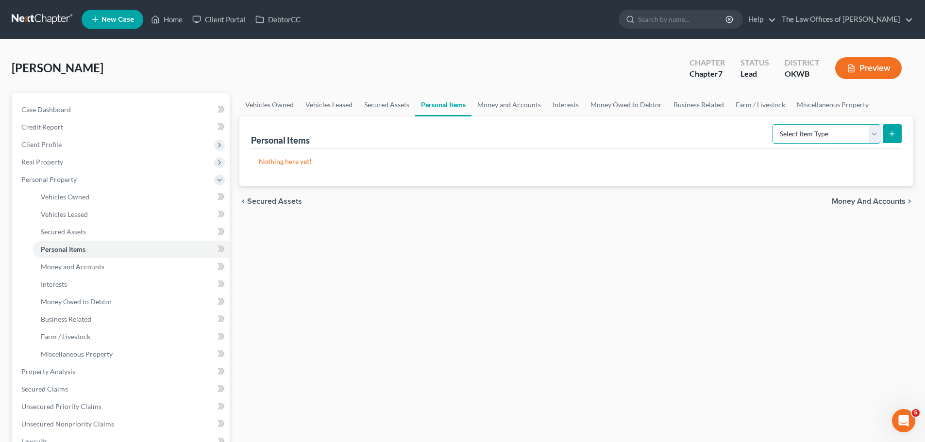
select select "household_goods"
click at [774, 124] on select "Select Item Type Clothing Collectibles Of Value Electronics Firearms Household …" at bounding box center [827, 133] width 108 height 19
click at [892, 137] on icon "submit" at bounding box center [892, 134] width 8 height 8
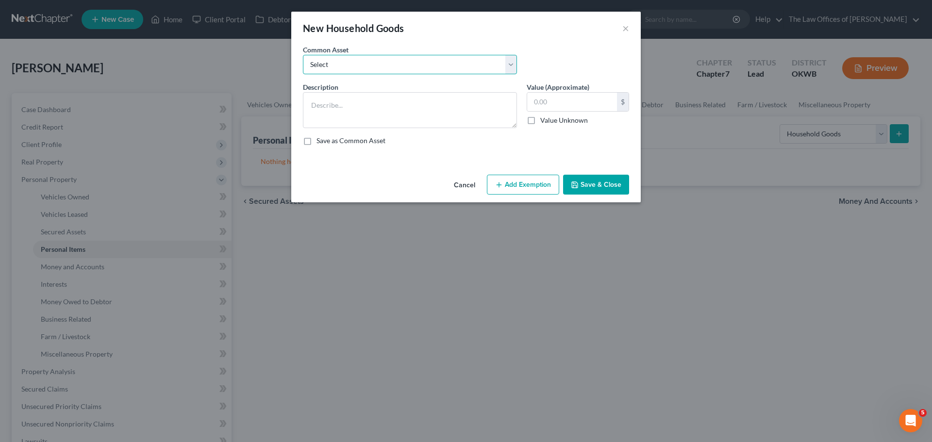
click at [364, 56] on select "Select HOUSEHOLD FURNITURE AND FURNISHINGS" at bounding box center [410, 64] width 214 height 19
select select "0"
click at [303, 55] on select "Select HOUSEHOLD FURNITURE AND FURNISHINGS" at bounding box center [410, 64] width 214 height 19
type textarea "HOUSEHOLD FURNITURE AND FURNISHINGS"
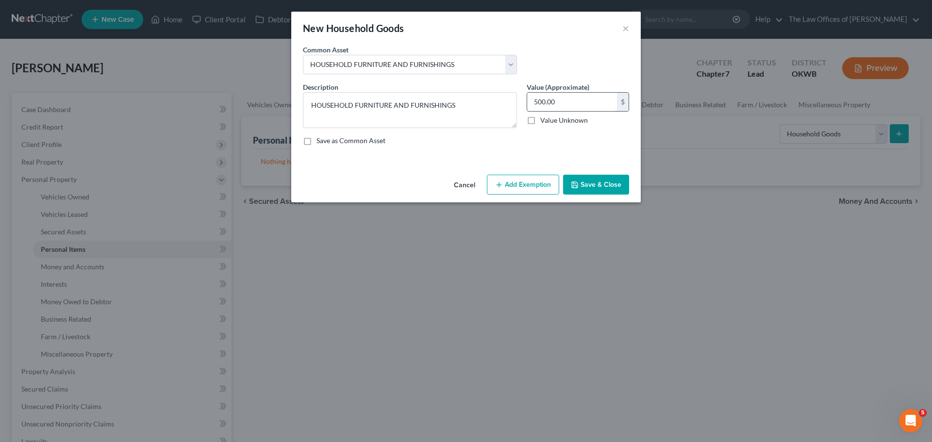
click at [534, 101] on input "500.00" at bounding box center [572, 102] width 90 height 18
type input "1,500"
click at [537, 184] on button "Add Exemption" at bounding box center [523, 185] width 72 height 20
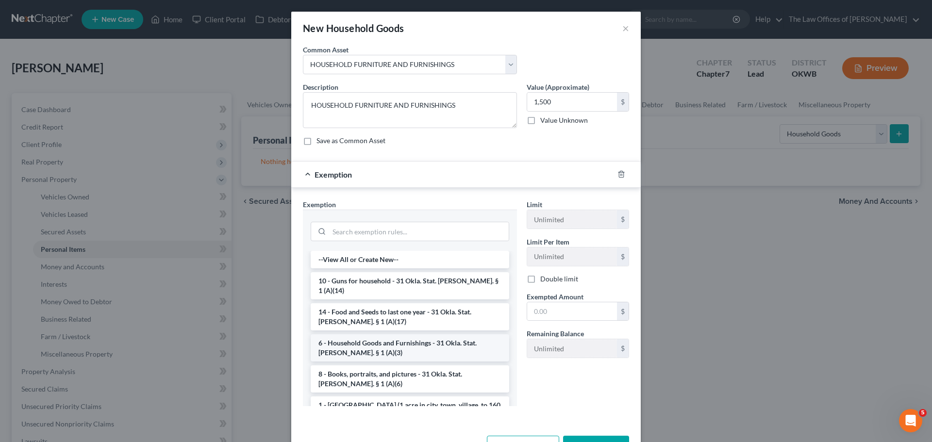
click at [423, 336] on li "6 - Household Goods and Furnishings - 31 Okla. Stat. [PERSON_NAME]. § 1 (A)(3)" at bounding box center [410, 348] width 199 height 27
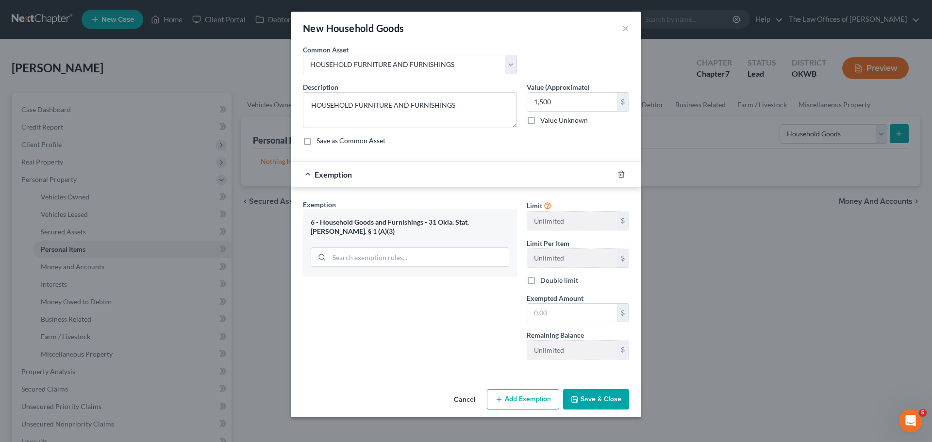
click at [600, 400] on button "Save & Close" at bounding box center [596, 399] width 66 height 20
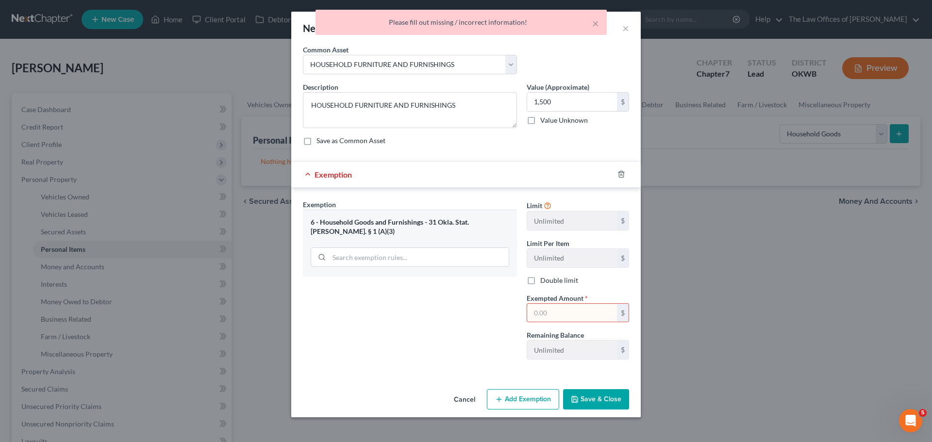
click at [545, 307] on input "text" at bounding box center [572, 313] width 90 height 18
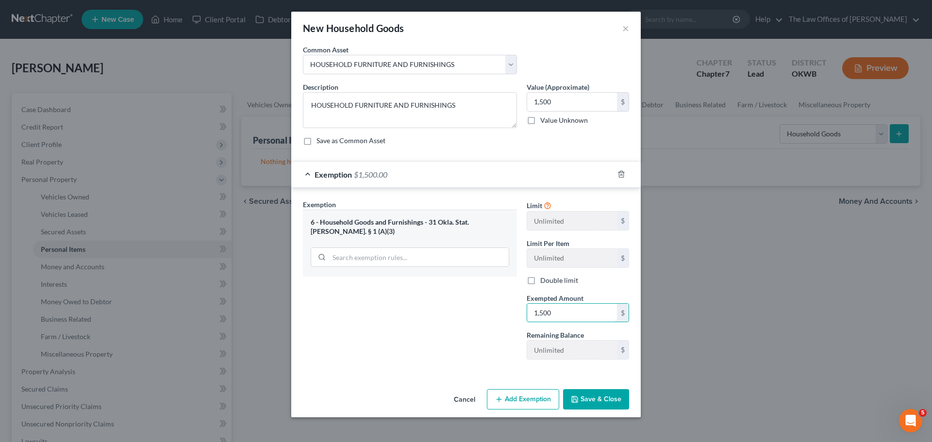
type input "1,500"
click at [600, 394] on button "Save & Close" at bounding box center [596, 399] width 66 height 20
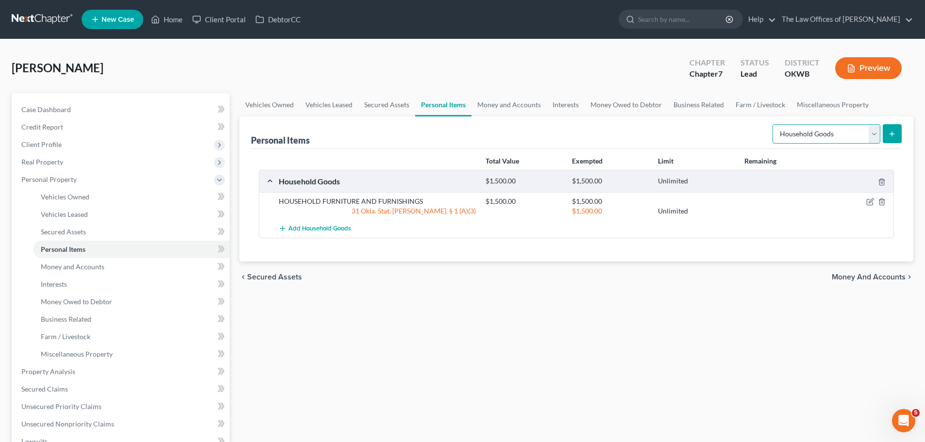
click at [875, 129] on select "Select Item Type Clothing Collectibles Of Value Electronics Firearms Household …" at bounding box center [827, 133] width 108 height 19
select select "clothing"
click at [774, 124] on select "Select Item Type Clothing Collectibles Of Value Electronics Firearms Household …" at bounding box center [827, 133] width 108 height 19
click at [907, 132] on div "Personal Items Select Item Type Clothing Collectibles Of Value Electronics Fire…" at bounding box center [576, 189] width 674 height 145
click at [898, 135] on button "submit" at bounding box center [892, 133] width 19 height 19
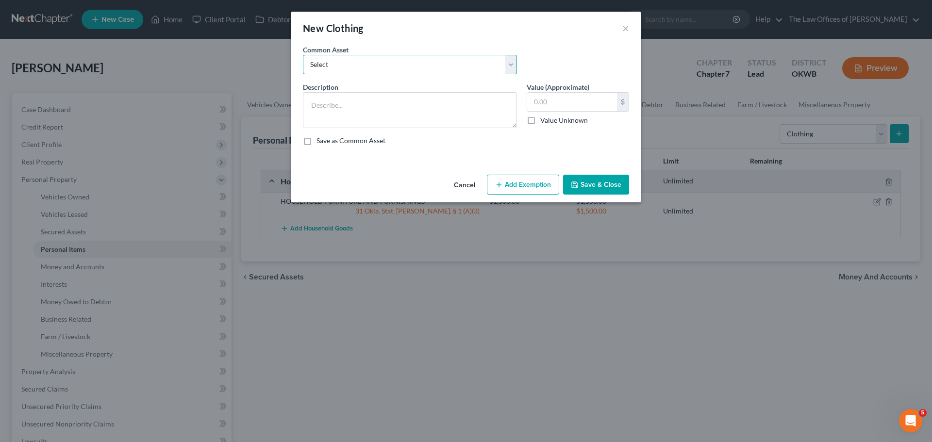
click at [481, 64] on select "Select CLOTHING" at bounding box center [410, 64] width 214 height 19
select select "0"
click at [303, 55] on select "Select CLOTHING" at bounding box center [410, 64] width 214 height 19
type textarea "CLOTHING"
type input "800.00"
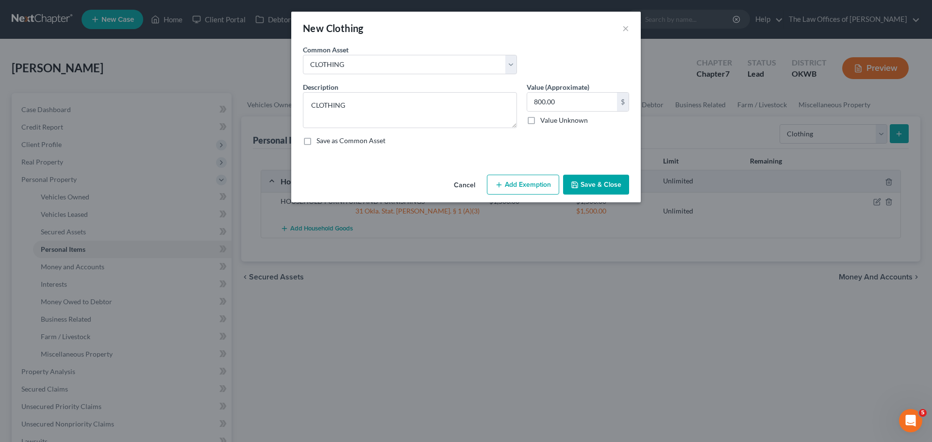
click at [523, 183] on button "Add Exemption" at bounding box center [523, 185] width 72 height 20
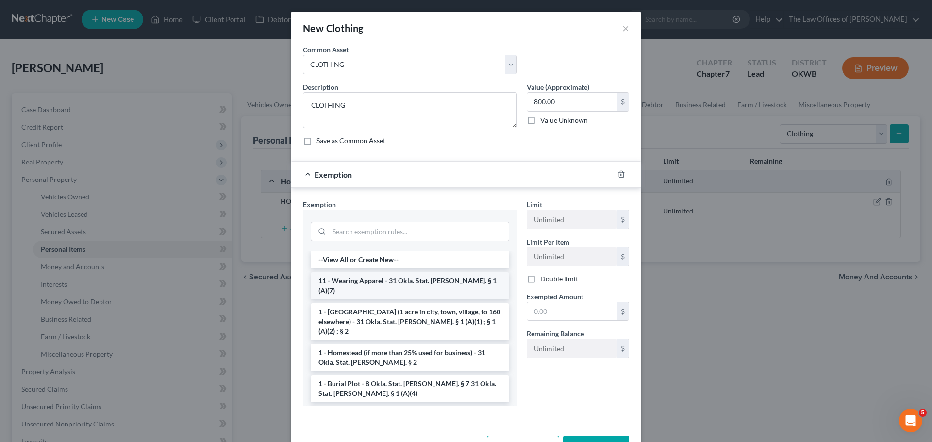
click at [445, 276] on li "11 - Wearing Apparel - 31 Okla. Stat. [PERSON_NAME]. § 1 (A)(7)" at bounding box center [410, 285] width 199 height 27
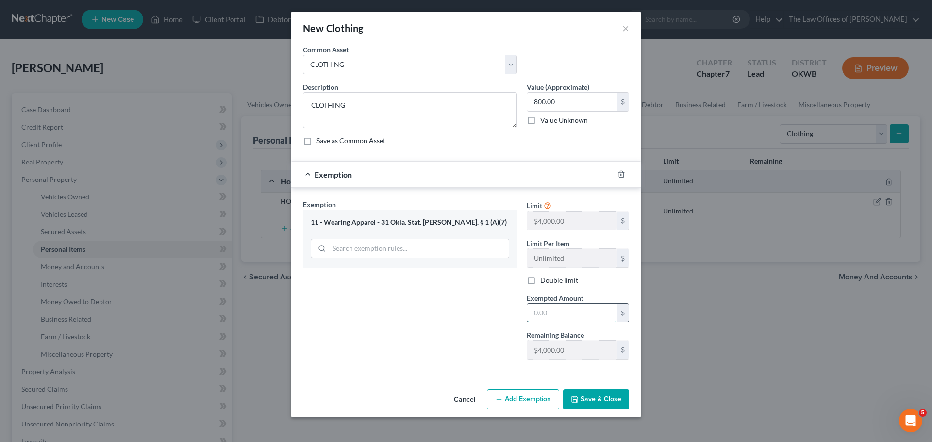
click at [535, 309] on input "text" at bounding box center [572, 313] width 90 height 18
type input "800"
click at [584, 394] on button "Save & Close" at bounding box center [596, 399] width 66 height 20
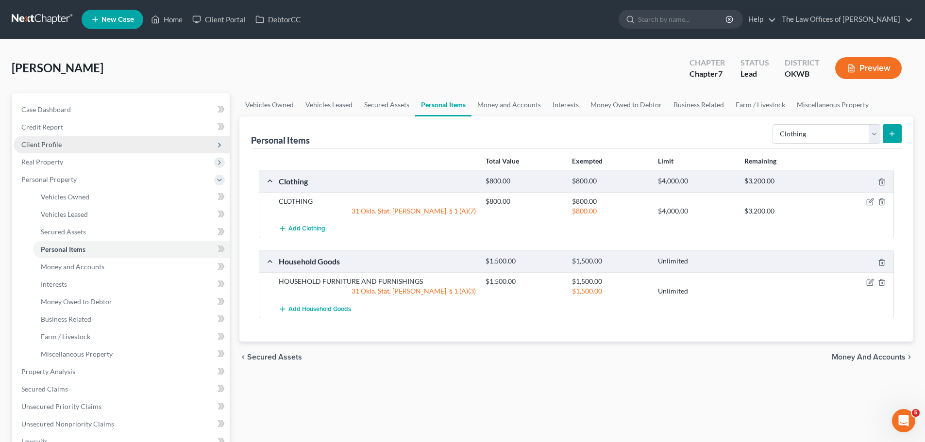
click at [57, 143] on span "Client Profile" at bounding box center [41, 144] width 40 height 8
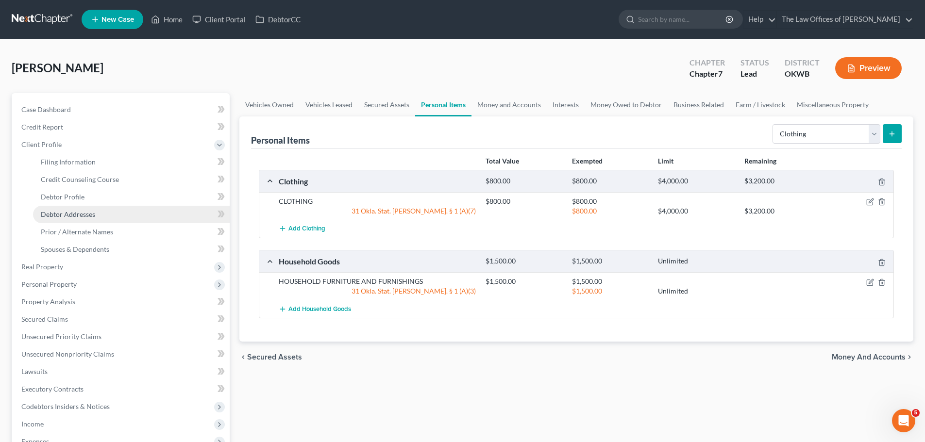
click at [79, 217] on span "Debtor Addresses" at bounding box center [68, 214] width 54 height 8
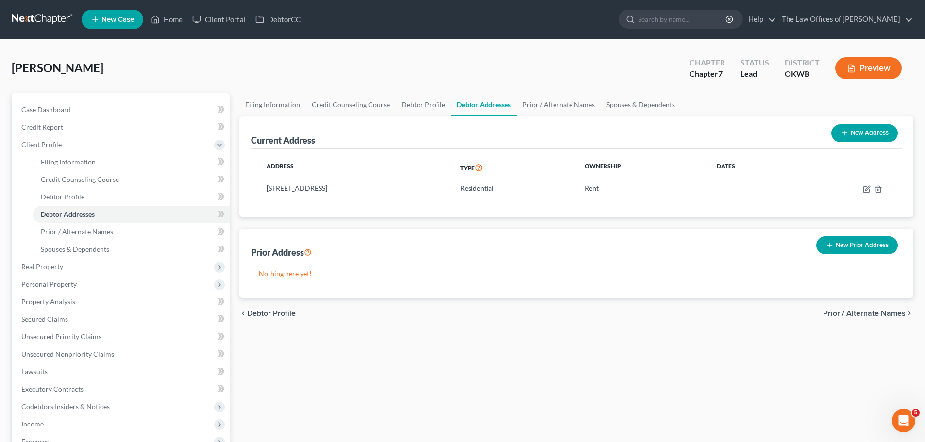
scroll to position [179, 0]
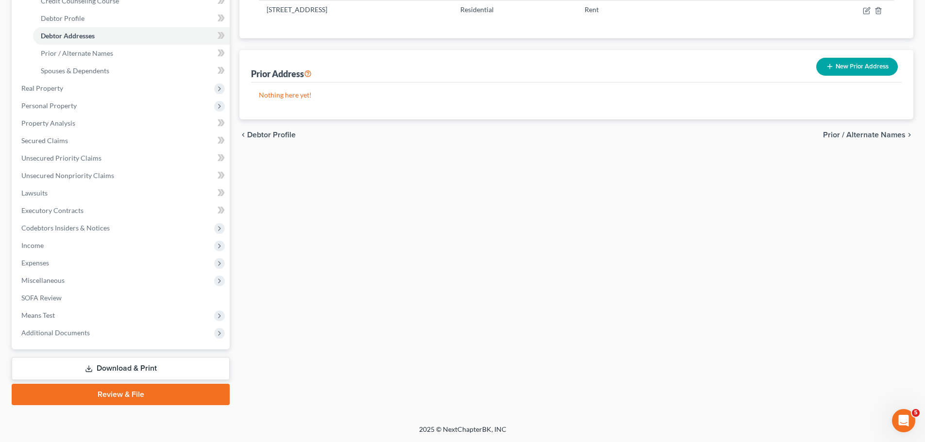
drag, startPoint x: 121, startPoint y: 366, endPoint x: 128, endPoint y: 365, distance: 6.9
click at [121, 366] on link "Download & Print" at bounding box center [121, 368] width 218 height 23
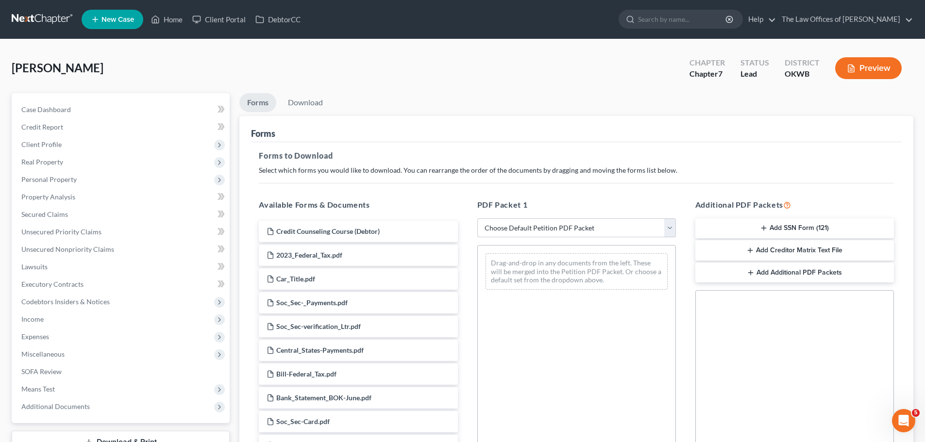
drag, startPoint x: 529, startPoint y: 229, endPoint x: 536, endPoint y: 226, distance: 7.0
click at [531, 228] on select "Choose Default Petition PDF Packet Complete Bankruptcy Petition (all forms and …" at bounding box center [576, 228] width 199 height 19
select select "0"
click at [477, 219] on select "Choose Default Petition PDF Packet Complete Bankruptcy Petition (all forms and …" at bounding box center [576, 228] width 199 height 19
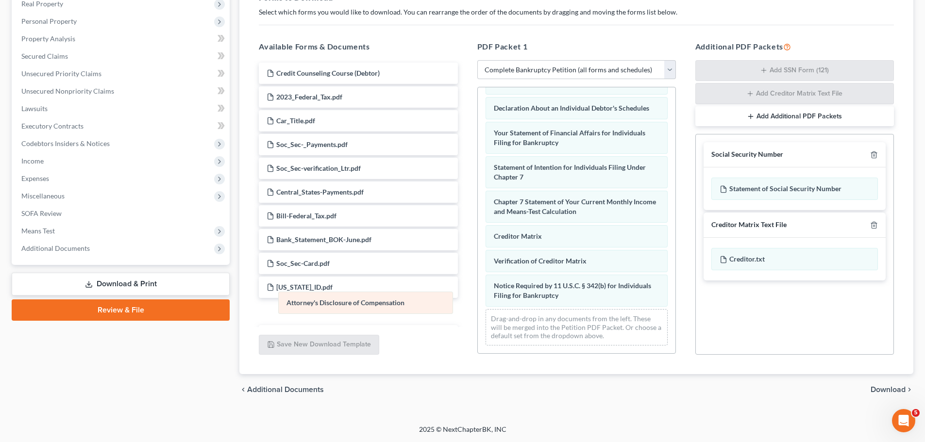
scroll to position [285, 0]
drag, startPoint x: 552, startPoint y: 293, endPoint x: 299, endPoint y: 299, distance: 252.6
click at [478, 300] on div "Attorney's Disclosure of Compensation Voluntary Petition for Individuals Filing…" at bounding box center [577, 83] width 198 height 541
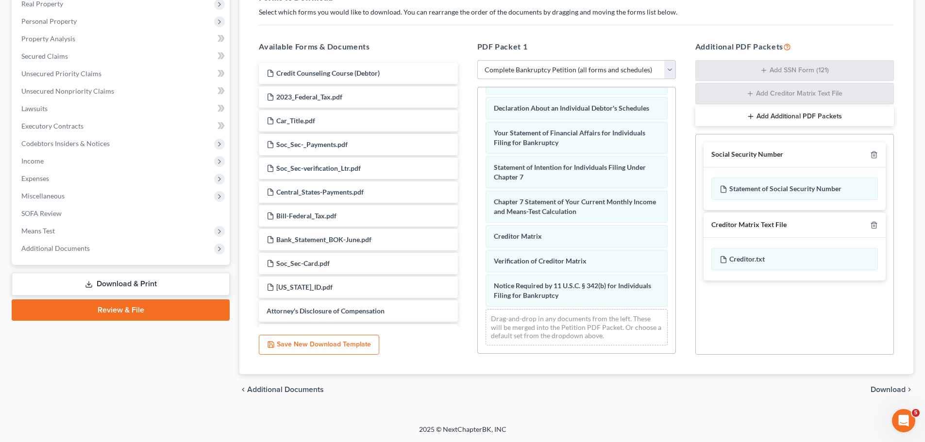
click at [881, 391] on span "Download" at bounding box center [888, 390] width 35 height 8
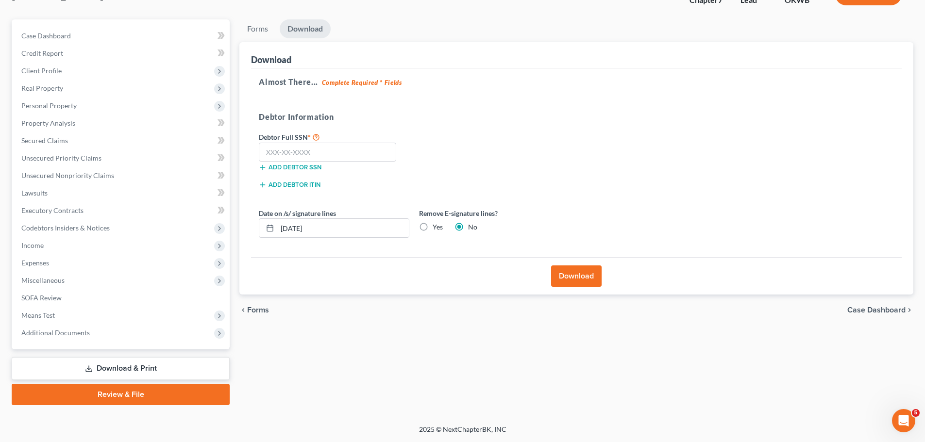
scroll to position [74, 0]
click at [433, 229] on label "Yes" at bounding box center [438, 227] width 10 height 10
click at [437, 229] on input "Yes" at bounding box center [440, 225] width 6 height 6
radio input "true"
radio input "false"
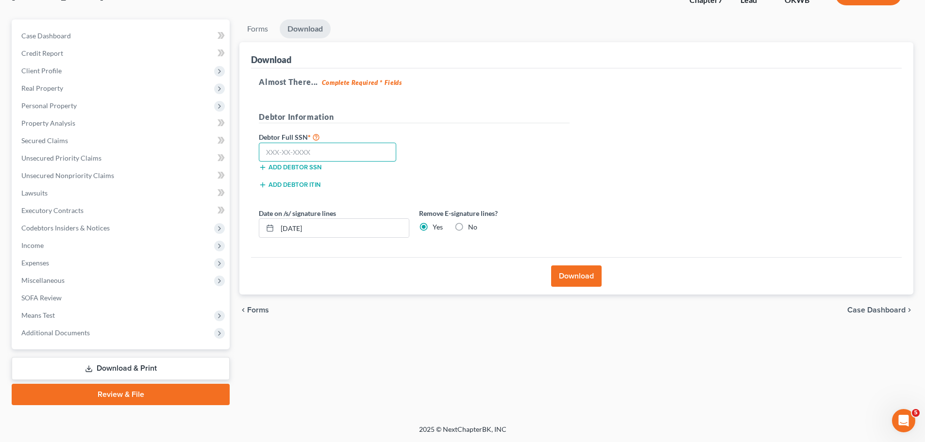
click at [302, 156] on input "text" at bounding box center [327, 152] width 137 height 19
type input "443-56-6420"
click at [61, 67] on span "Client Profile" at bounding box center [122, 70] width 216 height 17
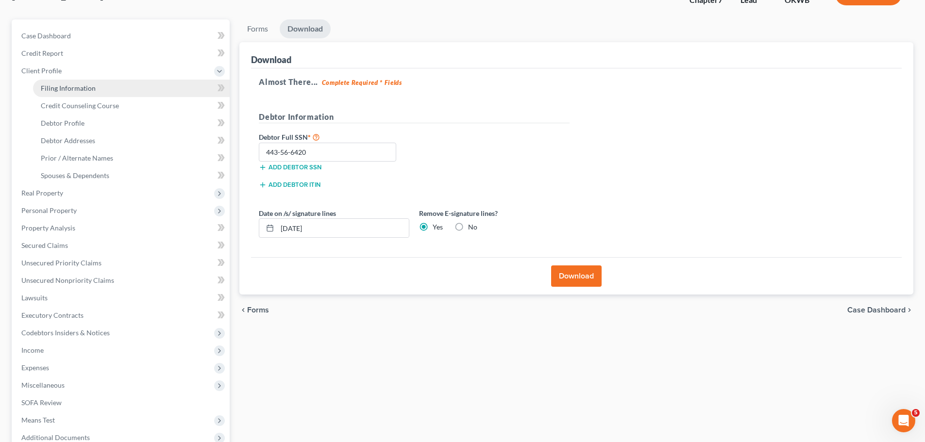
click at [64, 88] on span "Filing Information" at bounding box center [68, 88] width 55 height 8
select select "1"
select select "0"
select select "37"
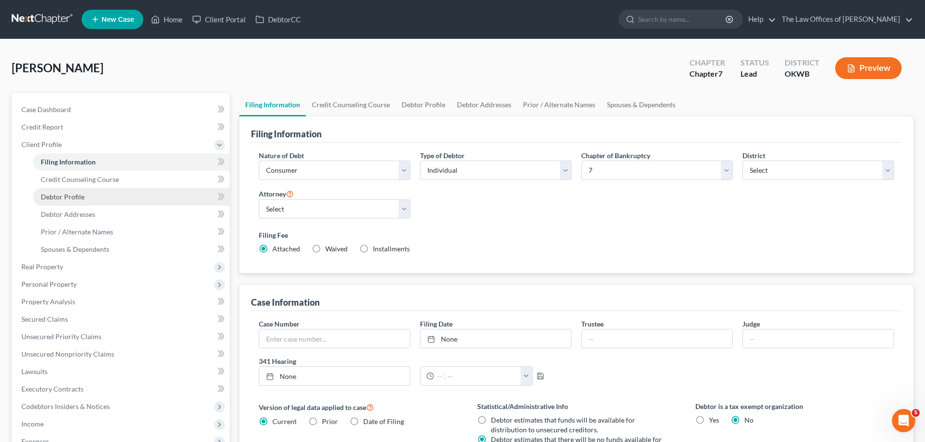
click at [50, 193] on span "Debtor Profile" at bounding box center [63, 197] width 44 height 8
select select "0"
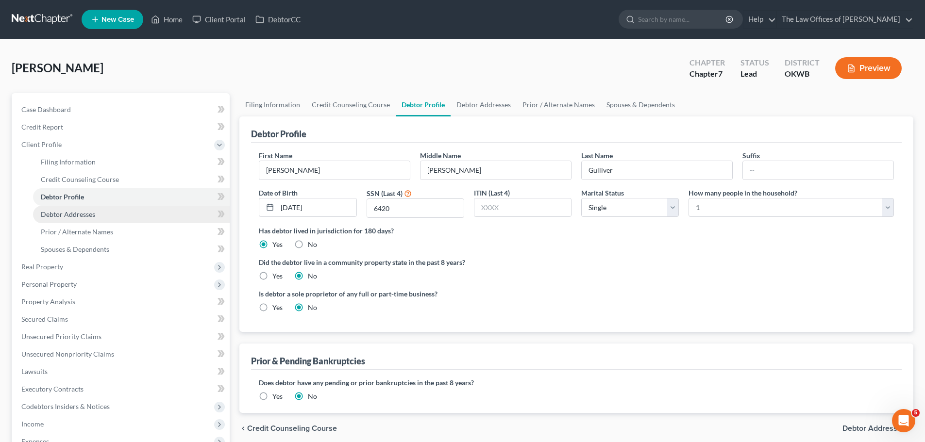
scroll to position [179, 0]
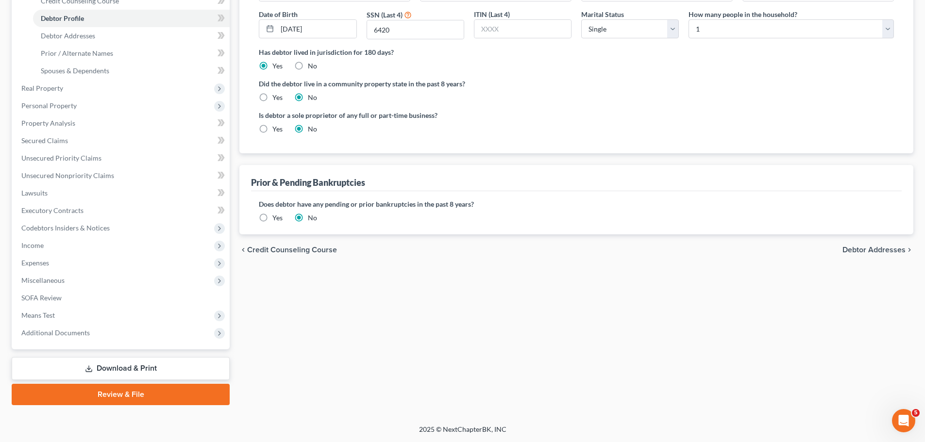
click at [116, 361] on link "Download & Print" at bounding box center [121, 368] width 218 height 23
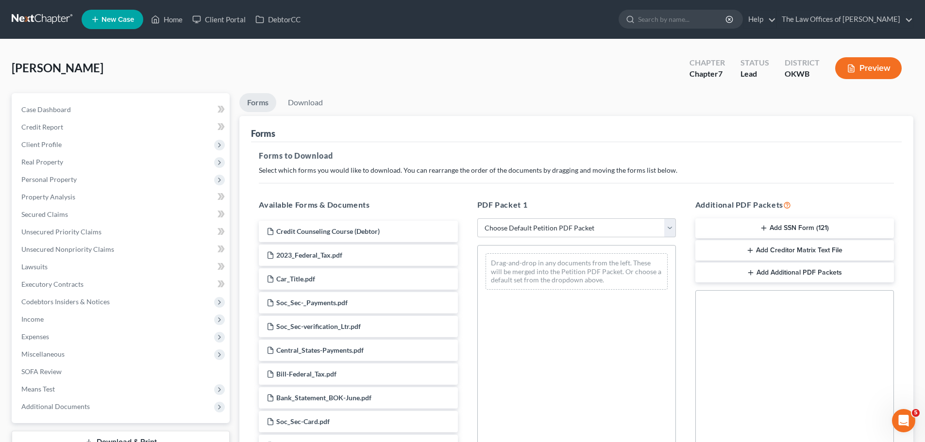
scroll to position [157, 0]
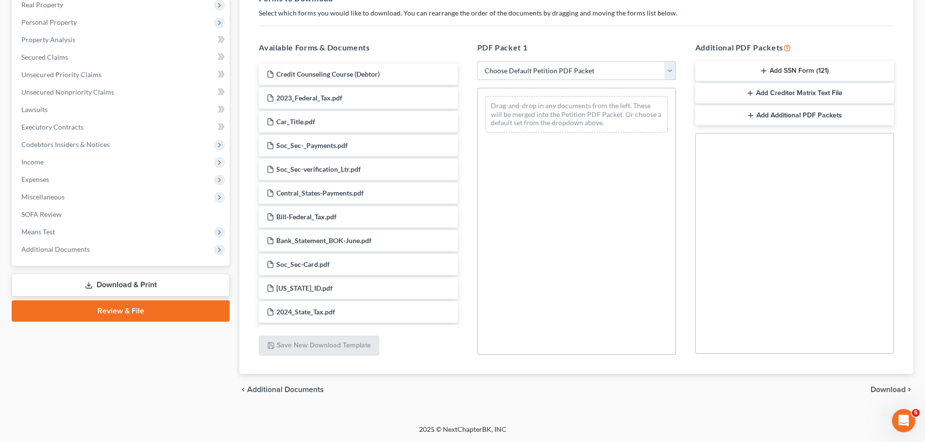
click at [518, 73] on select "Choose Default Petition PDF Packet Complete Bankruptcy Petition (all forms and …" at bounding box center [576, 70] width 199 height 19
select select "0"
click at [477, 61] on select "Choose Default Petition PDF Packet Complete Bankruptcy Petition (all forms and …" at bounding box center [576, 70] width 199 height 19
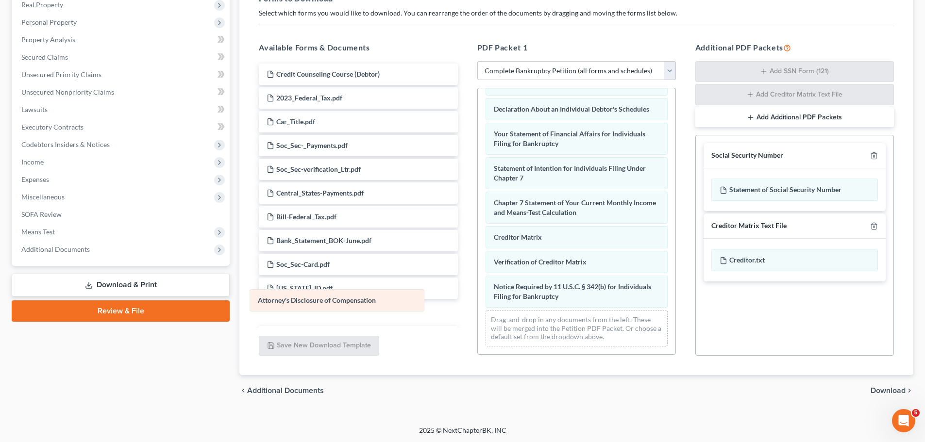
scroll to position [285, 0]
drag, startPoint x: 542, startPoint y: 296, endPoint x: 296, endPoint y: 295, distance: 245.7
click at [478, 297] on div "Attorney's Disclosure of Compensation Voluntary Petition for Individuals Filing…" at bounding box center [577, 84] width 198 height 541
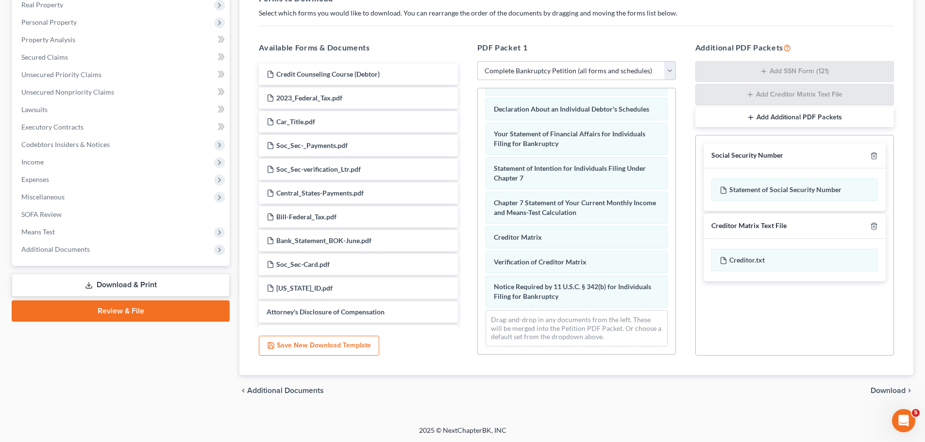
click at [873, 390] on span "Download" at bounding box center [888, 391] width 35 height 8
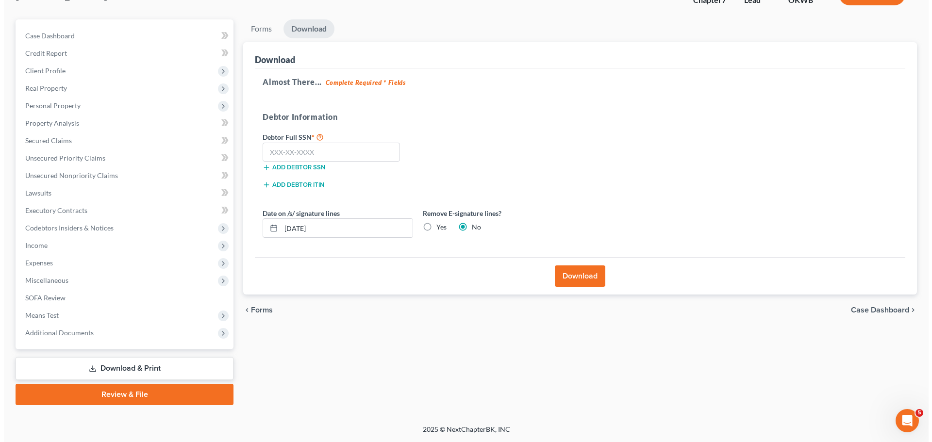
scroll to position [74, 0]
click at [329, 149] on input "text" at bounding box center [327, 152] width 137 height 19
type input "443-56-6420"
drag, startPoint x: 421, startPoint y: 233, endPoint x: 433, endPoint y: 225, distance: 14.2
click at [433, 231] on label "Yes" at bounding box center [438, 227] width 10 height 10
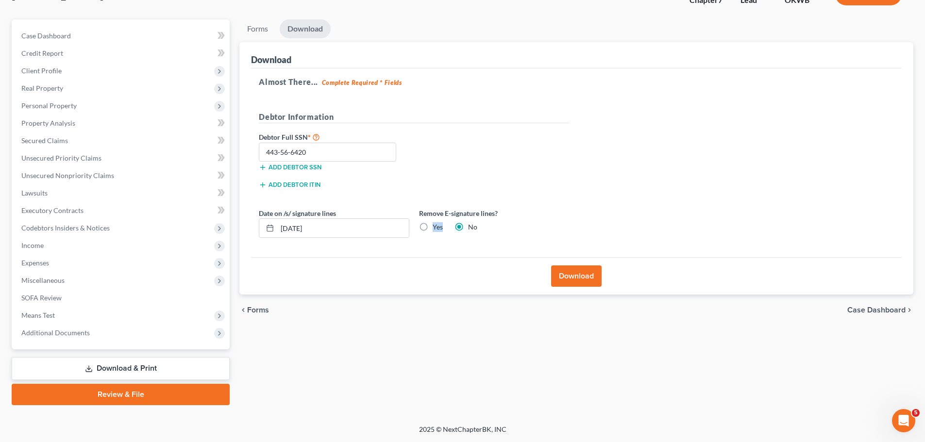
click at [433, 229] on label "Yes" at bounding box center [438, 227] width 10 height 10
click at [437, 229] on input "Yes" at bounding box center [440, 225] width 6 height 6
radio input "true"
radio input "false"
click at [568, 275] on button "Download" at bounding box center [576, 276] width 50 height 21
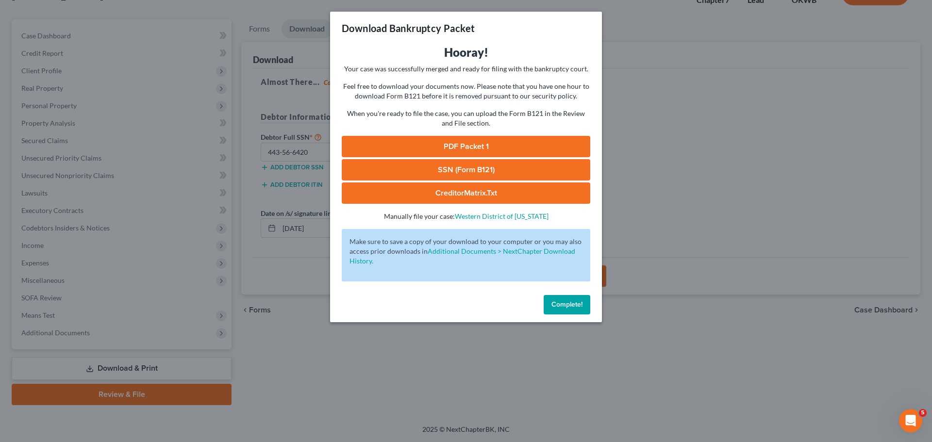
click at [464, 165] on link "SSN (Form B121)" at bounding box center [466, 169] width 249 height 21
click at [479, 145] on link "PDF Packet 1" at bounding box center [466, 146] width 249 height 21
